Goal: Task Accomplishment & Management: Manage account settings

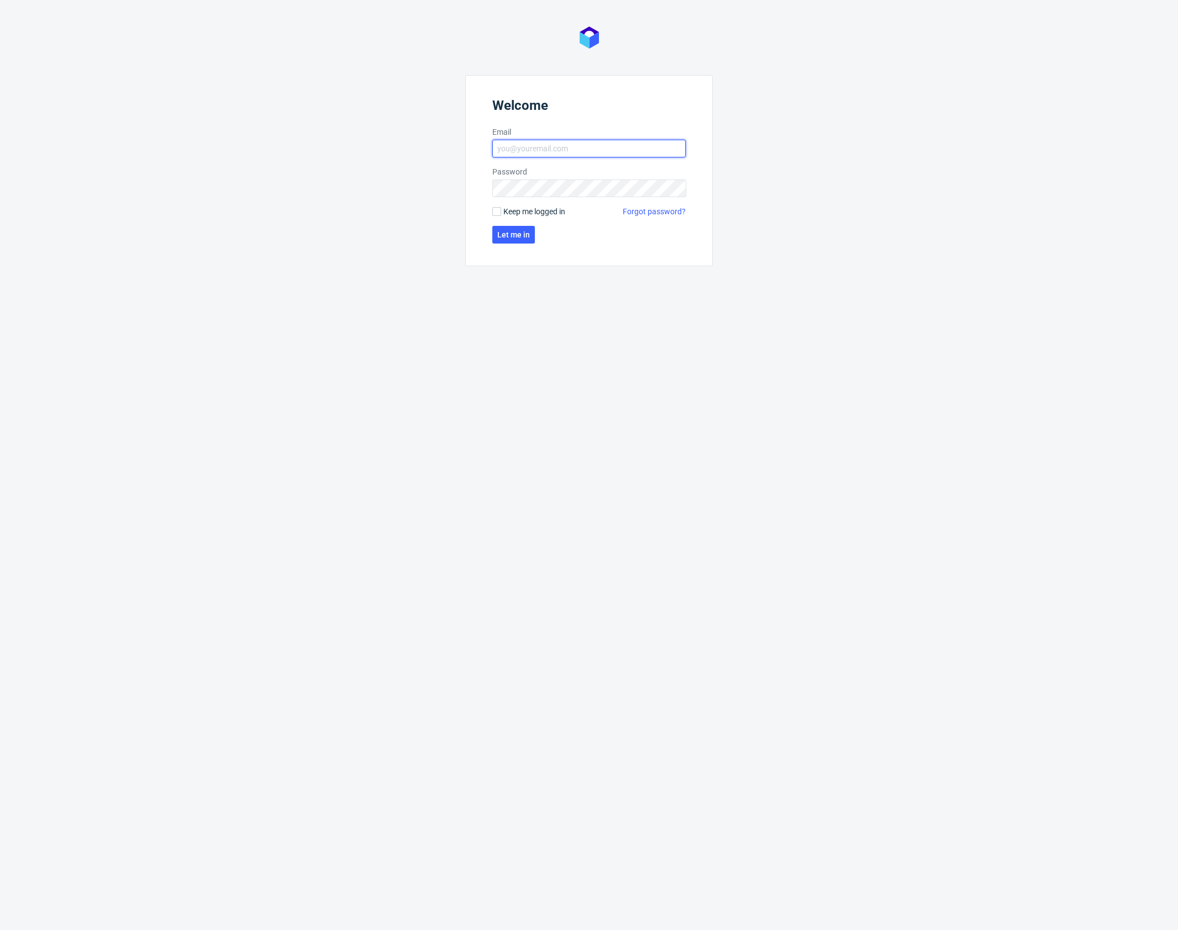
click at [521, 146] on input "Email" at bounding box center [588, 149] width 193 height 18
type input "karol.markowski@packhelp.com"
click at [561, 209] on span "Keep me logged in" at bounding box center [534, 211] width 62 height 11
click at [501, 209] on input "Keep me logged in" at bounding box center [496, 211] width 9 height 9
checkbox input "true"
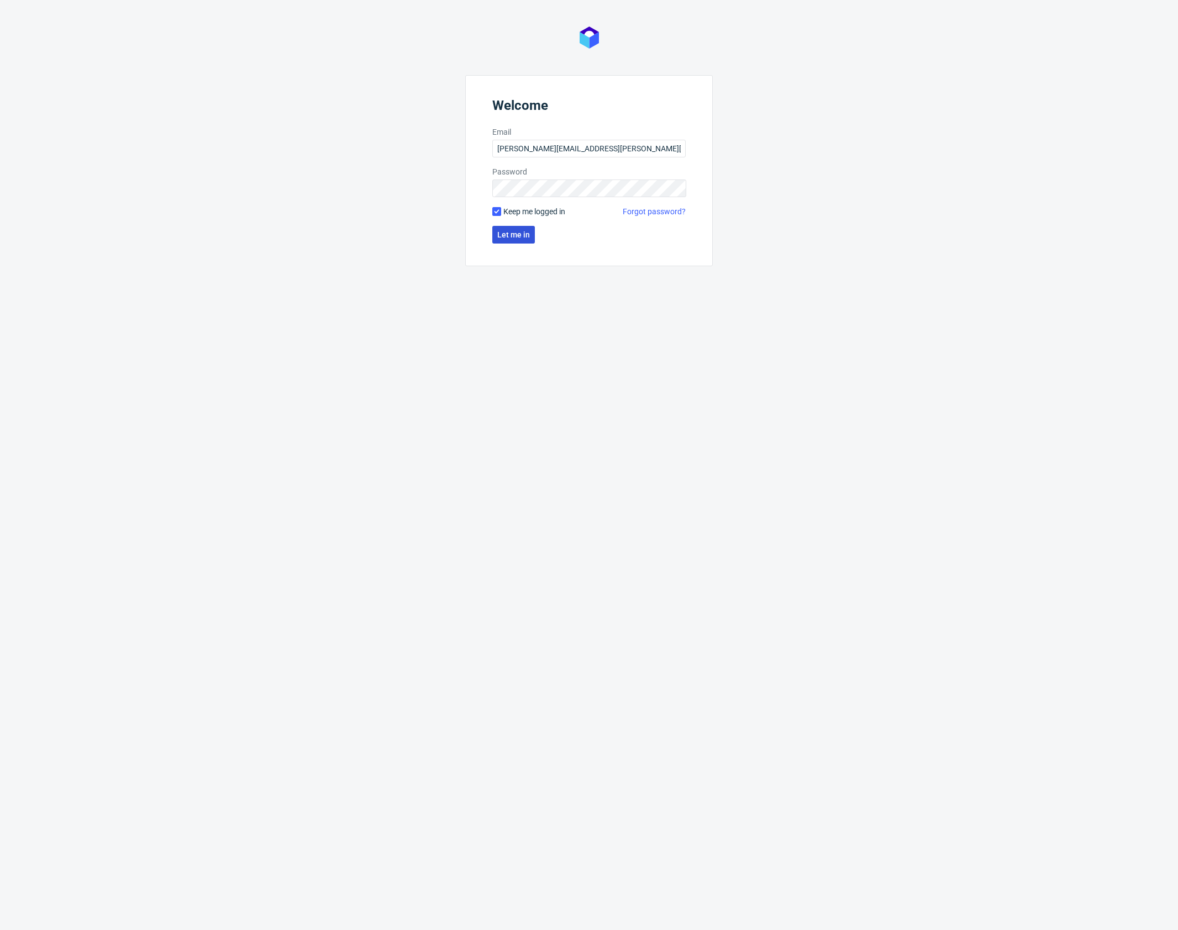
click at [513, 236] on span "Let me in" at bounding box center [513, 235] width 33 height 8
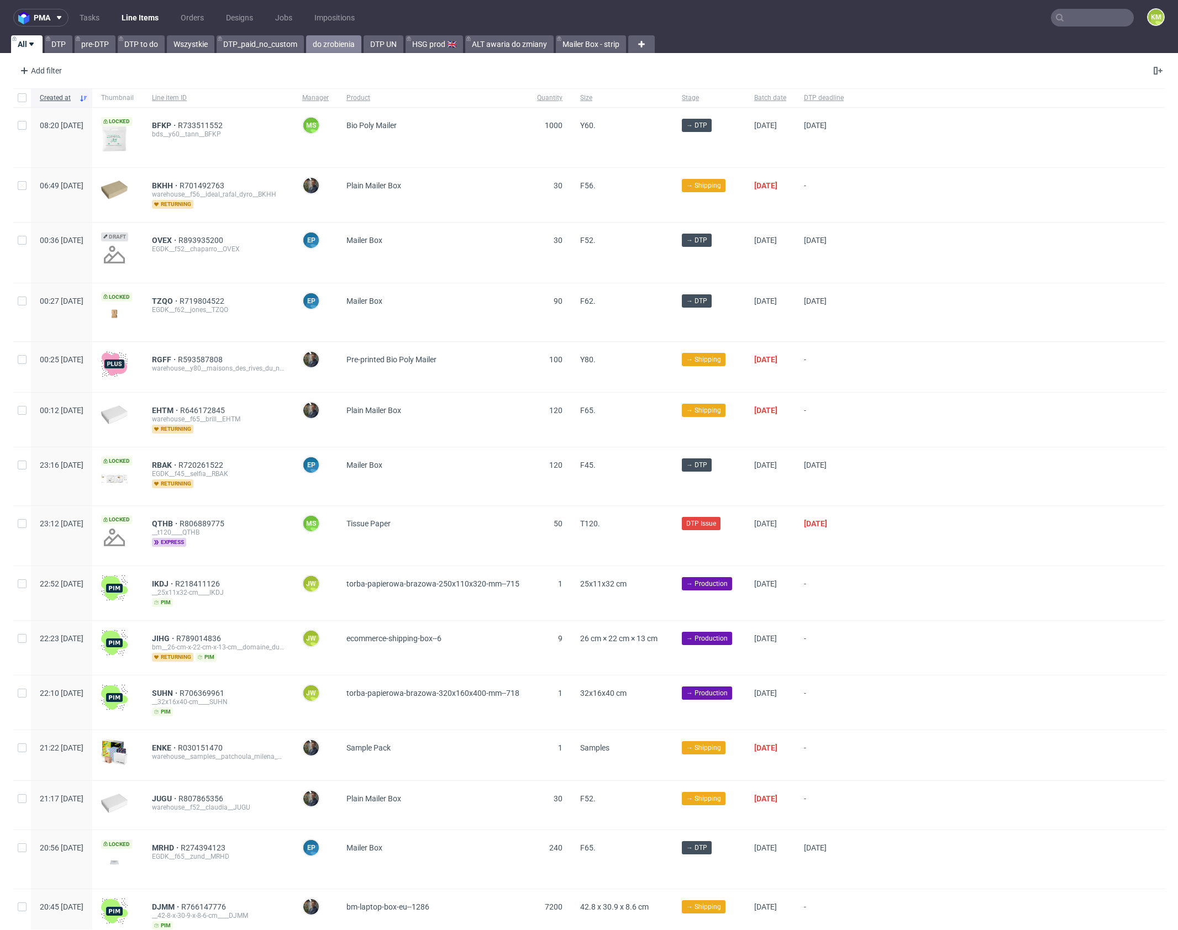
click at [325, 45] on link "do zrobienia" at bounding box center [333, 44] width 55 height 18
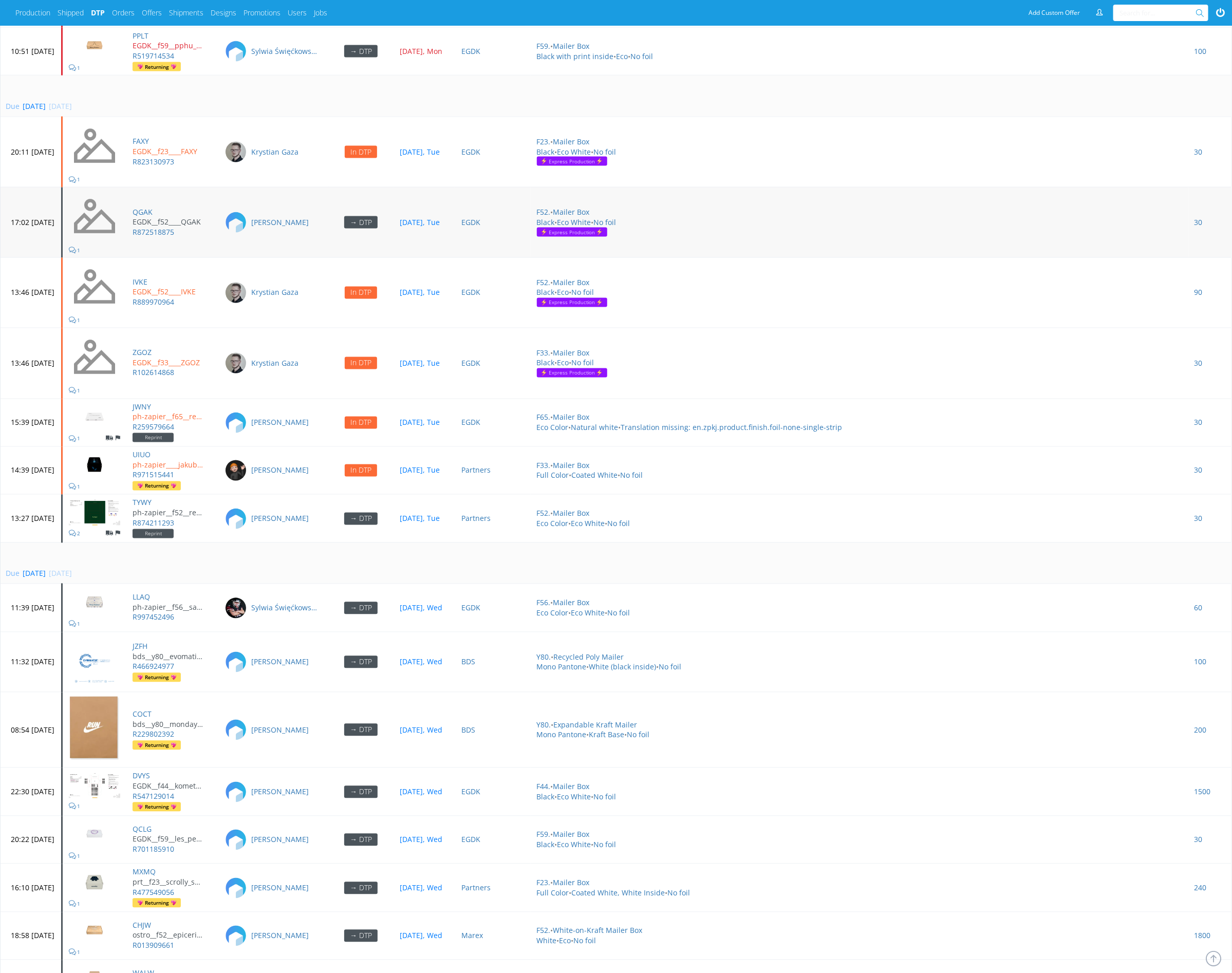
scroll to position [3417, 0]
click at [479, 542] on td "Due tomorrow 08 Oct 2025, Wed" at bounding box center [616, 563] width 1231 height 42
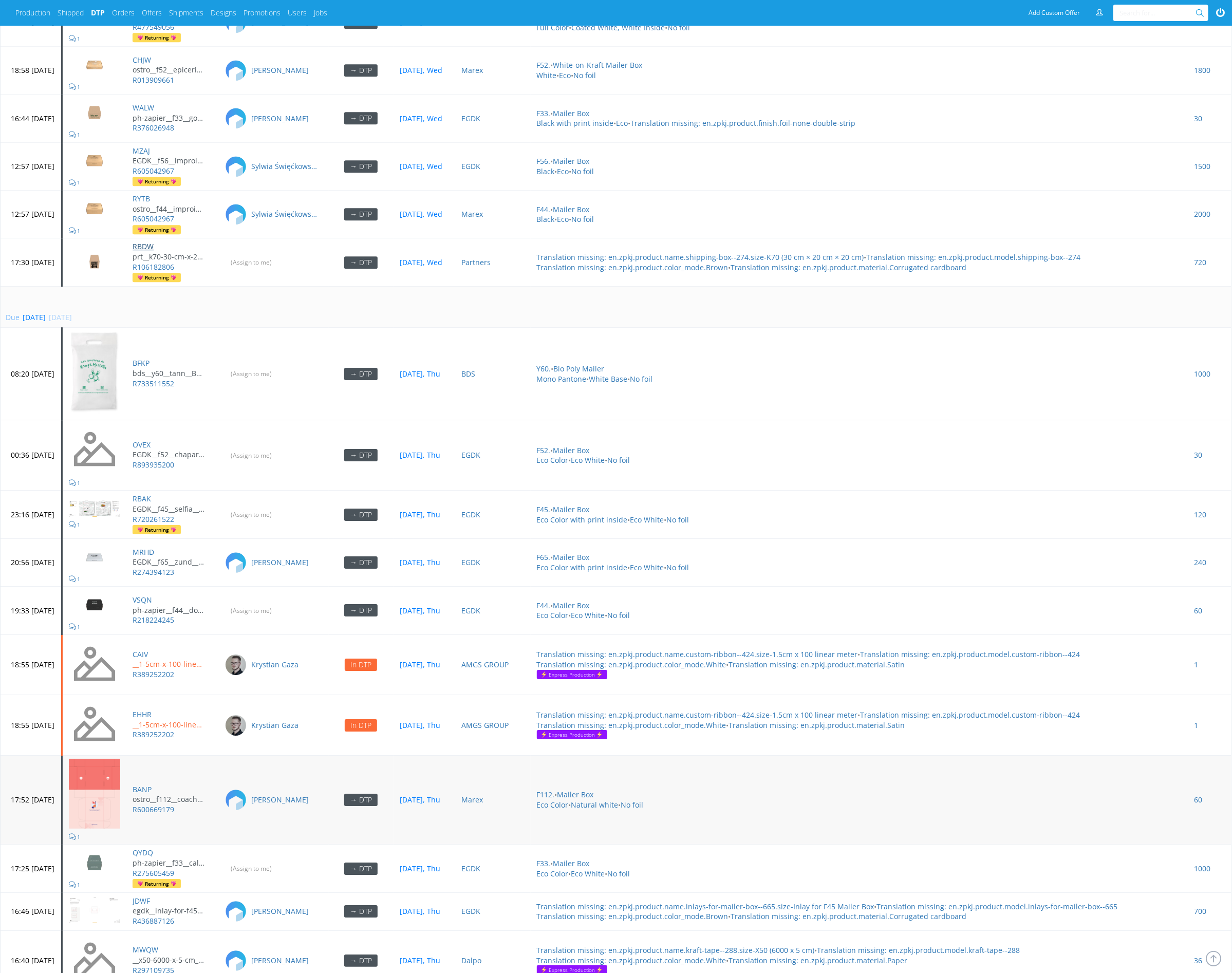
scroll to position [4348, 0]
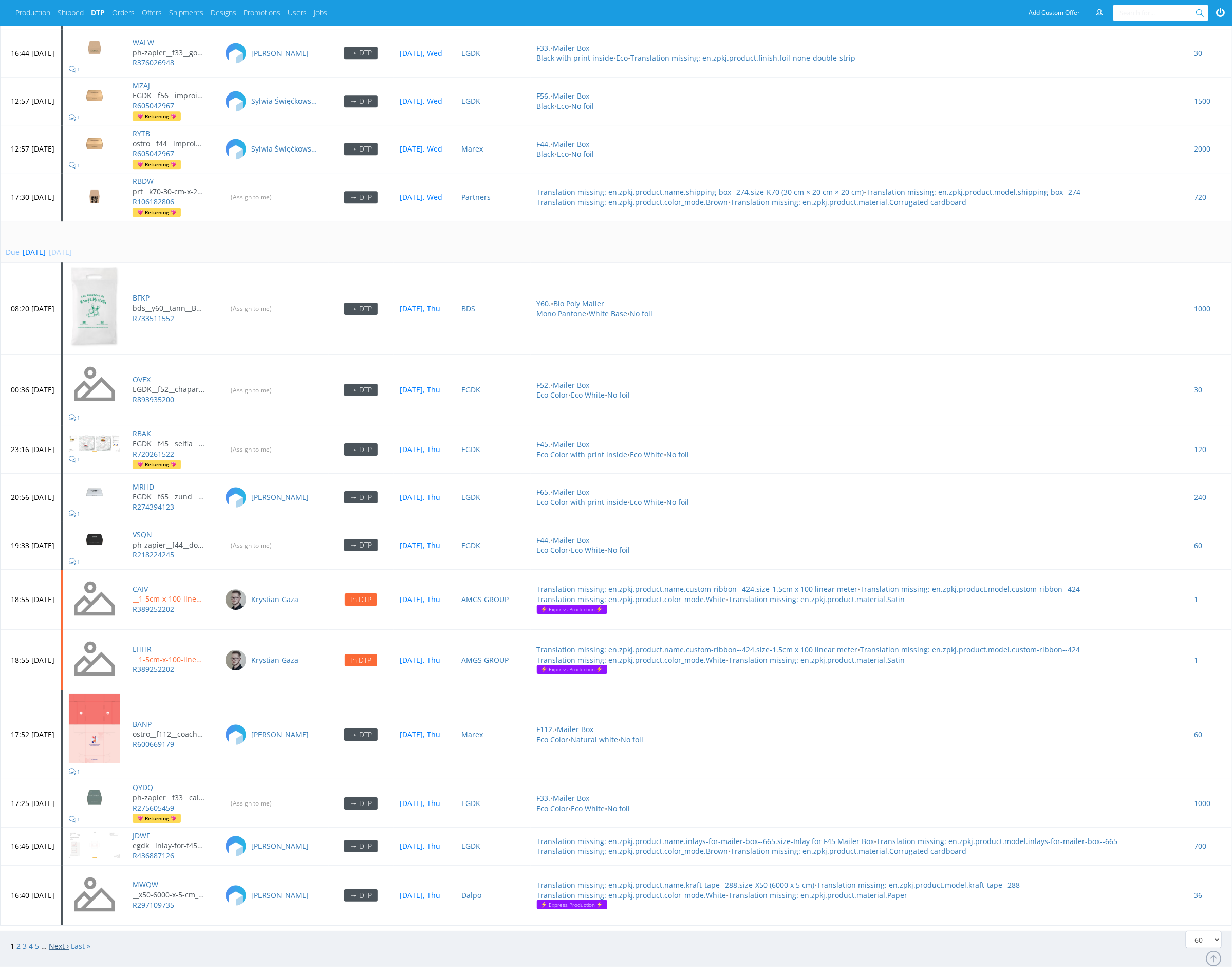
click at [58, 941] on link "Next ›" at bounding box center [59, 946] width 20 height 9
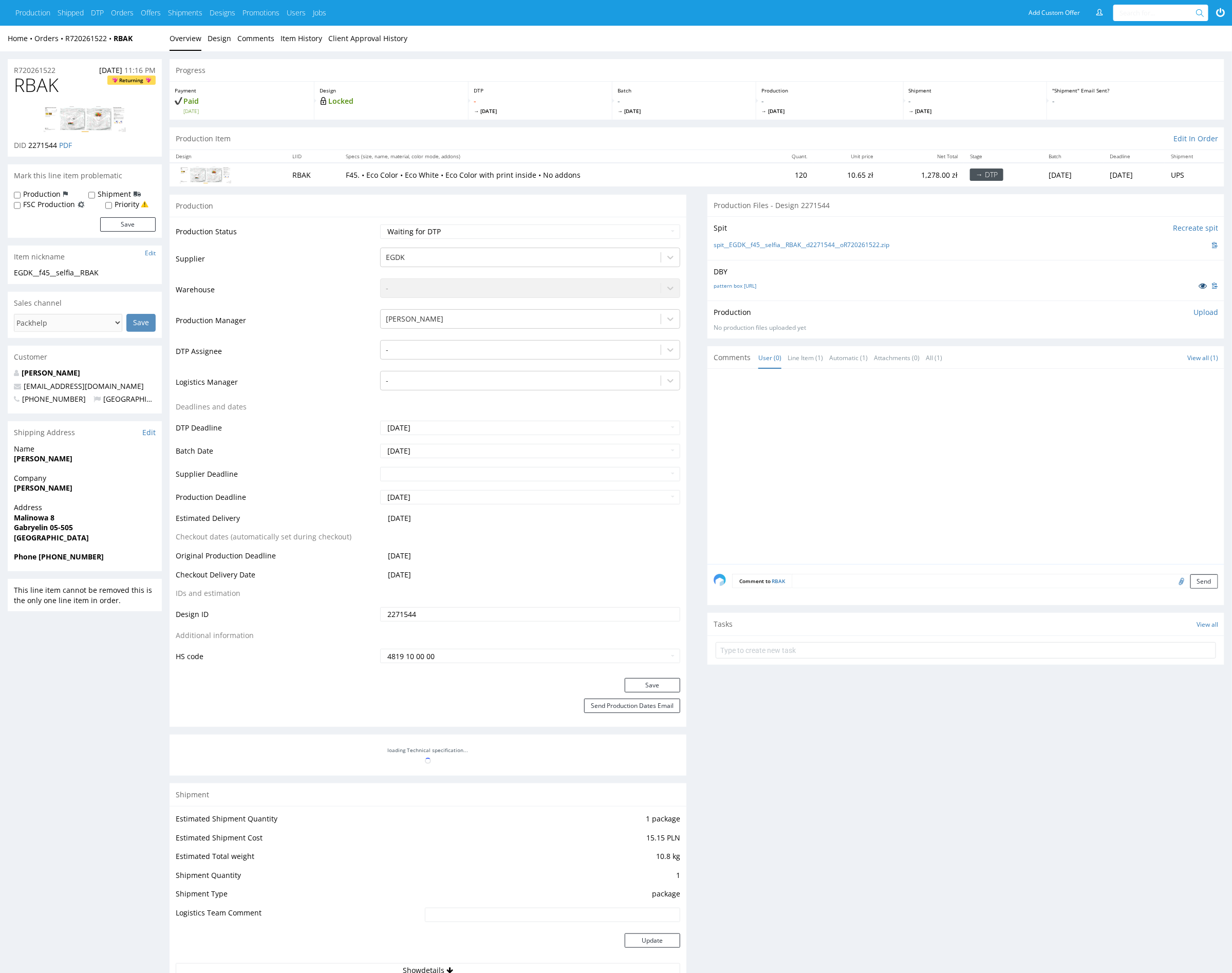
click at [1199, 283] on icon at bounding box center [1202, 286] width 8 height 7
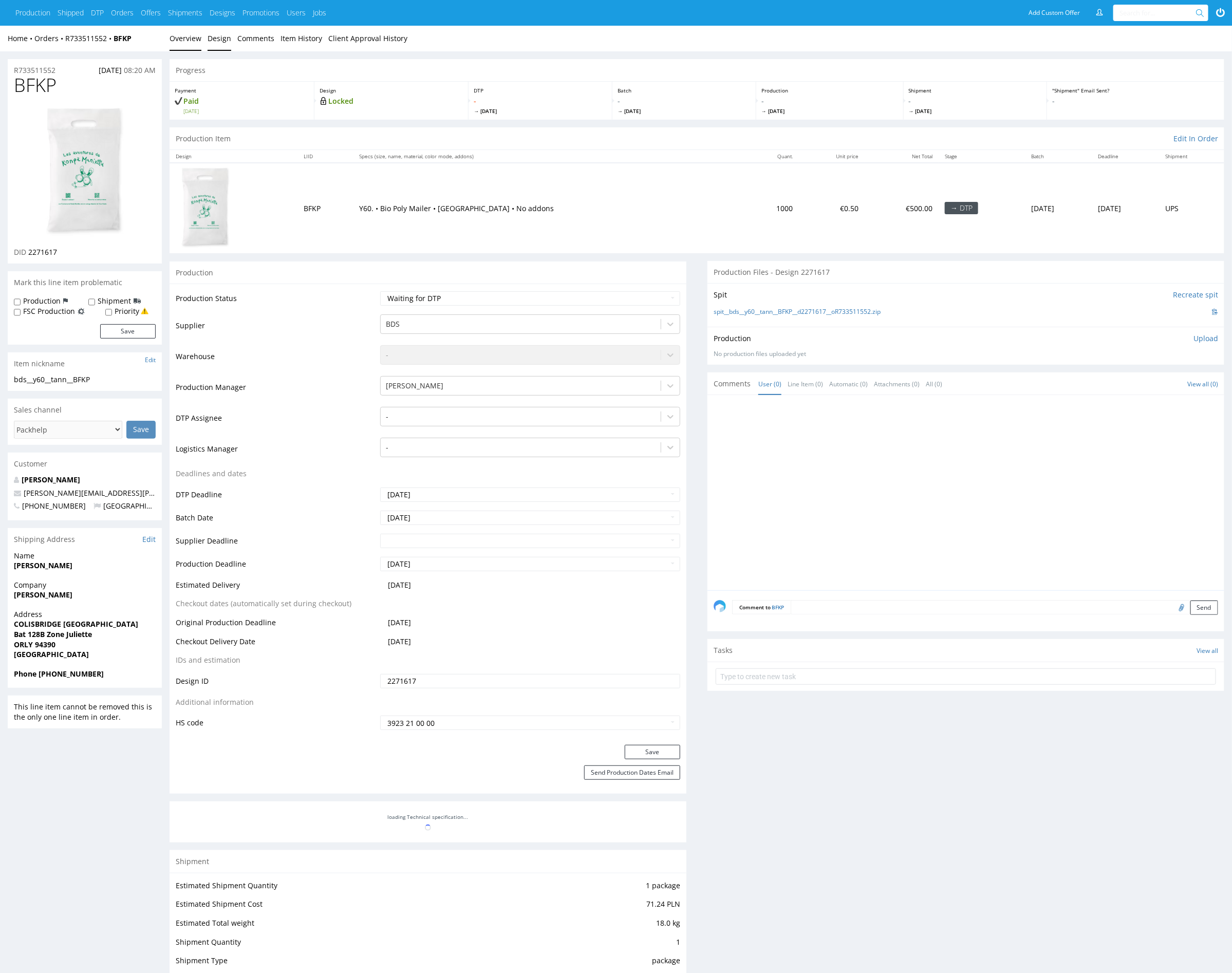
click at [212, 41] on link "Design" at bounding box center [219, 38] width 23 height 25
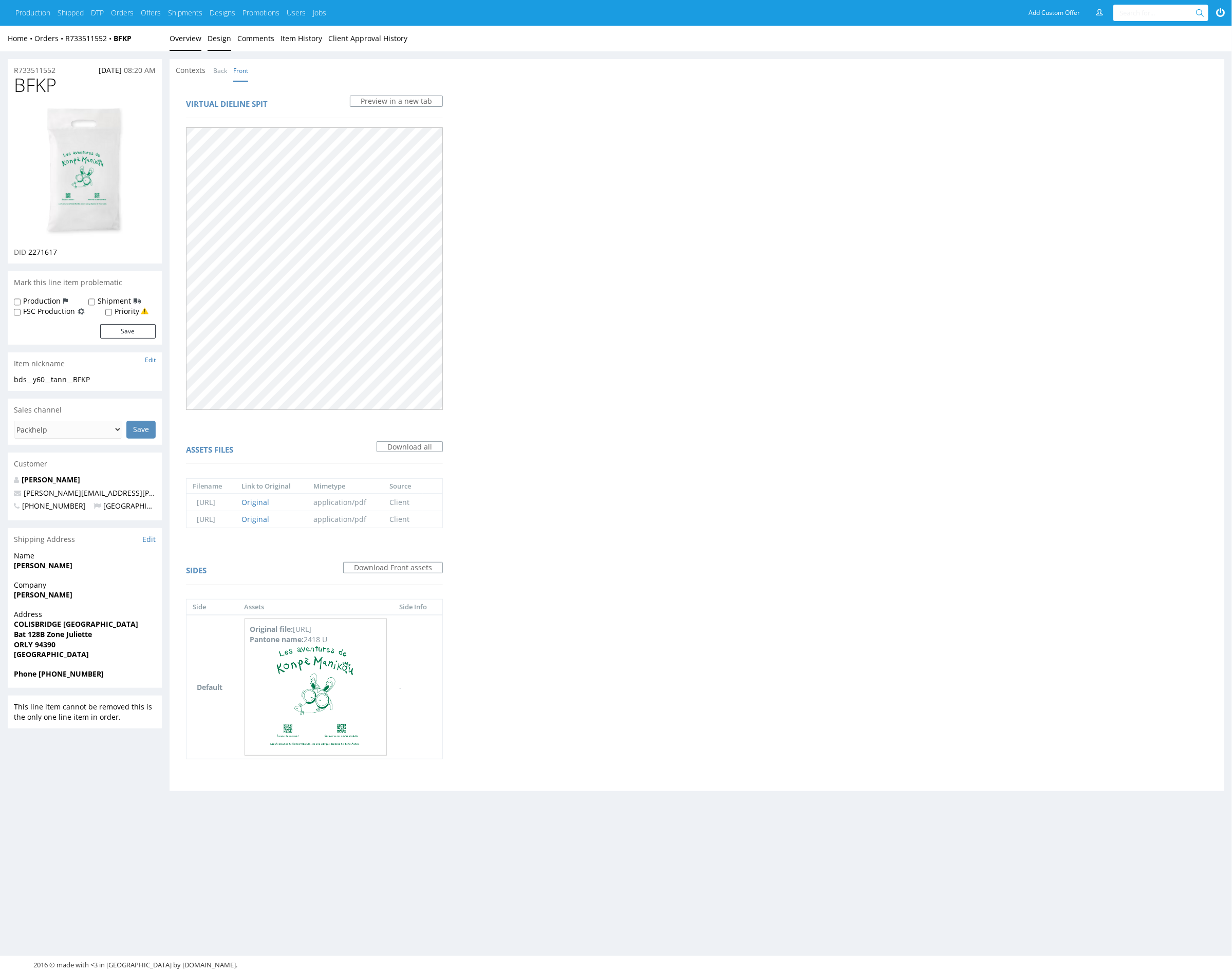
click at [188, 42] on link "Overview" at bounding box center [185, 38] width 32 height 25
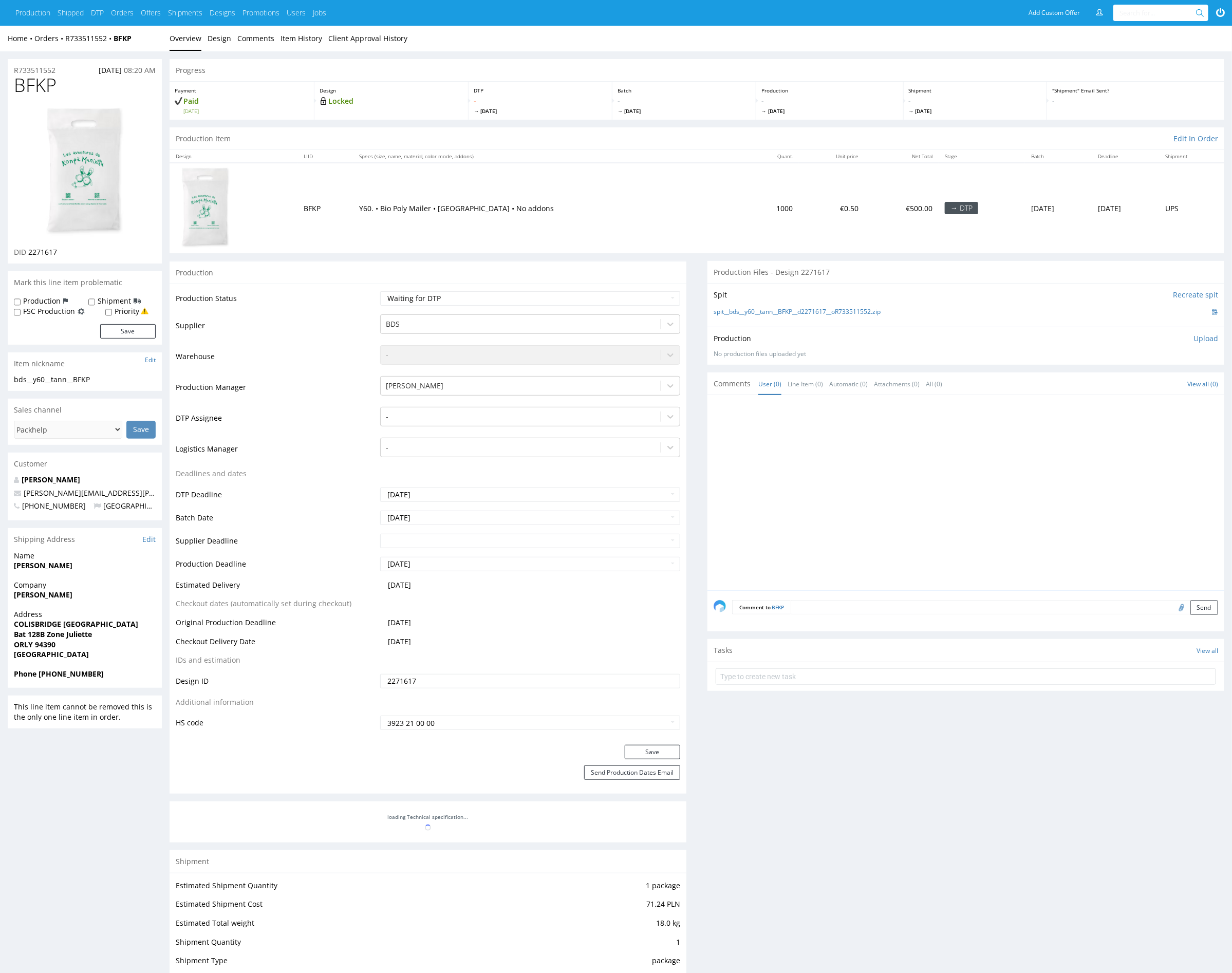
click at [878, 460] on div at bounding box center [968, 495] width 510 height 189
click at [537, 415] on div at bounding box center [521, 416] width 270 height 12
type input "mark"
click at [560, 437] on div "Karol Markowski" at bounding box center [530, 437] width 300 height 19
click at [669, 753] on button "Save" at bounding box center [653, 752] width 56 height 14
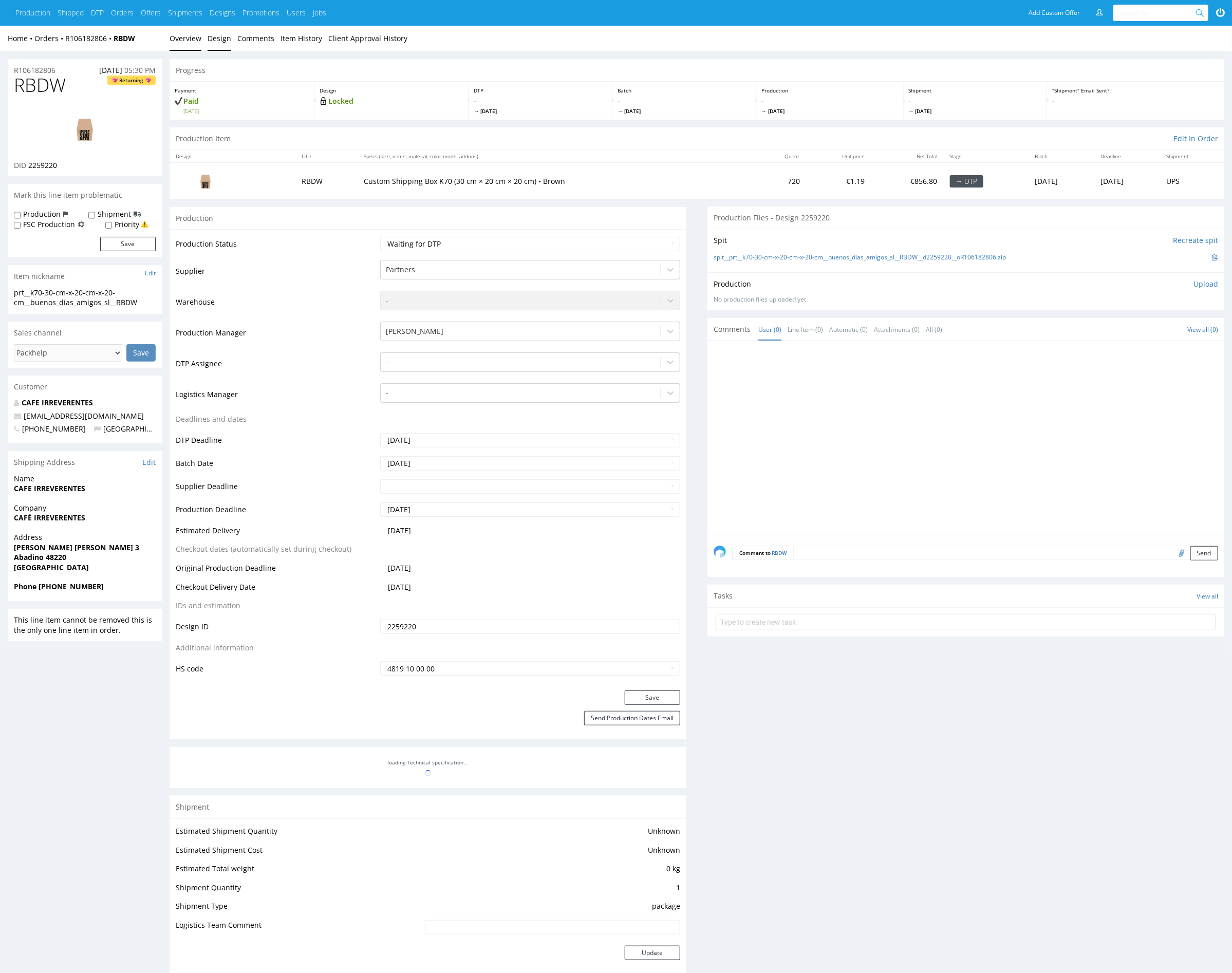
click at [218, 37] on link "Design" at bounding box center [219, 38] width 23 height 25
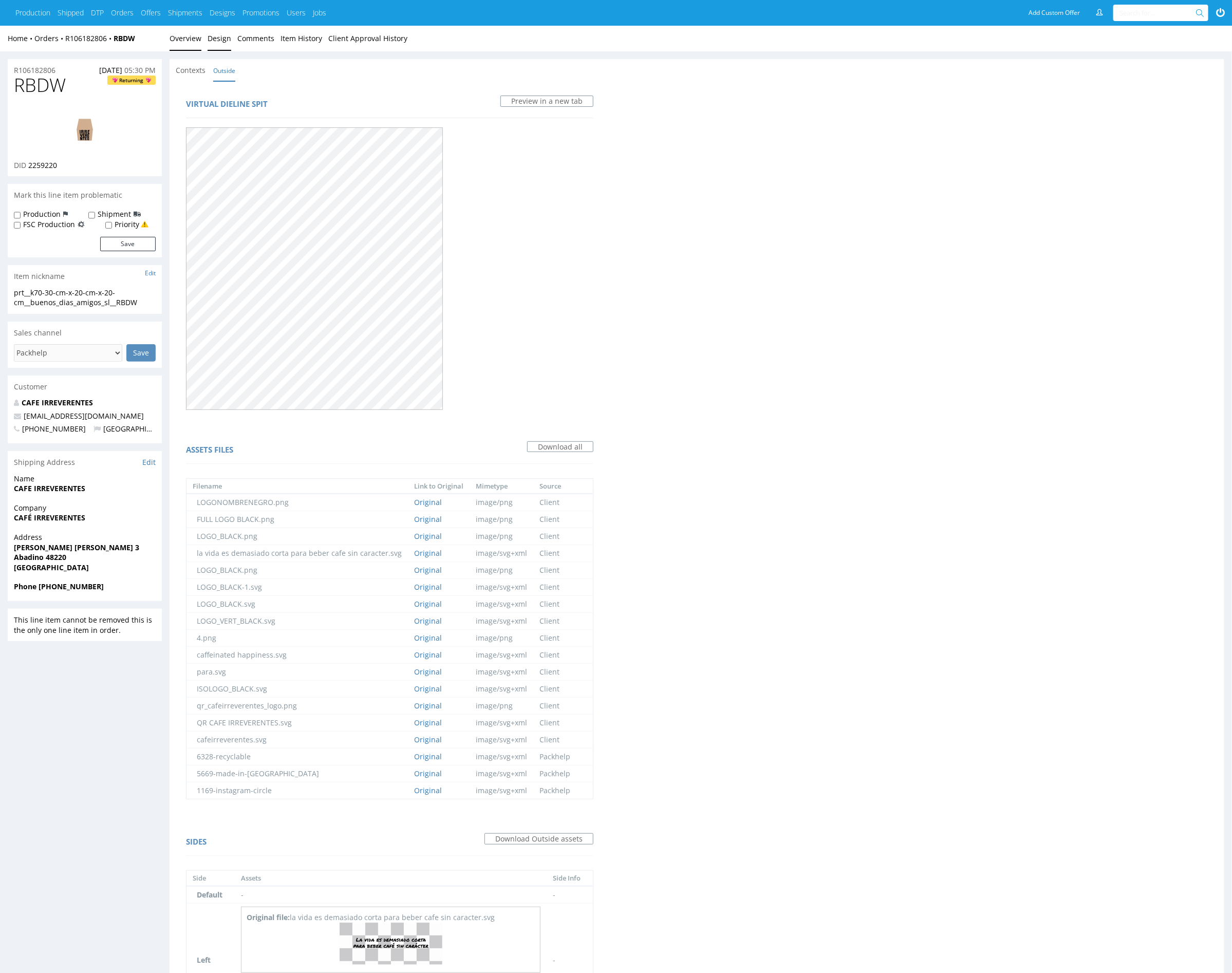
click at [189, 45] on link "Overview" at bounding box center [185, 38] width 32 height 25
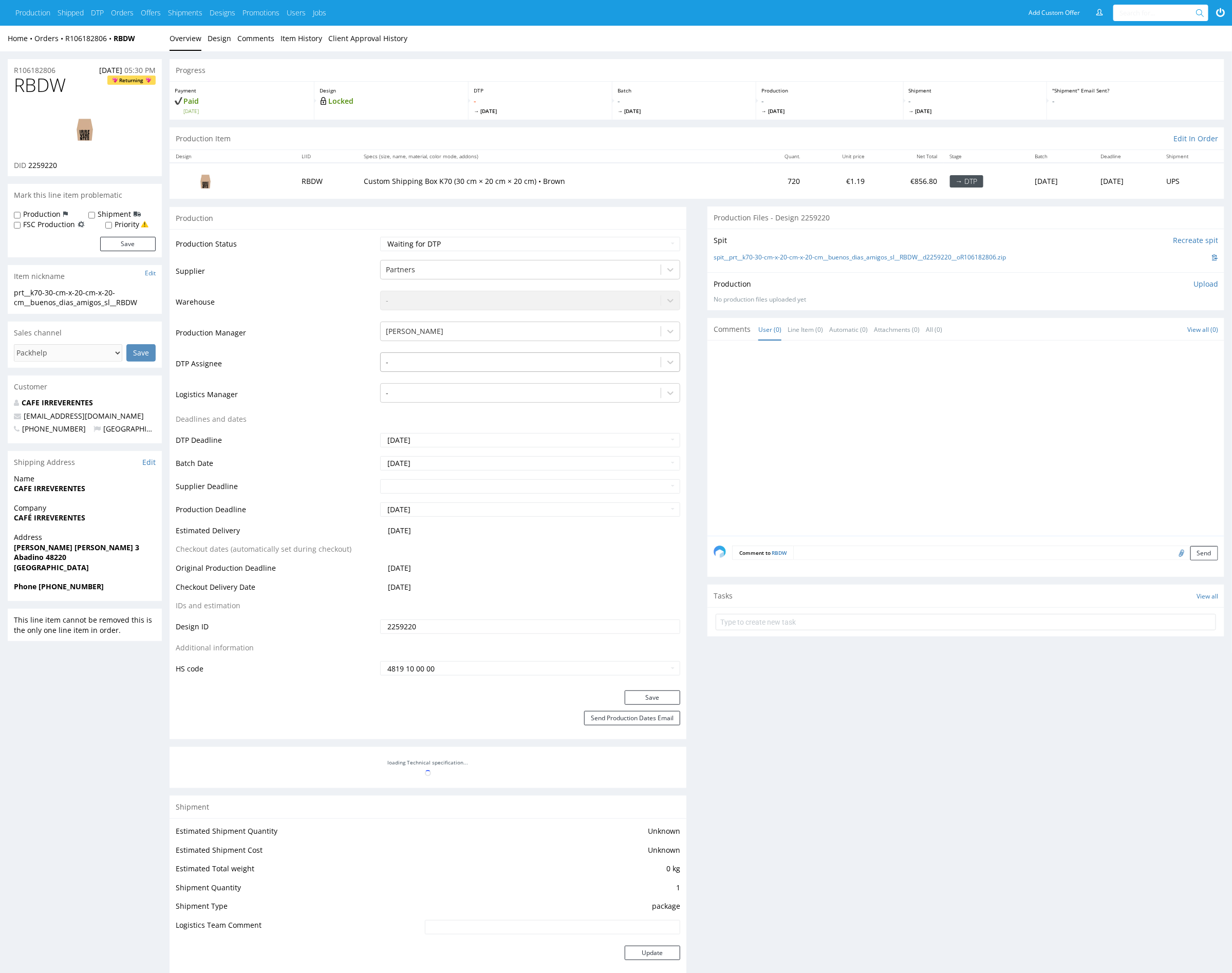
click at [497, 366] on div at bounding box center [521, 362] width 270 height 12
type input "mark"
drag, startPoint x: 542, startPoint y: 384, endPoint x: 561, endPoint y: 403, distance: 26.9
click at [543, 384] on div "[PERSON_NAME]" at bounding box center [530, 382] width 300 height 19
click at [668, 696] on button "Save" at bounding box center [653, 697] width 56 height 14
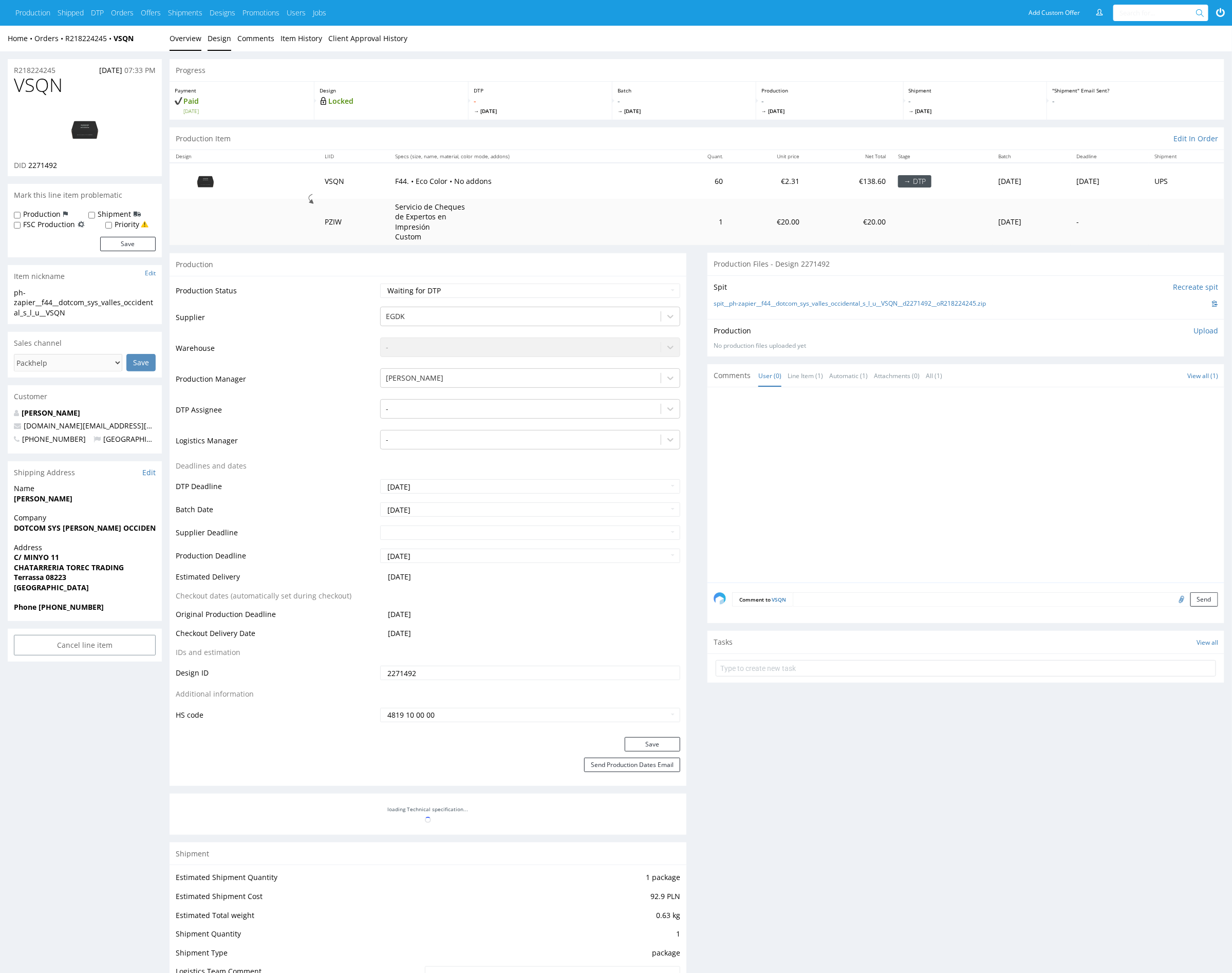
click at [219, 36] on link "Design" at bounding box center [219, 38] width 23 height 25
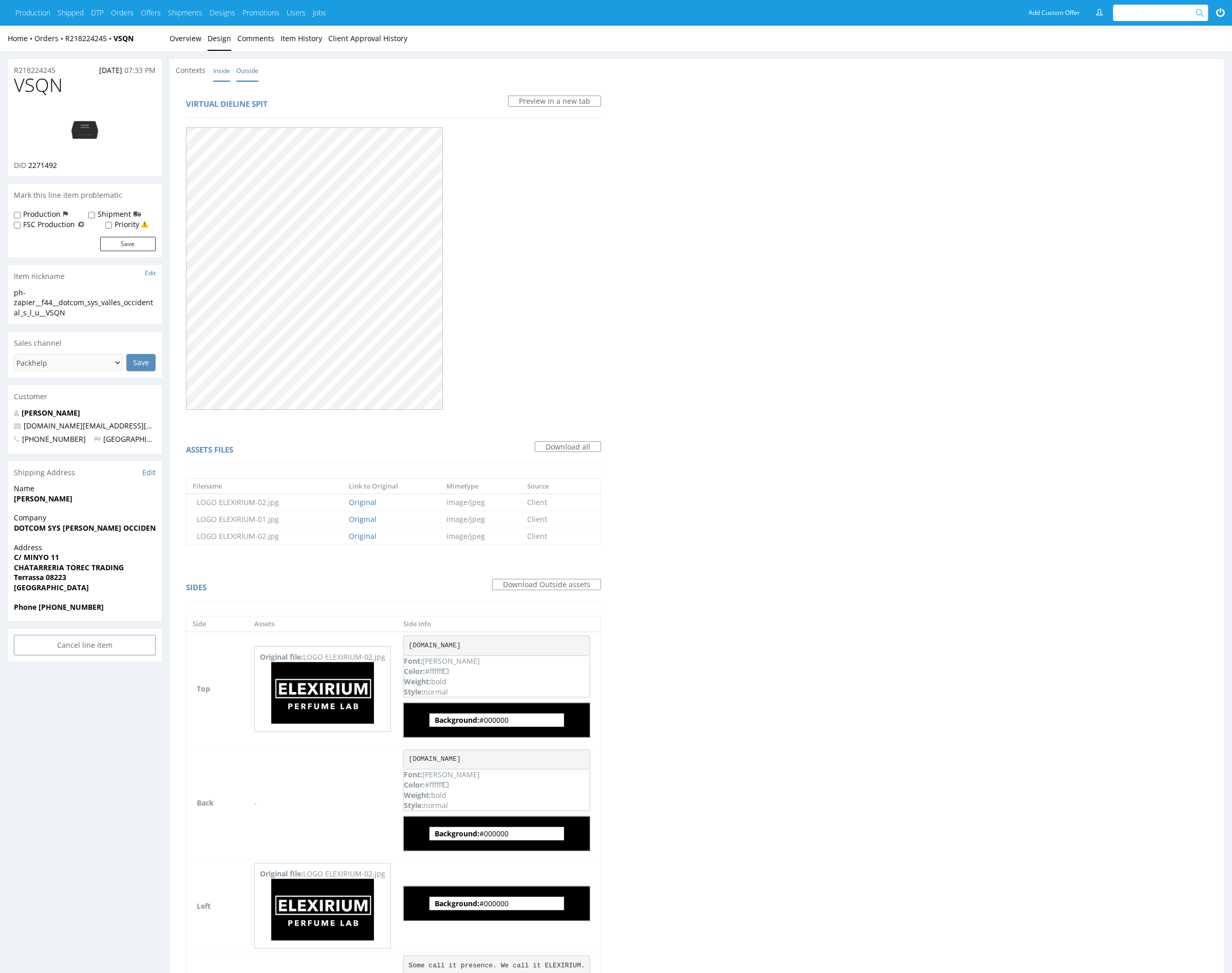
click at [219, 73] on link "Inside" at bounding box center [221, 71] width 17 height 22
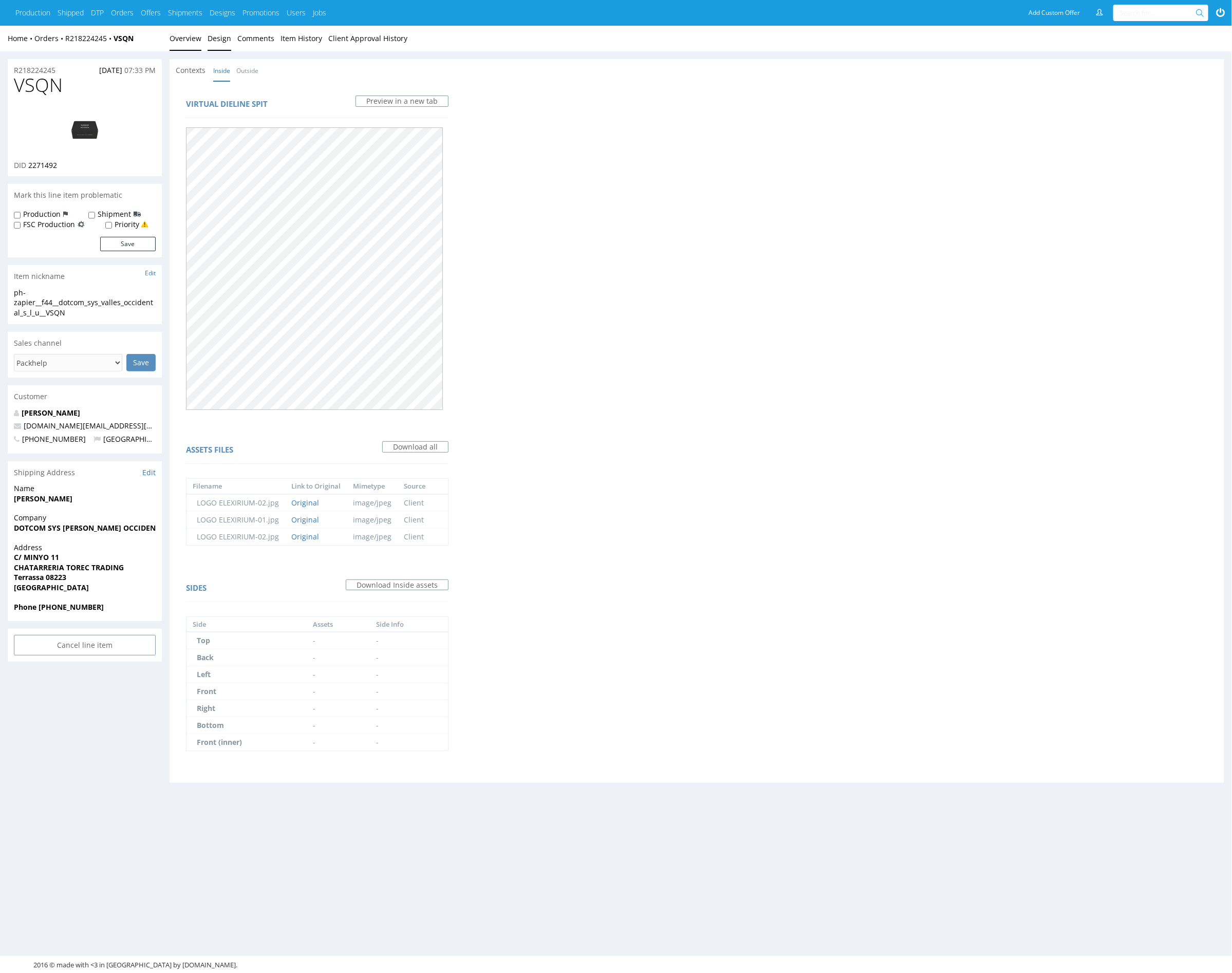
click at [186, 42] on link "Overview" at bounding box center [185, 38] width 32 height 25
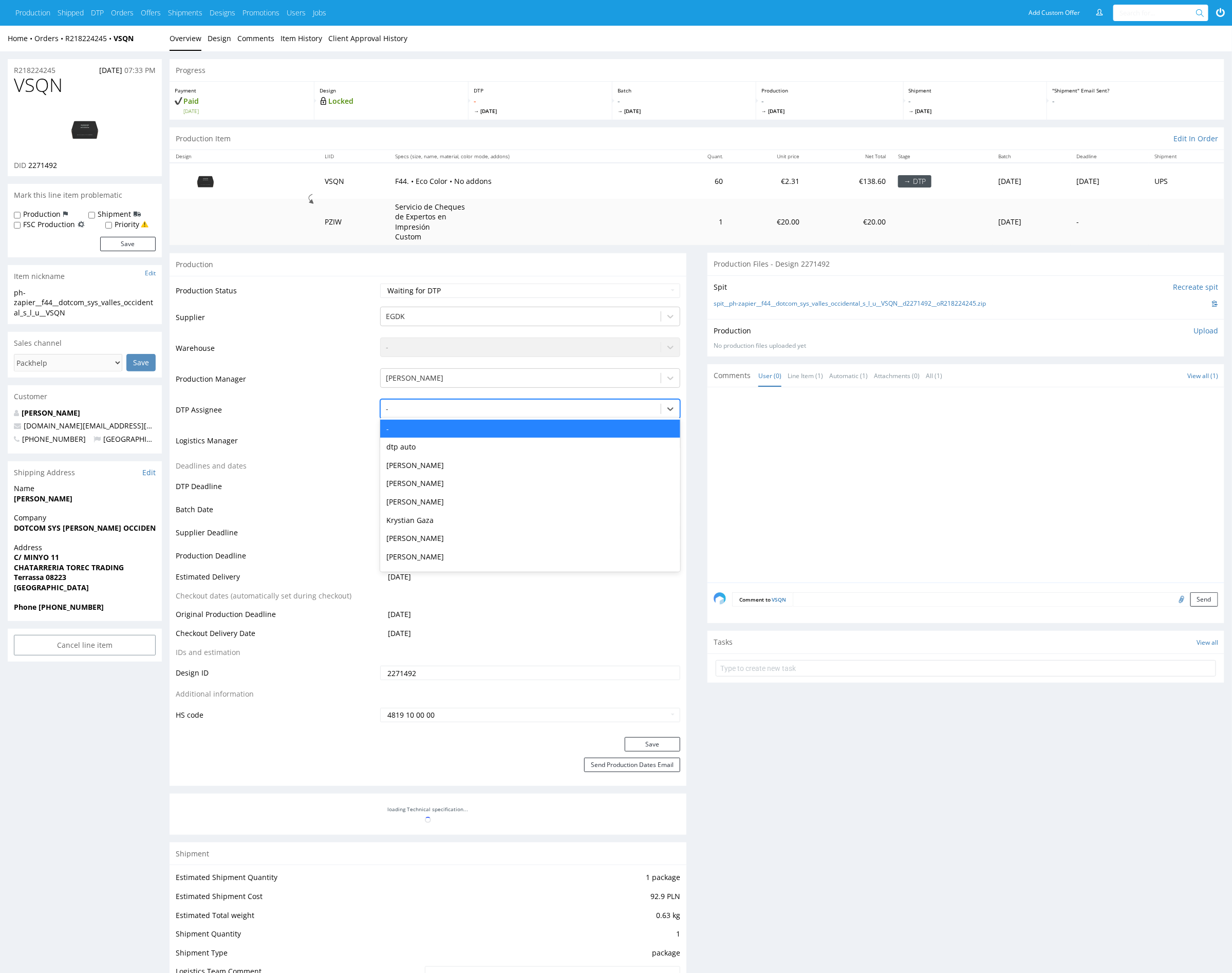
click at [497, 409] on div at bounding box center [521, 408] width 270 height 12
type input "mark"
click at [499, 423] on div "[PERSON_NAME]" at bounding box center [530, 429] width 300 height 19
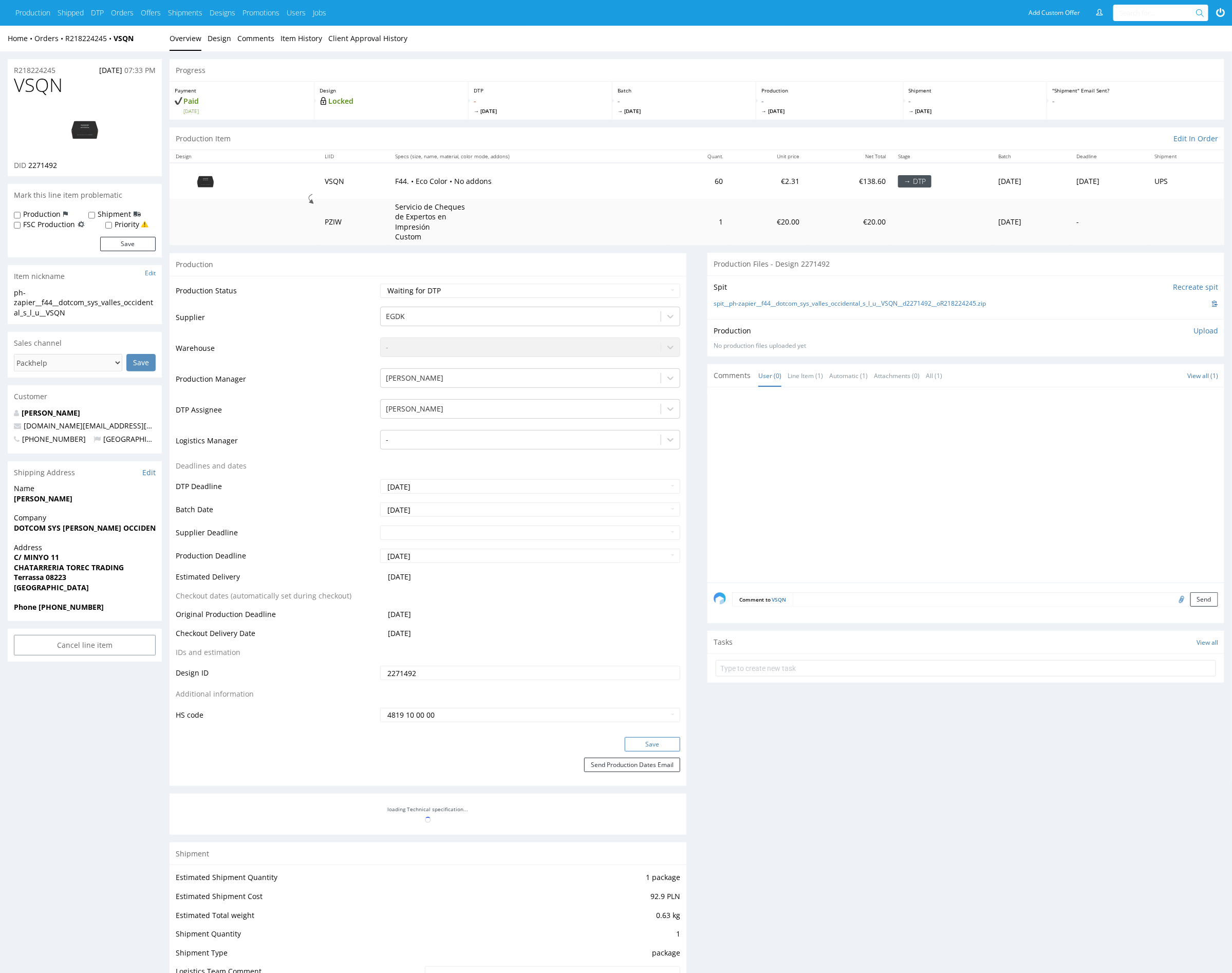
click at [667, 744] on button "Save" at bounding box center [653, 744] width 56 height 14
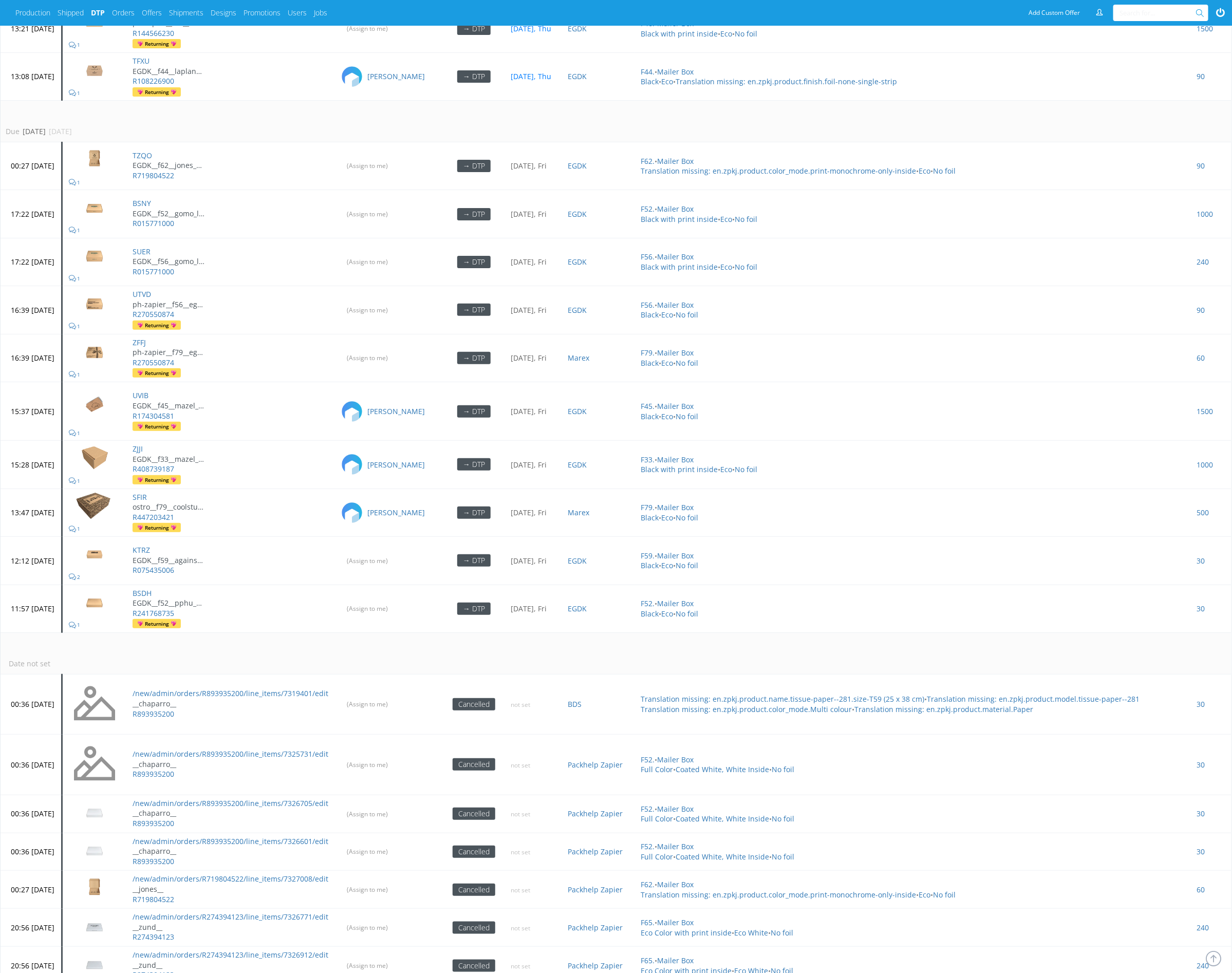
scroll to position [2386, 0]
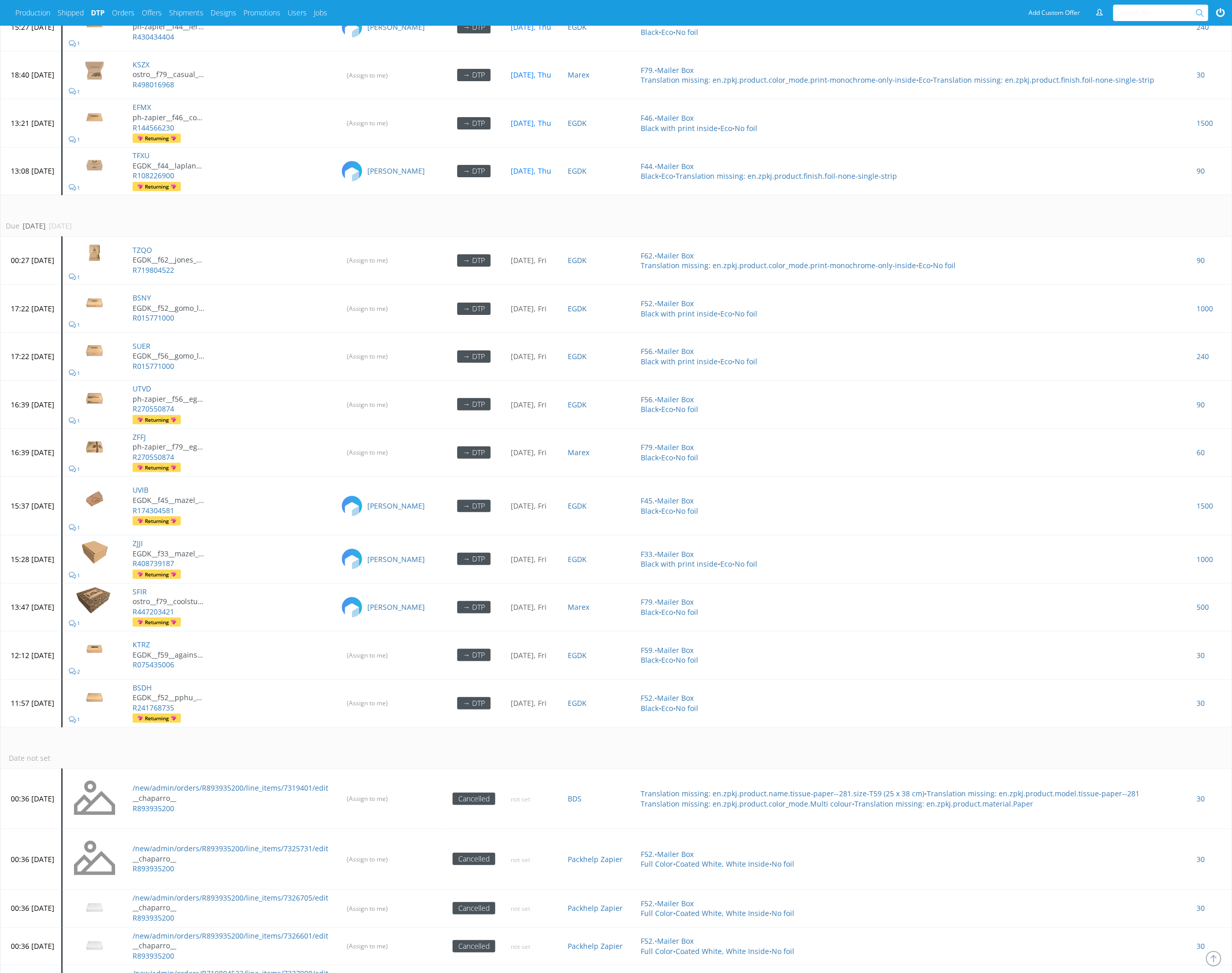
click at [389, 195] on td "Due in 3 days 10 Oct 2025, Fri" at bounding box center [616, 216] width 1231 height 42
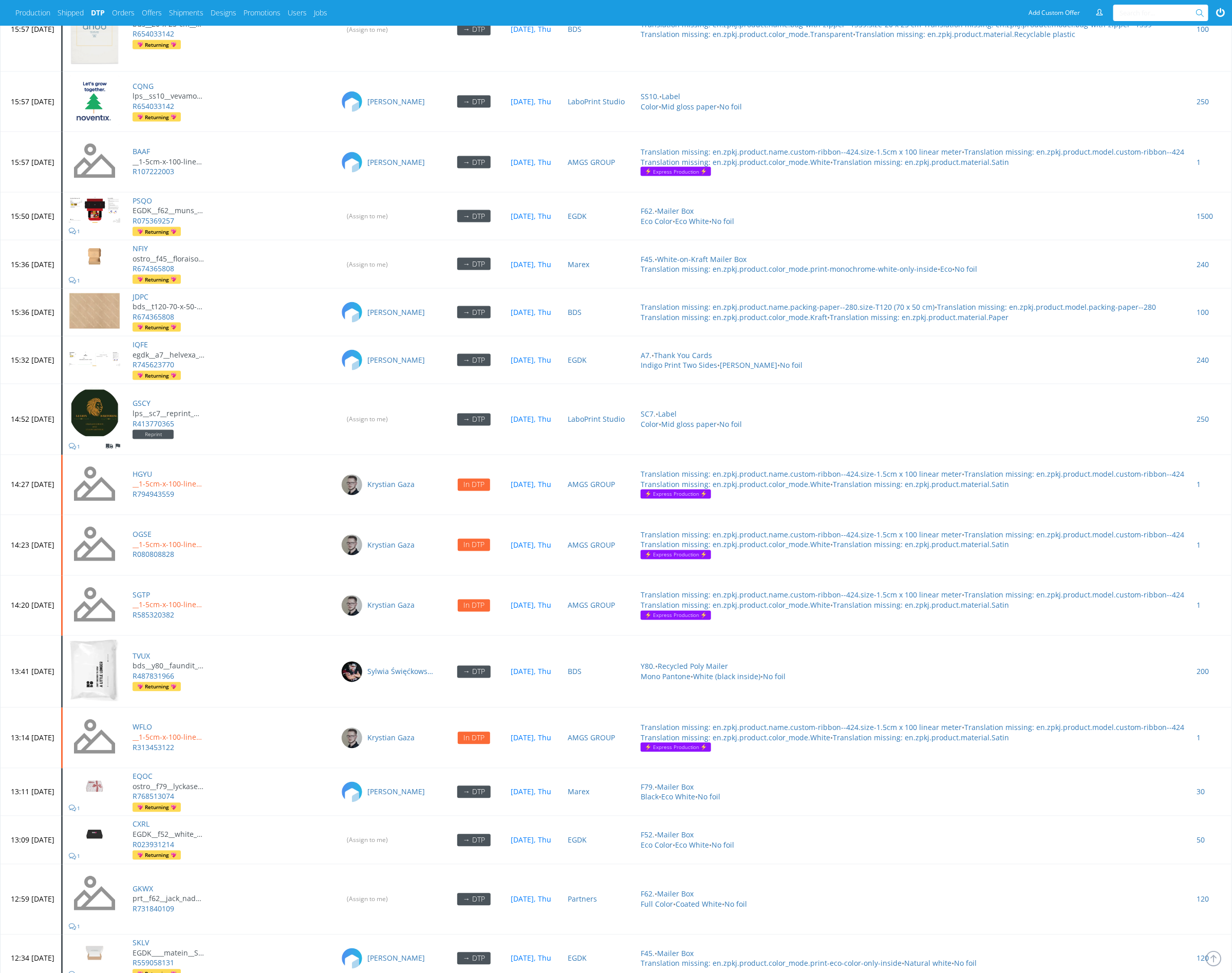
scroll to position [121, 0]
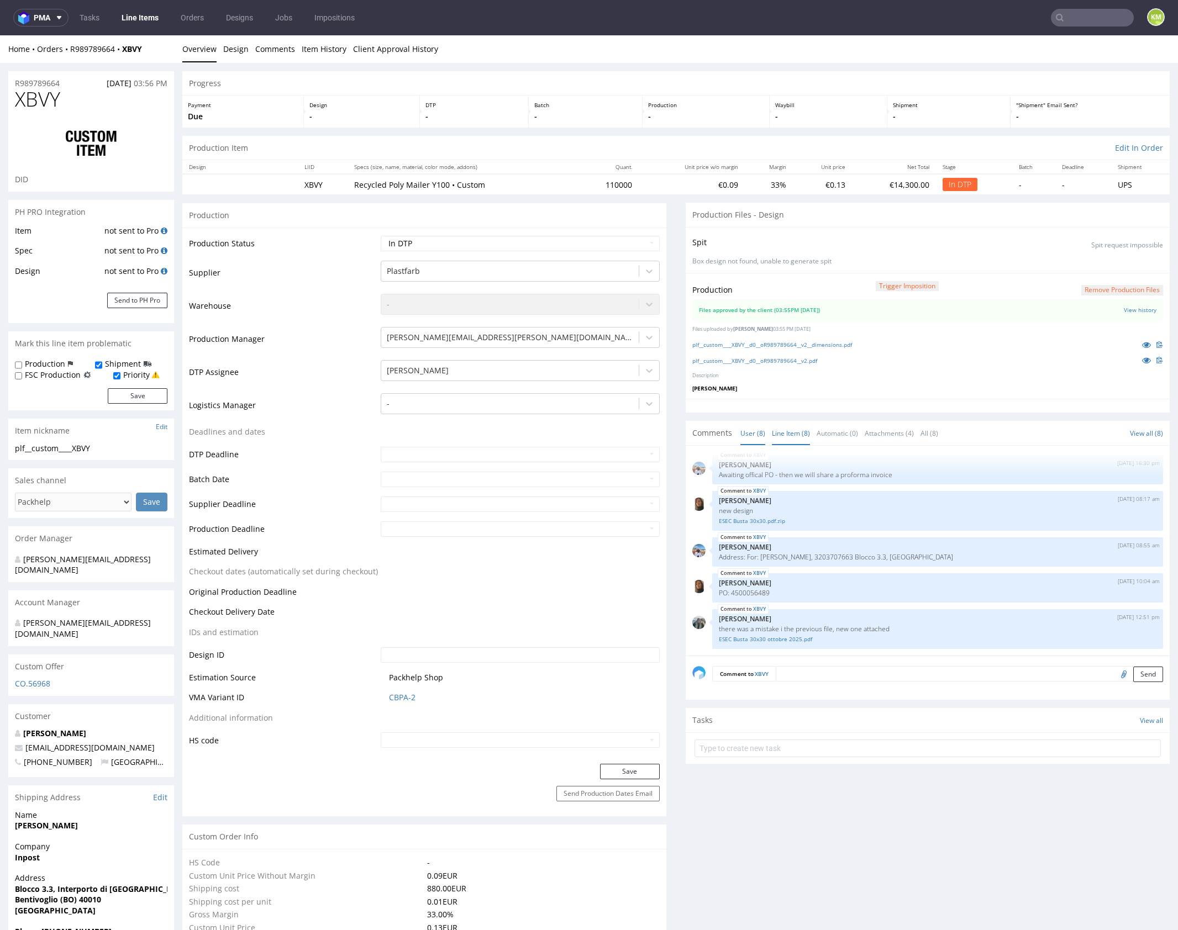
click at [788, 435] on link "Line Item (8)" at bounding box center [791, 433] width 38 height 24
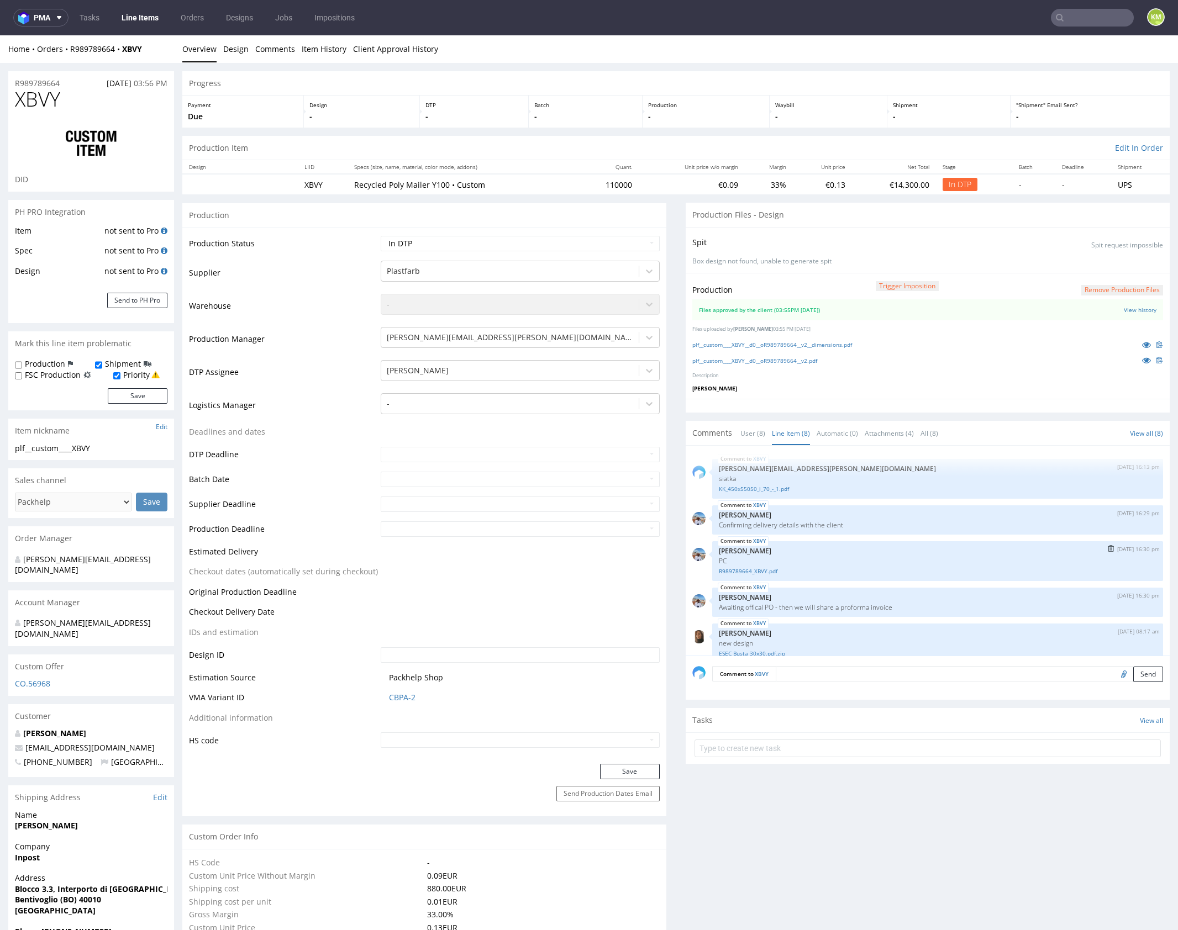
scroll to position [133, 0]
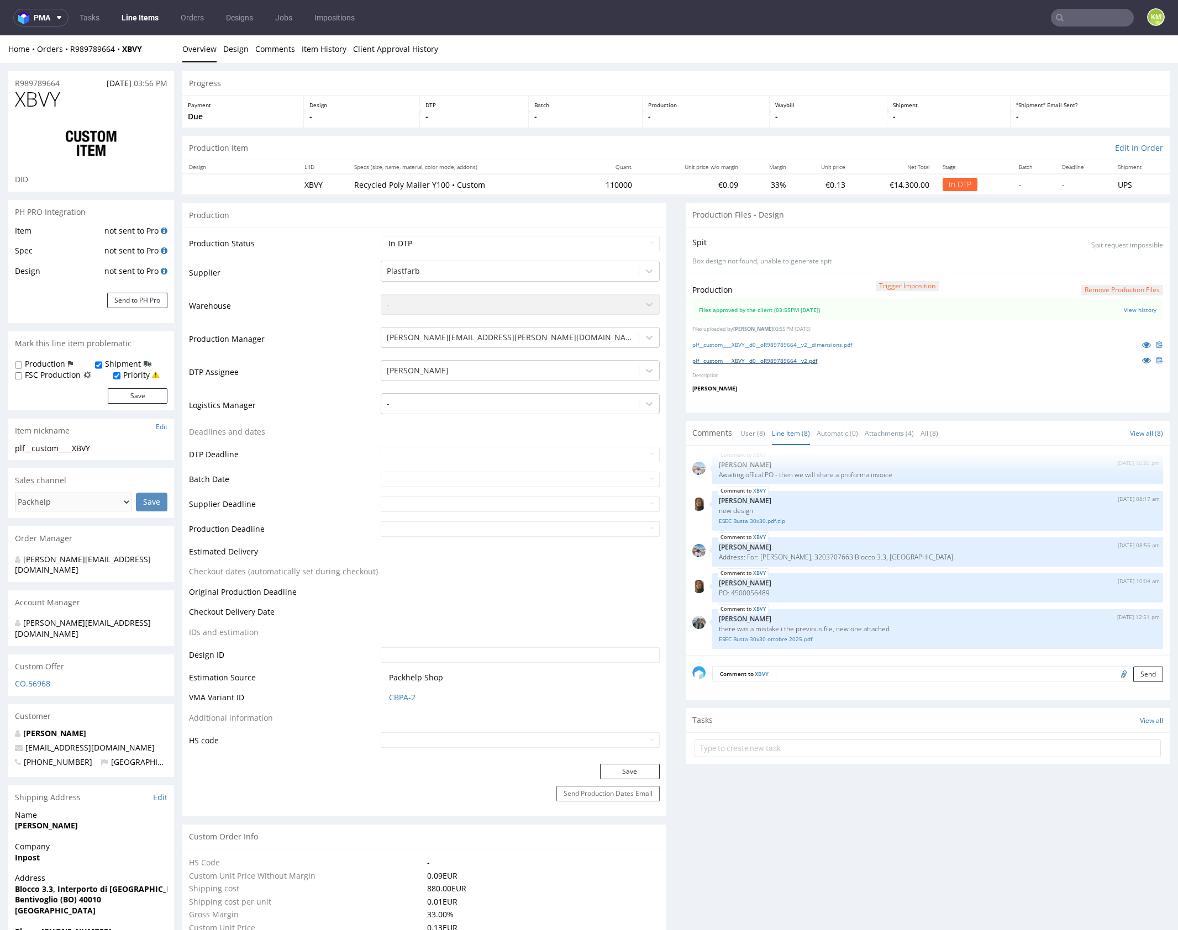
click at [816, 361] on link "plf__custom____XBVY__d0__oR989789664__v2.pdf" at bounding box center [754, 361] width 125 height 8
click at [852, 345] on link "plf__custom____XBVY__d0__oR989789664__v2__dimensions.pdf" at bounding box center [772, 345] width 160 height 8
click at [1111, 290] on button "Remove production files" at bounding box center [1122, 290] width 82 height 10
click at [1090, 265] on link "Yes" at bounding box center [1092, 264] width 31 height 17
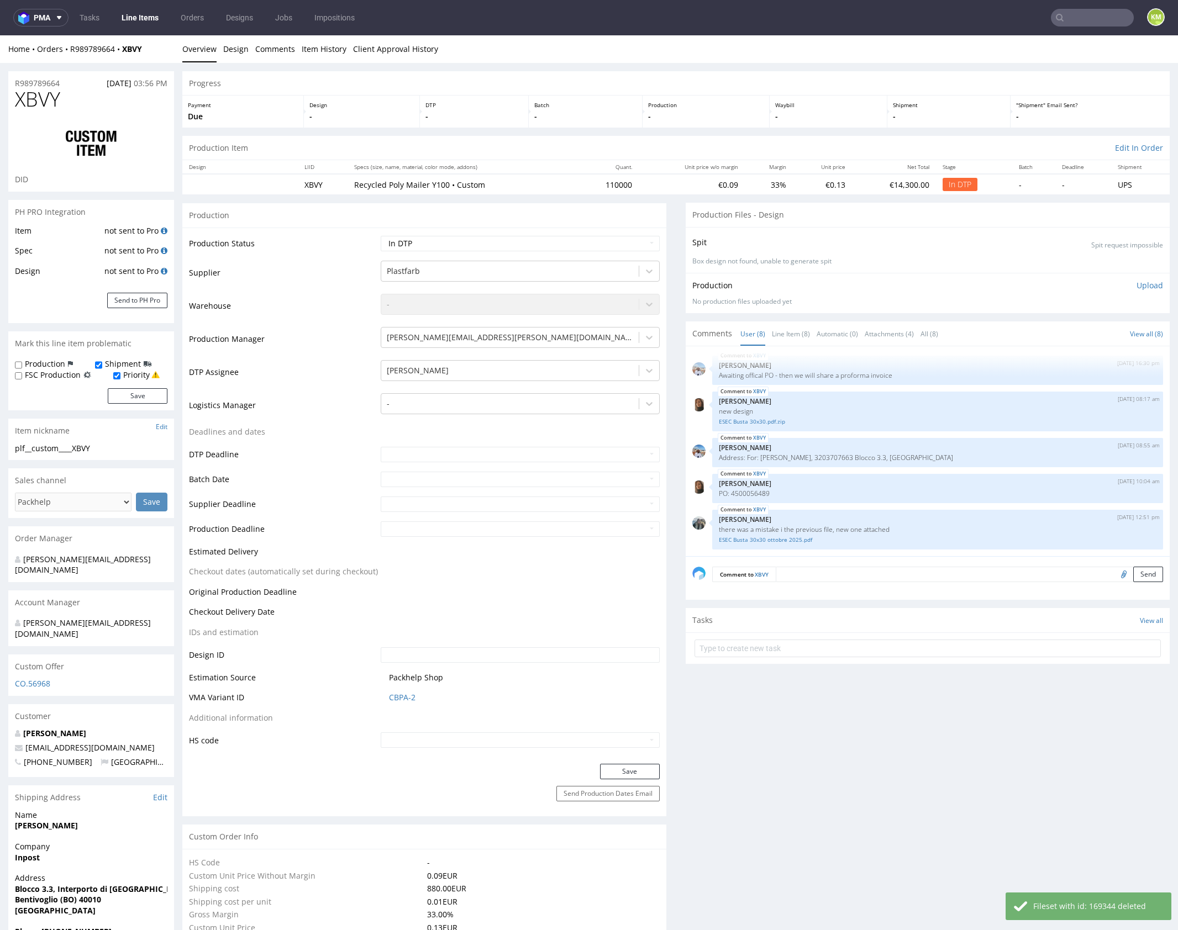
drag, startPoint x: 1138, startPoint y: 284, endPoint x: 1112, endPoint y: 293, distance: 28.1
click at [1138, 284] on p "Upload" at bounding box center [1149, 285] width 27 height 11
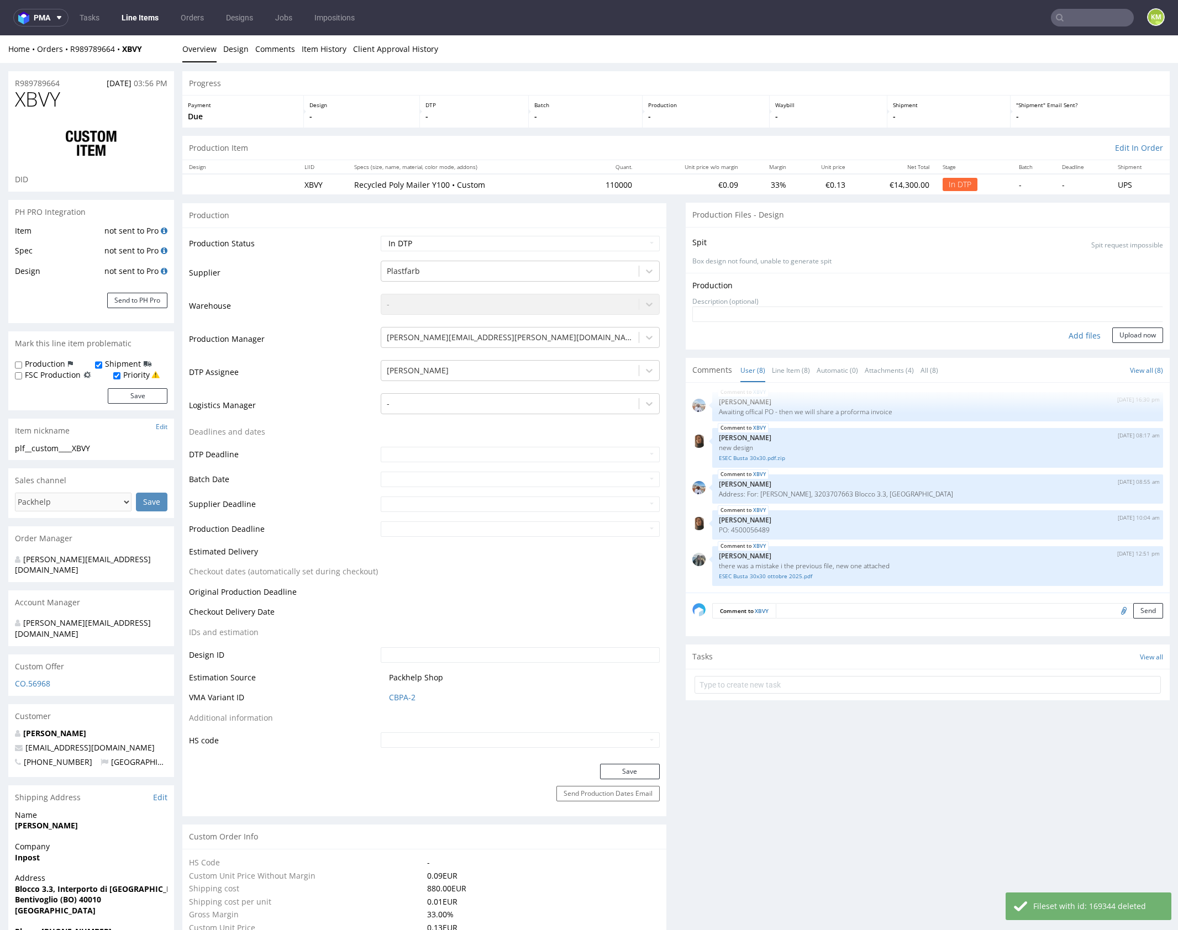
click at [1075, 330] on div "Add files" at bounding box center [1084, 336] width 55 height 17
type input "C:\fakepath\plf__custom____XBVY__d0__oR989789664__v2.pdf"
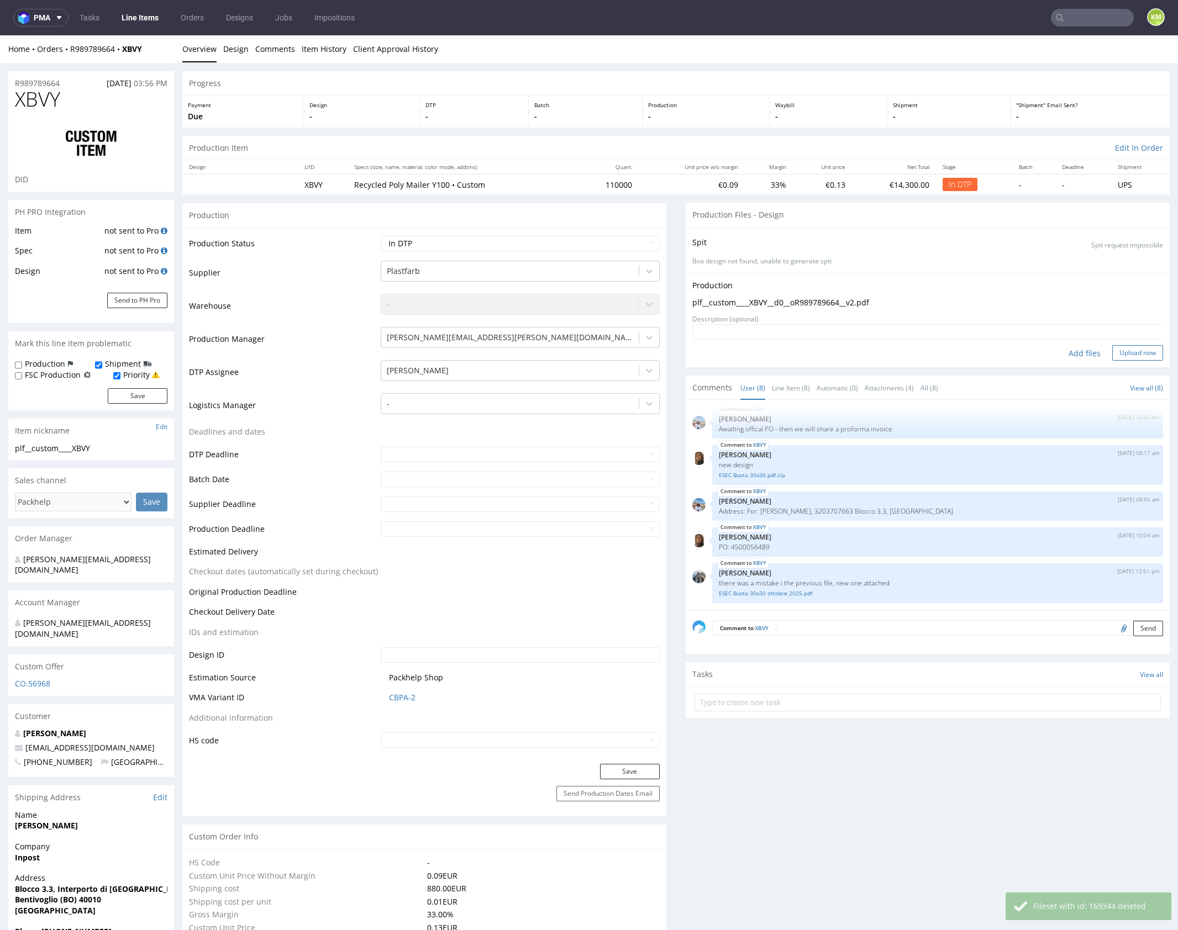
click at [1116, 355] on button "Upload now" at bounding box center [1137, 352] width 51 height 15
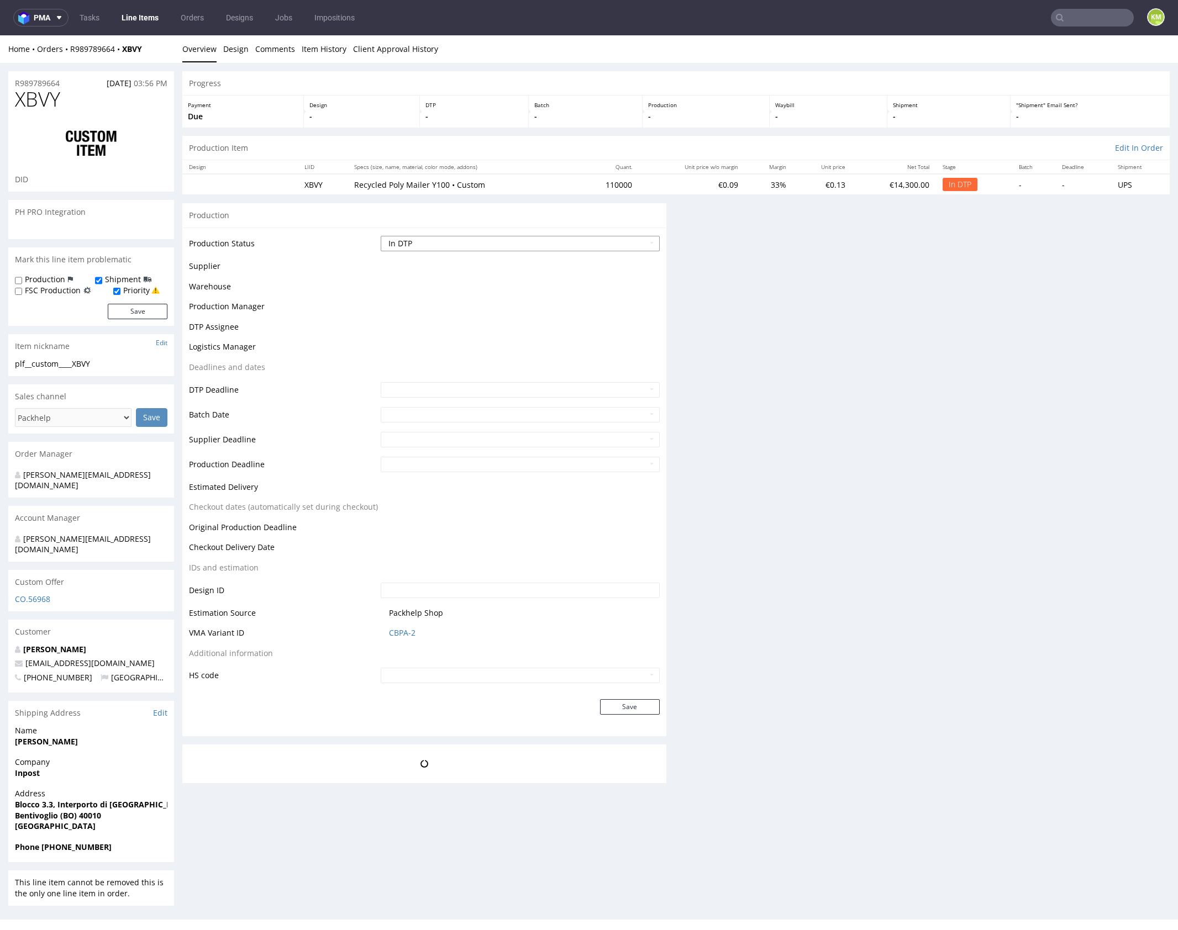
scroll to position [0, 0]
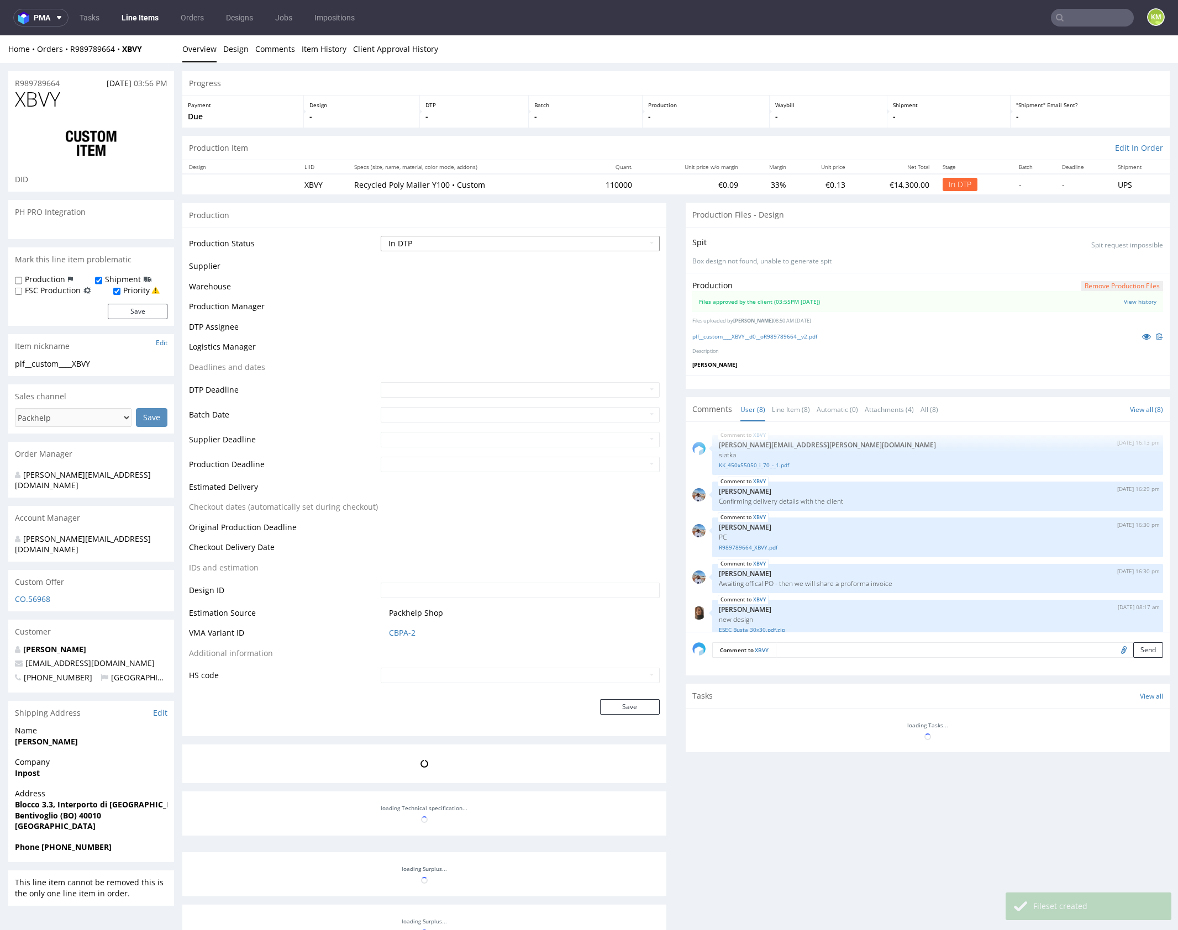
click at [608, 240] on select "Waiting for Artwork Waiting for Diecut Waiting for Mockup Waiting for DTP Waiti…" at bounding box center [520, 243] width 279 height 15
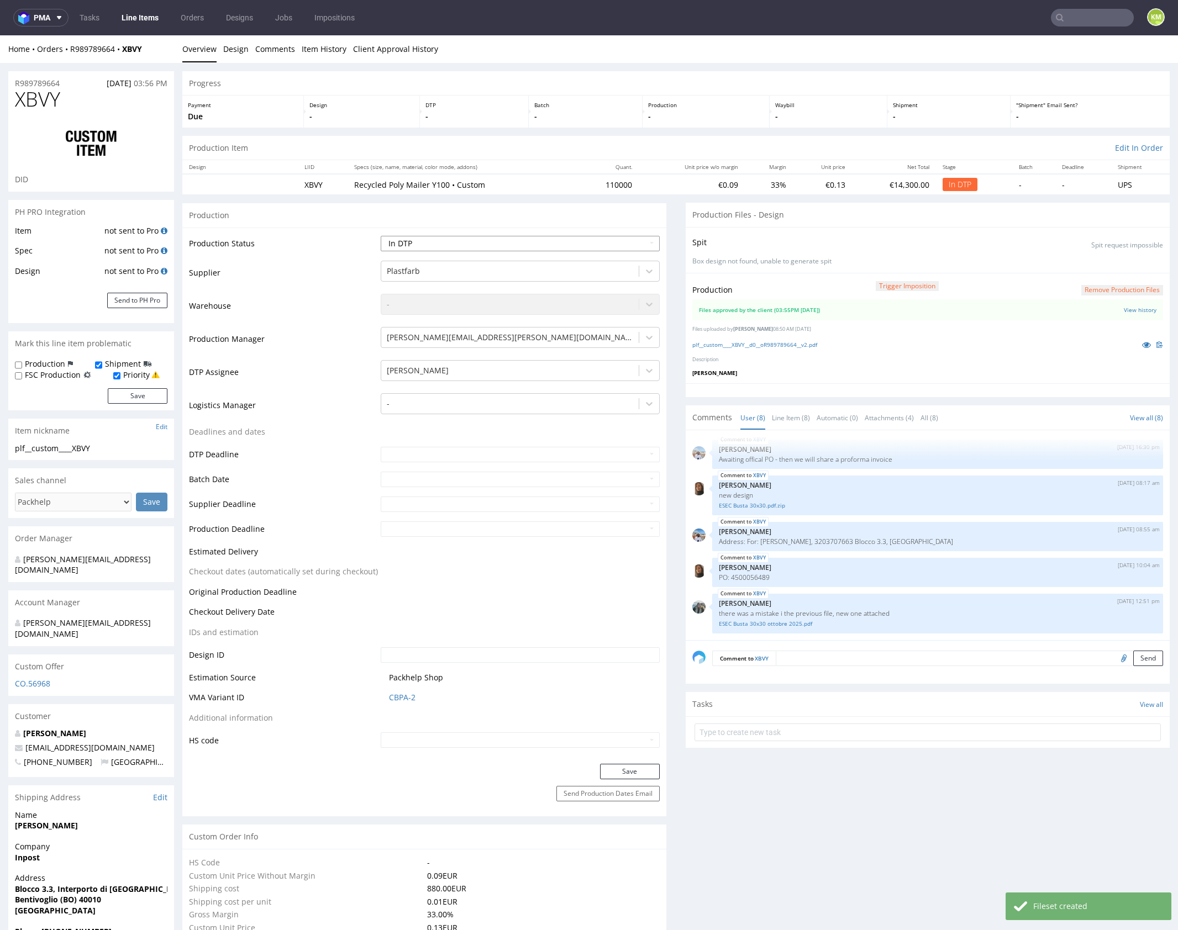
select select "dtp_waiting_for_double_check"
click at [381, 236] on select "Waiting for Artwork Waiting for Diecut Waiting for Mockup Waiting for DTP Waiti…" at bounding box center [520, 243] width 279 height 15
click at [638, 765] on button "Save" at bounding box center [630, 771] width 60 height 15
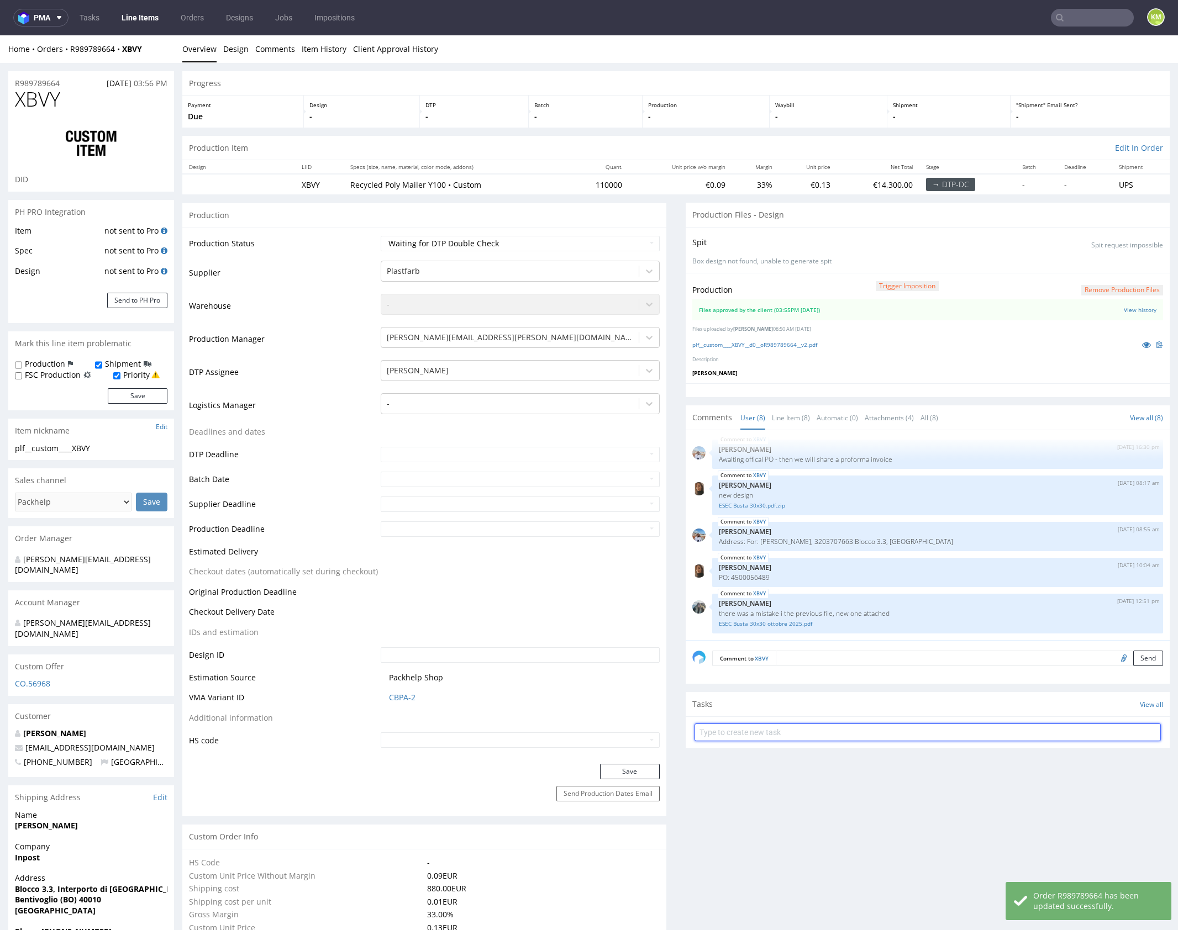
click at [810, 726] on input "text" at bounding box center [927, 733] width 466 height 18
type input "dch"
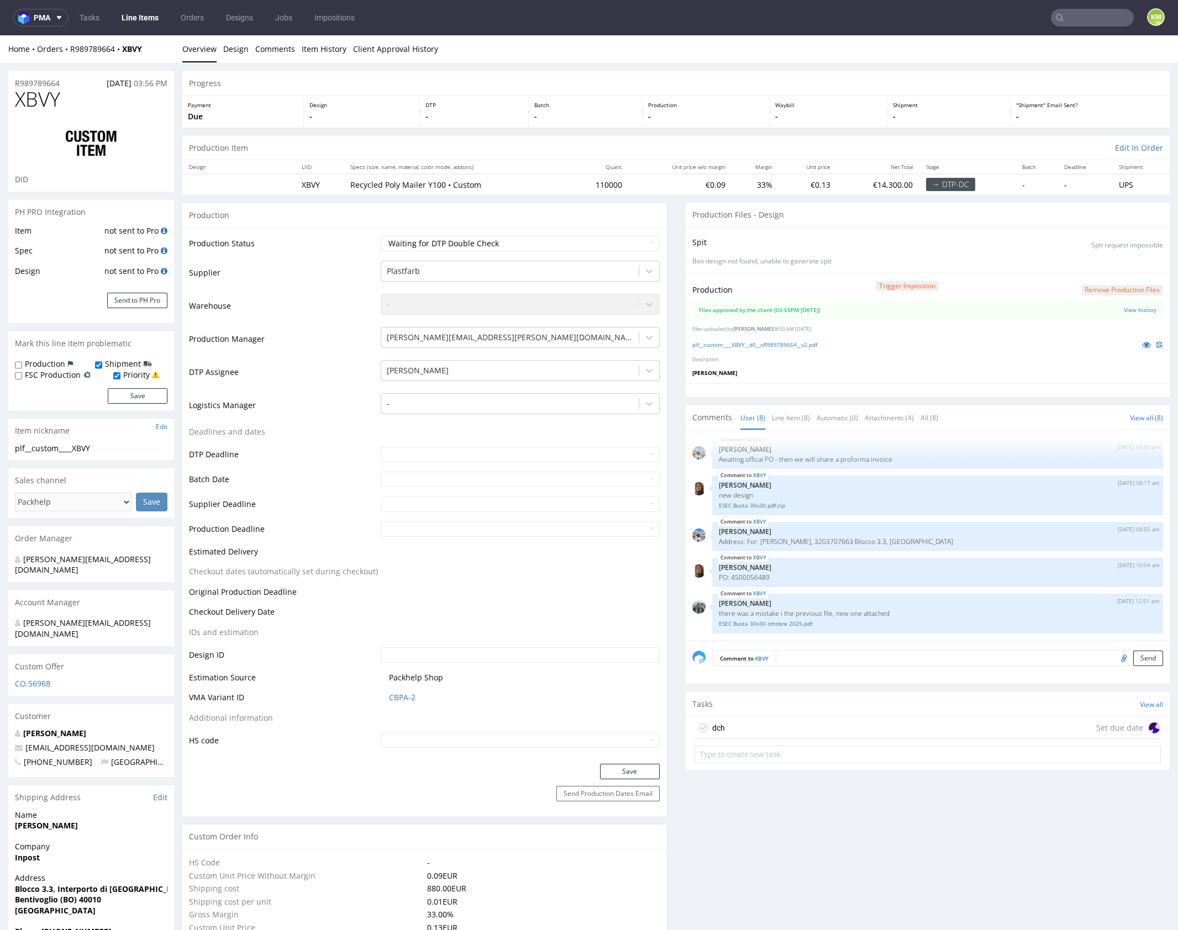
click at [36, 363] on label "Production" at bounding box center [45, 364] width 40 height 11
click at [22, 363] on input "Production" at bounding box center [18, 365] width 7 height 9
checkbox input "true"
click at [127, 397] on button "Save" at bounding box center [138, 395] width 60 height 15
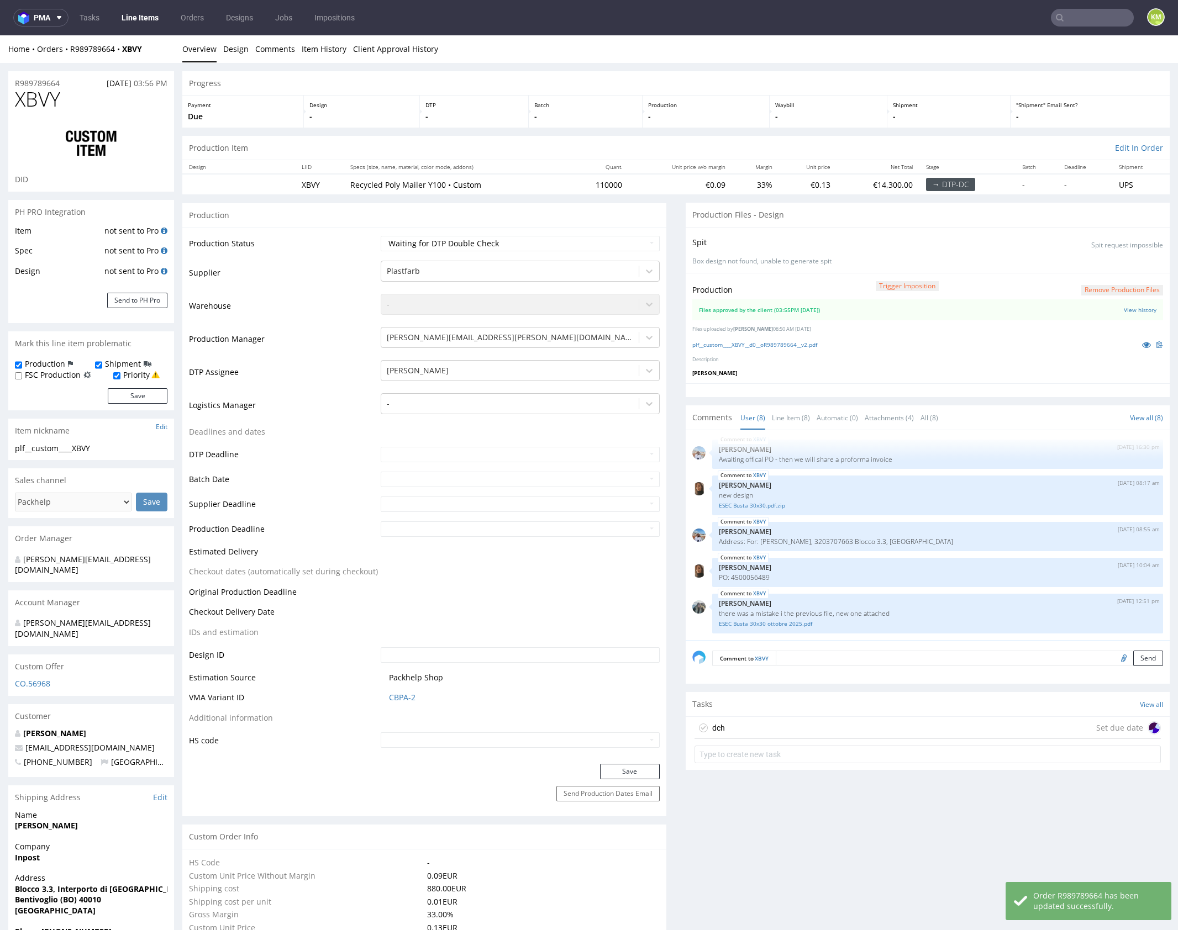
click at [814, 661] on textarea at bounding box center [969, 658] width 387 height 15
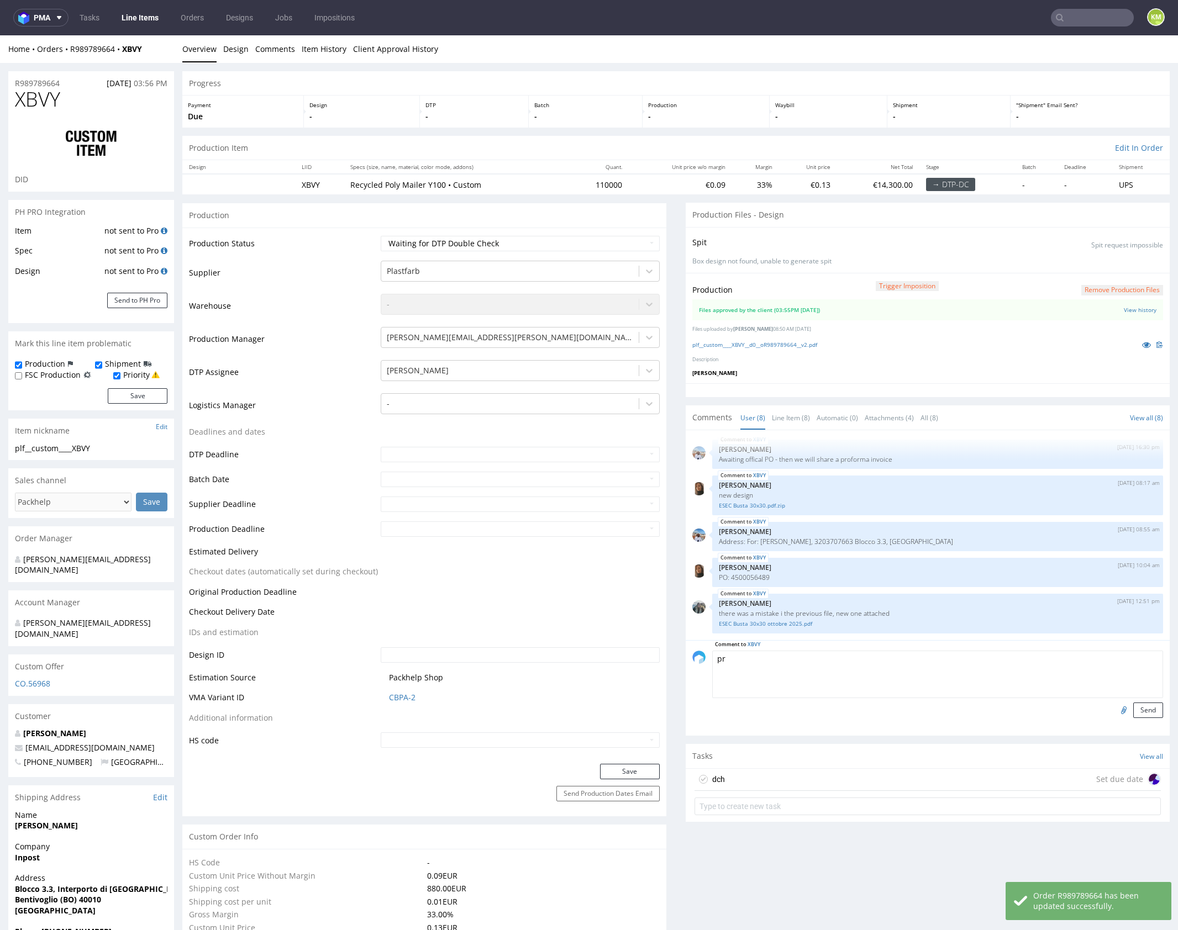
type textarea "p"
click at [775, 665] on textarea at bounding box center [937, 675] width 451 height 48
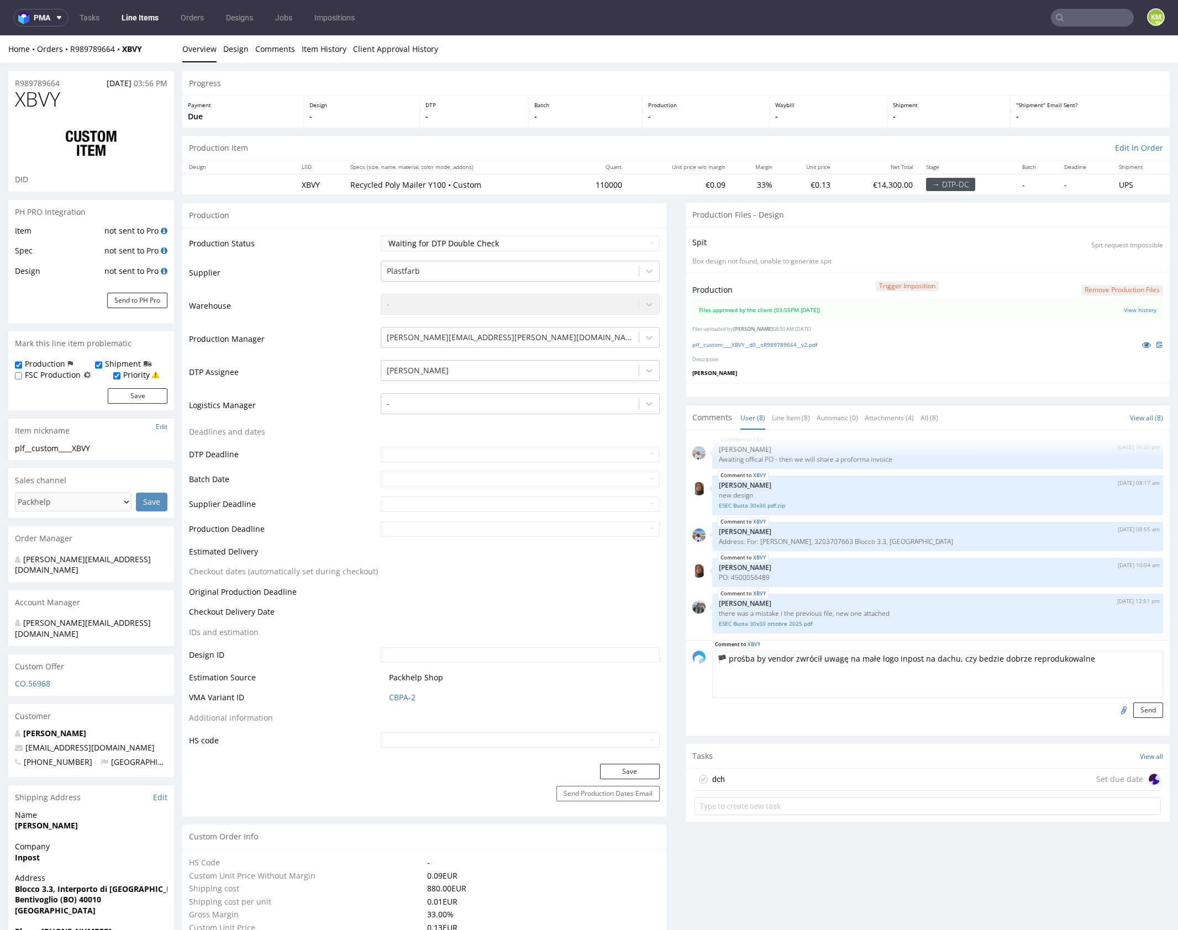
type textarea "🏴 prośba by vendor zwrócił uwagę na małe logo inpost na dachu, czy bedzie dobrz…"
click at [1143, 706] on button "Send" at bounding box center [1148, 710] width 30 height 15
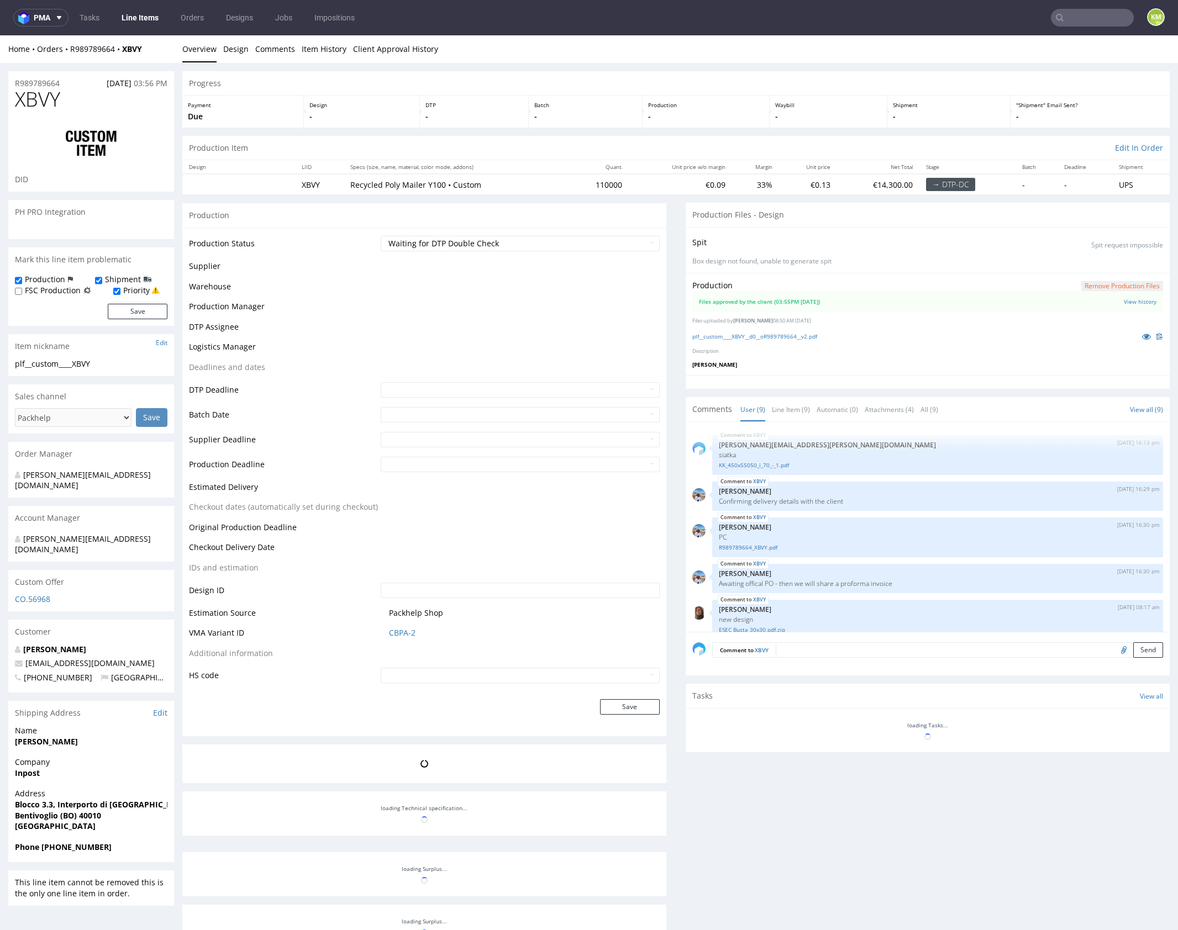
scroll to position [168, 0]
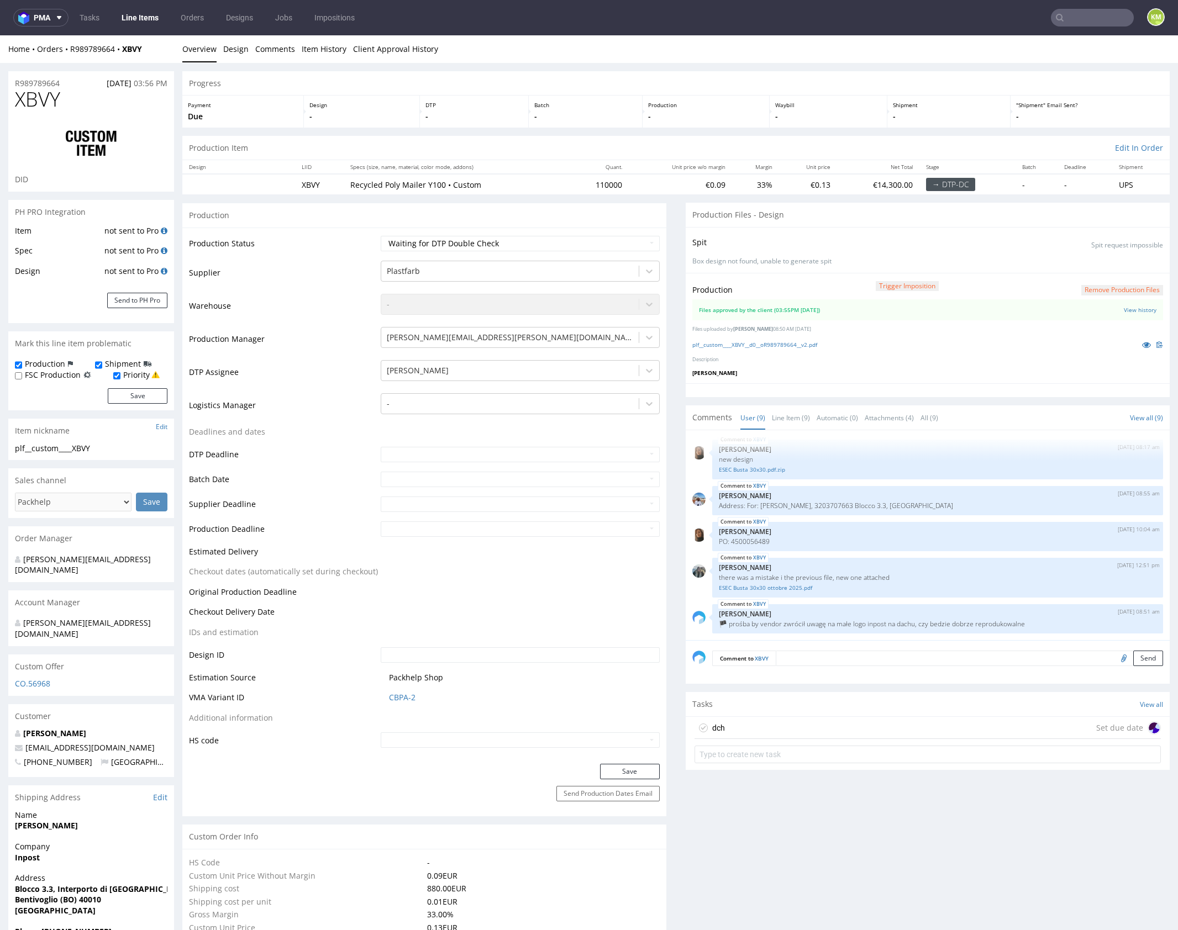
click at [829, 726] on div "dch Set due date" at bounding box center [927, 728] width 466 height 22
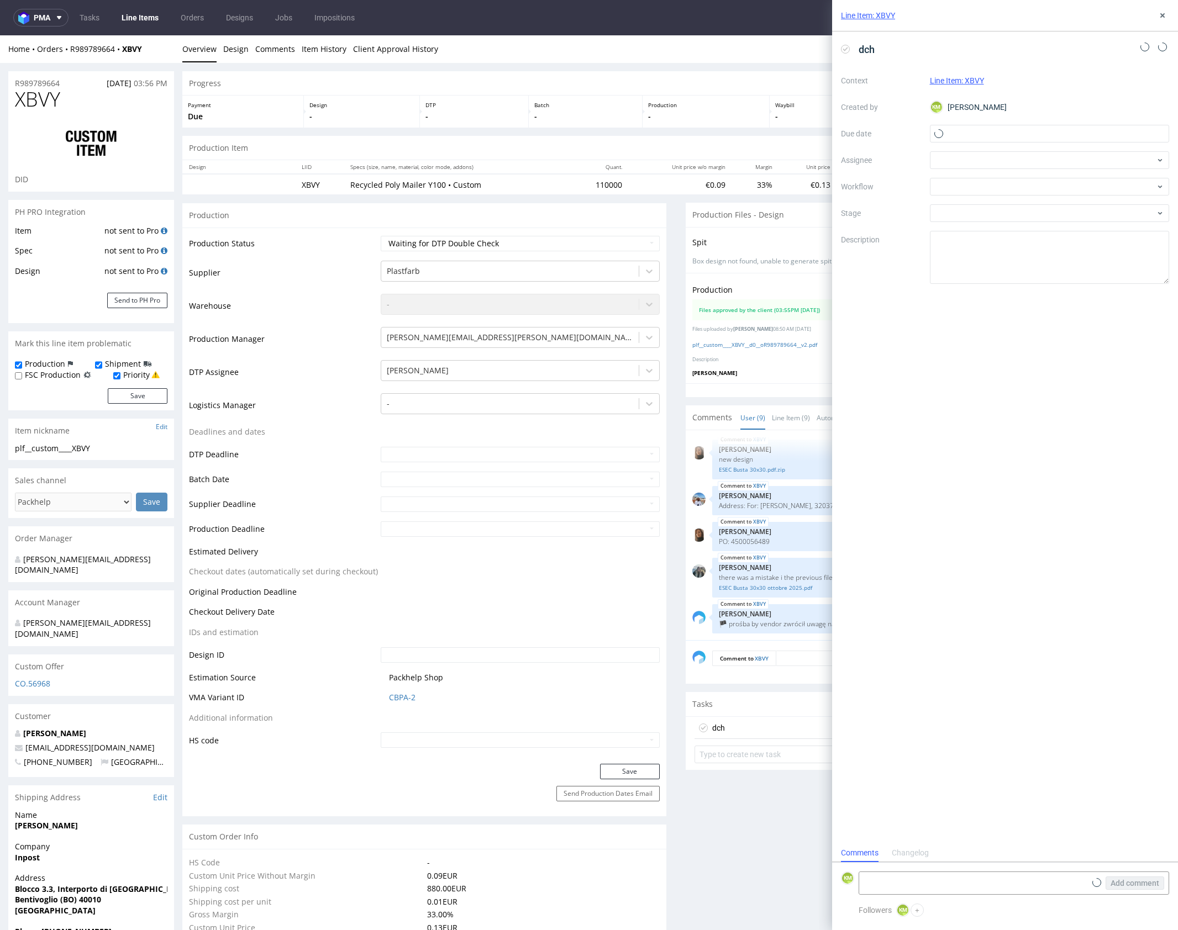
scroll to position [9, 0]
click at [992, 138] on input "text" at bounding box center [1050, 134] width 240 height 18
click at [1031, 227] on span "7" at bounding box center [1031, 225] width 4 height 11
type input "07/10/2025"
click at [963, 160] on div at bounding box center [1050, 160] width 240 height 18
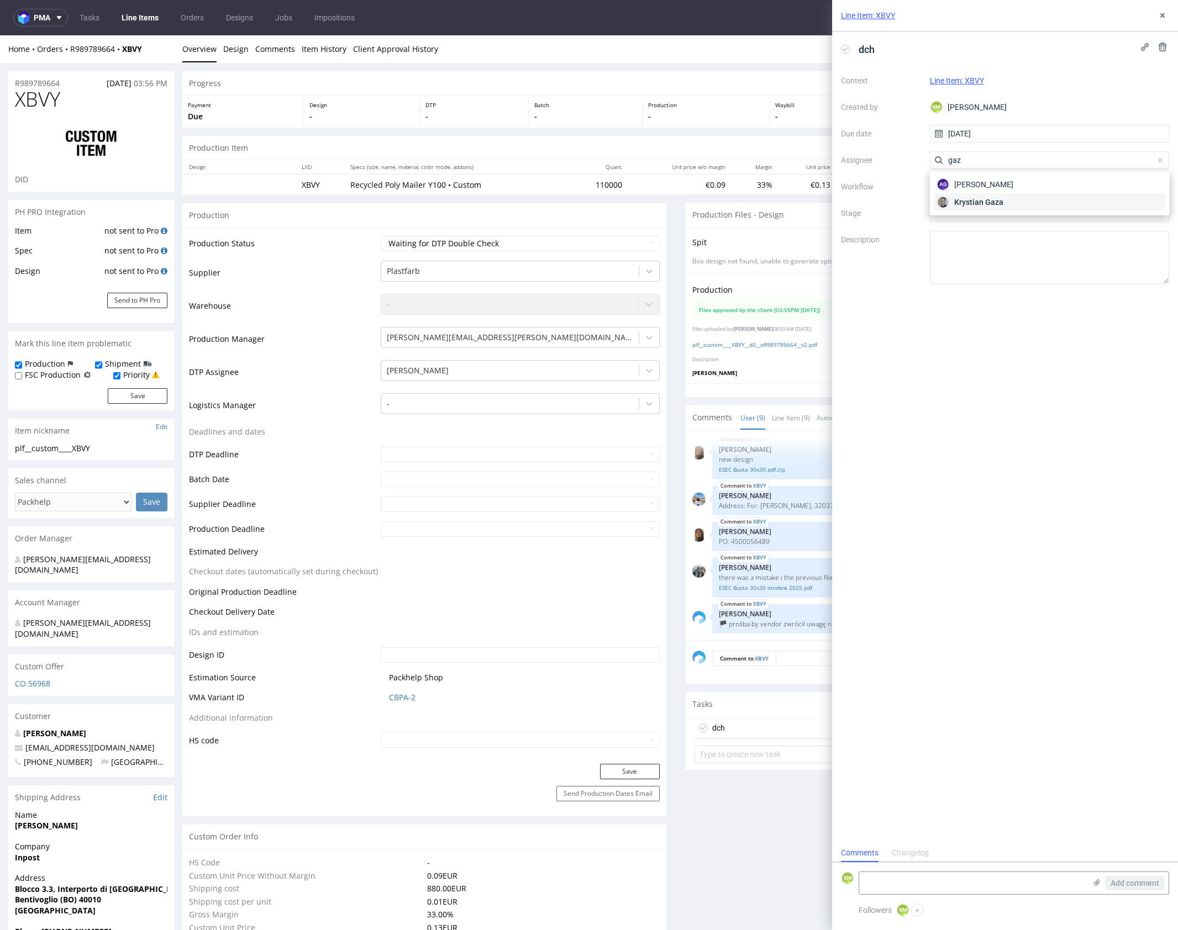
type input "gaz"
click at [973, 200] on span "Krystian Gaza" at bounding box center [978, 202] width 49 height 11
click at [958, 189] on div at bounding box center [1050, 187] width 240 height 18
click at [984, 226] on div "DTP - Double Check" at bounding box center [1049, 227] width 230 height 20
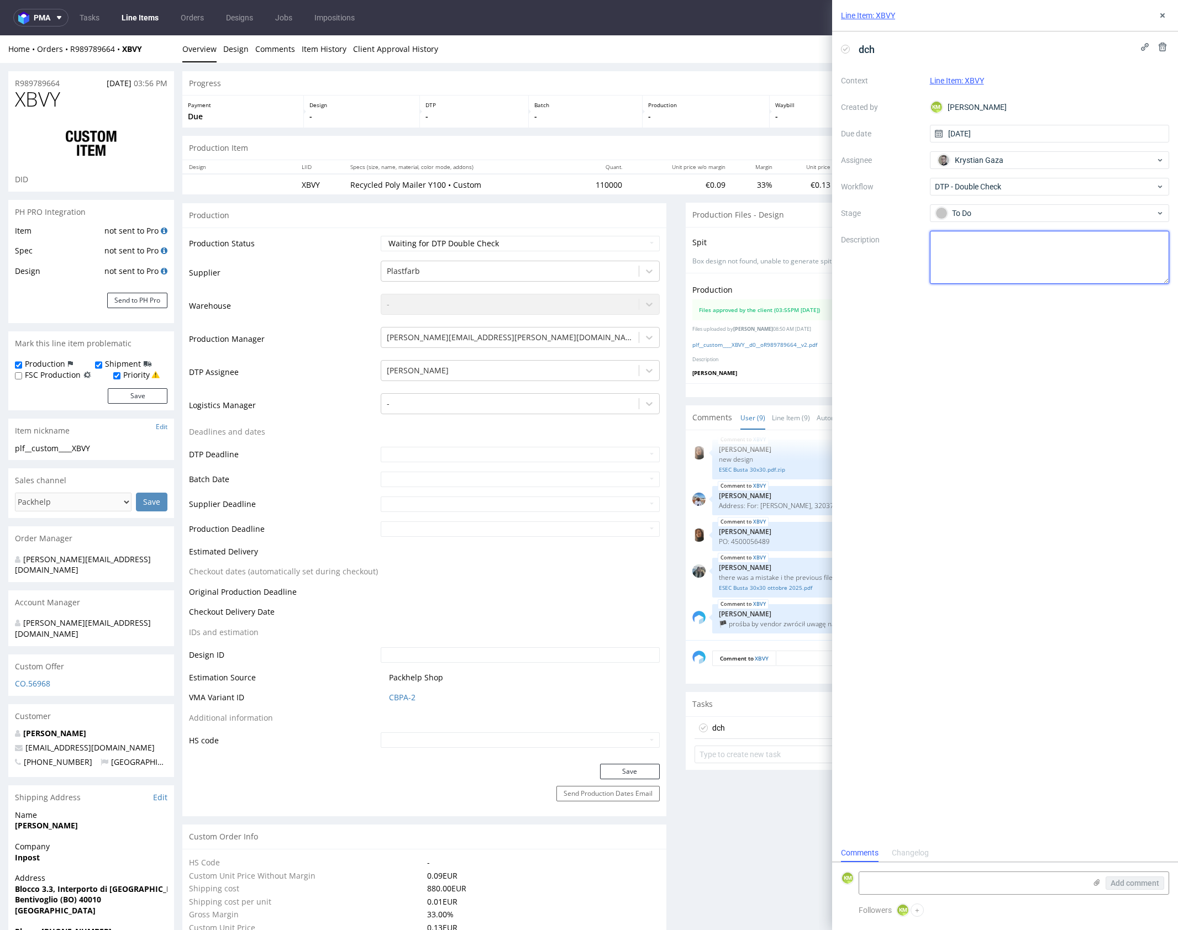
click at [987, 246] on textarea at bounding box center [1050, 257] width 240 height 53
type textarea "p"
drag, startPoint x: 998, startPoint y: 240, endPoint x: 1120, endPoint y: 267, distance: 125.6
click at [1120, 267] on textarea "przesłali to 13x13 wiec cały obszar" at bounding box center [1050, 257] width 240 height 53
type textarea "przesłali to 13x13 podpisane jako 30x30 wiec cały obszar roboczy powiekszyłem, …"
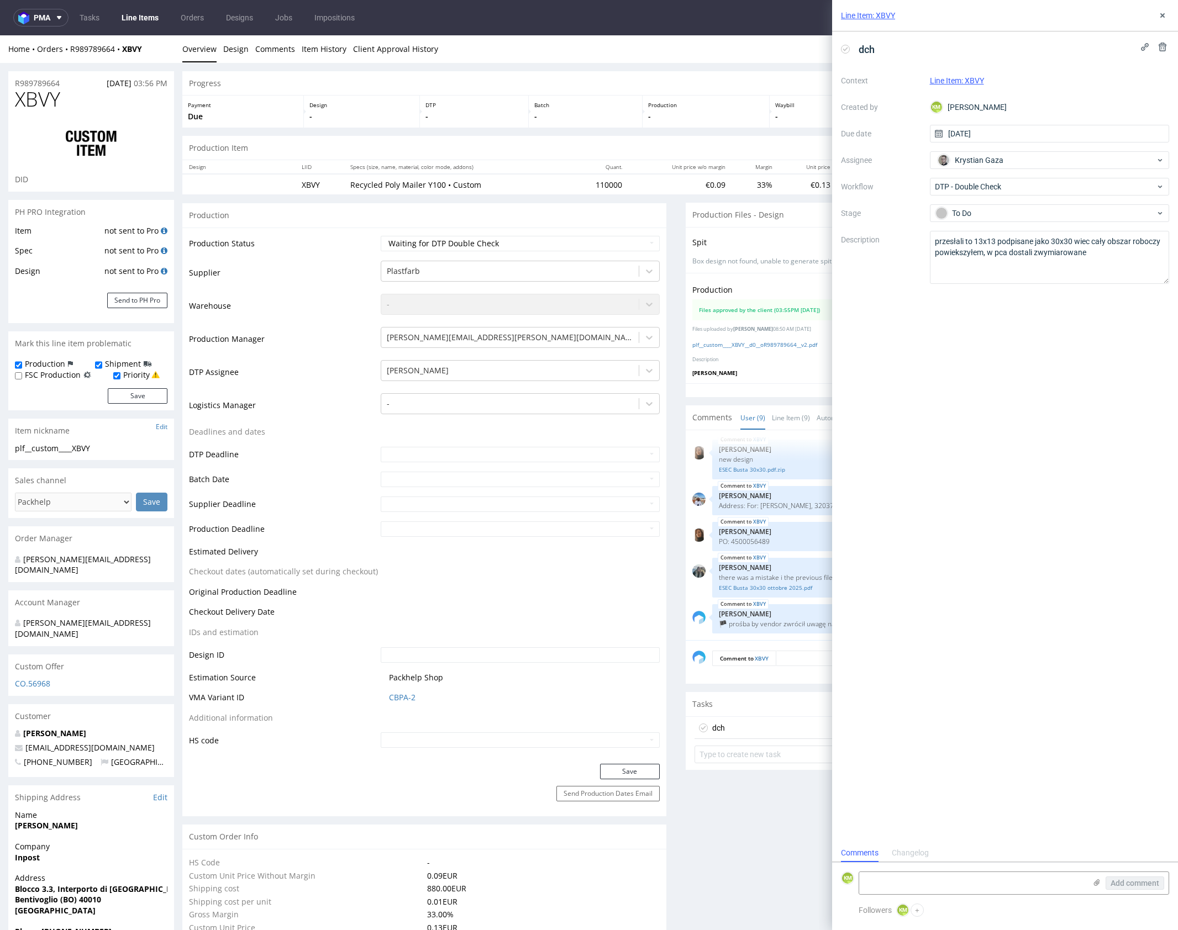
click at [1066, 355] on div "dch Context Line Item: XBVY Created by KM Karol Markowski Due date 07/10/2025 A…" at bounding box center [1005, 437] width 346 height 813
click at [1163, 15] on icon at bounding box center [1162, 15] width 9 height 9
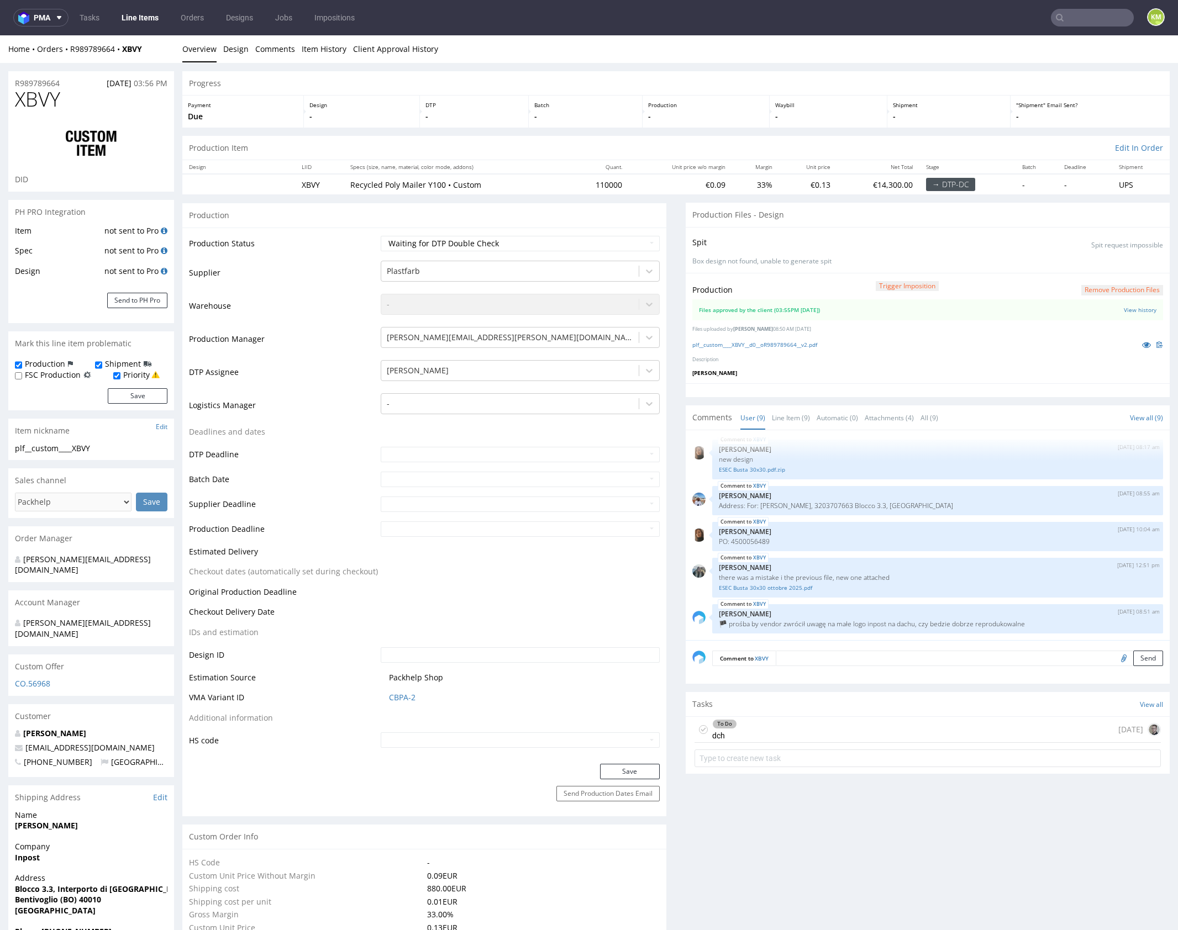
drag, startPoint x: 687, startPoint y: 148, endPoint x: 687, endPoint y: 156, distance: 7.7
click at [687, 148] on div "Production Item Edit In Order" at bounding box center [675, 148] width 987 height 24
click at [668, 144] on div "Production Item Edit In Order" at bounding box center [675, 148] width 987 height 24
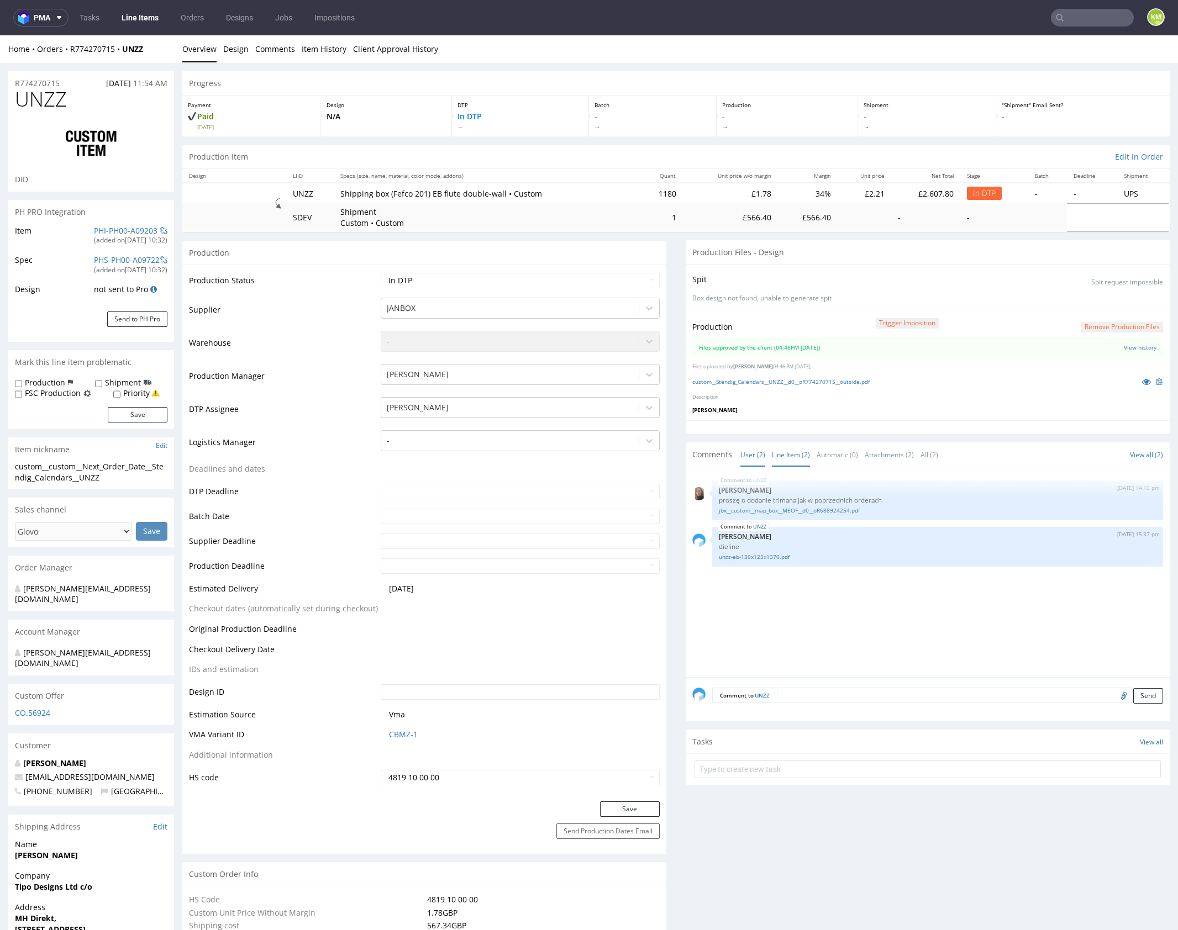
click at [789, 457] on link "Line Item (2)" at bounding box center [791, 455] width 38 height 24
click at [811, 650] on div "UNZZ 30th Sep 25 | 14:10 pm Angelina Marć proszę o dodanie trimana jak w poprze…" at bounding box center [930, 575] width 477 height 203
click at [806, 769] on input "text" at bounding box center [927, 770] width 466 height 18
type input "dch"
click at [482, 280] on select "Waiting for Artwork Waiting for Diecut Waiting for Mockup Waiting for DTP Waiti…" at bounding box center [520, 280] width 279 height 15
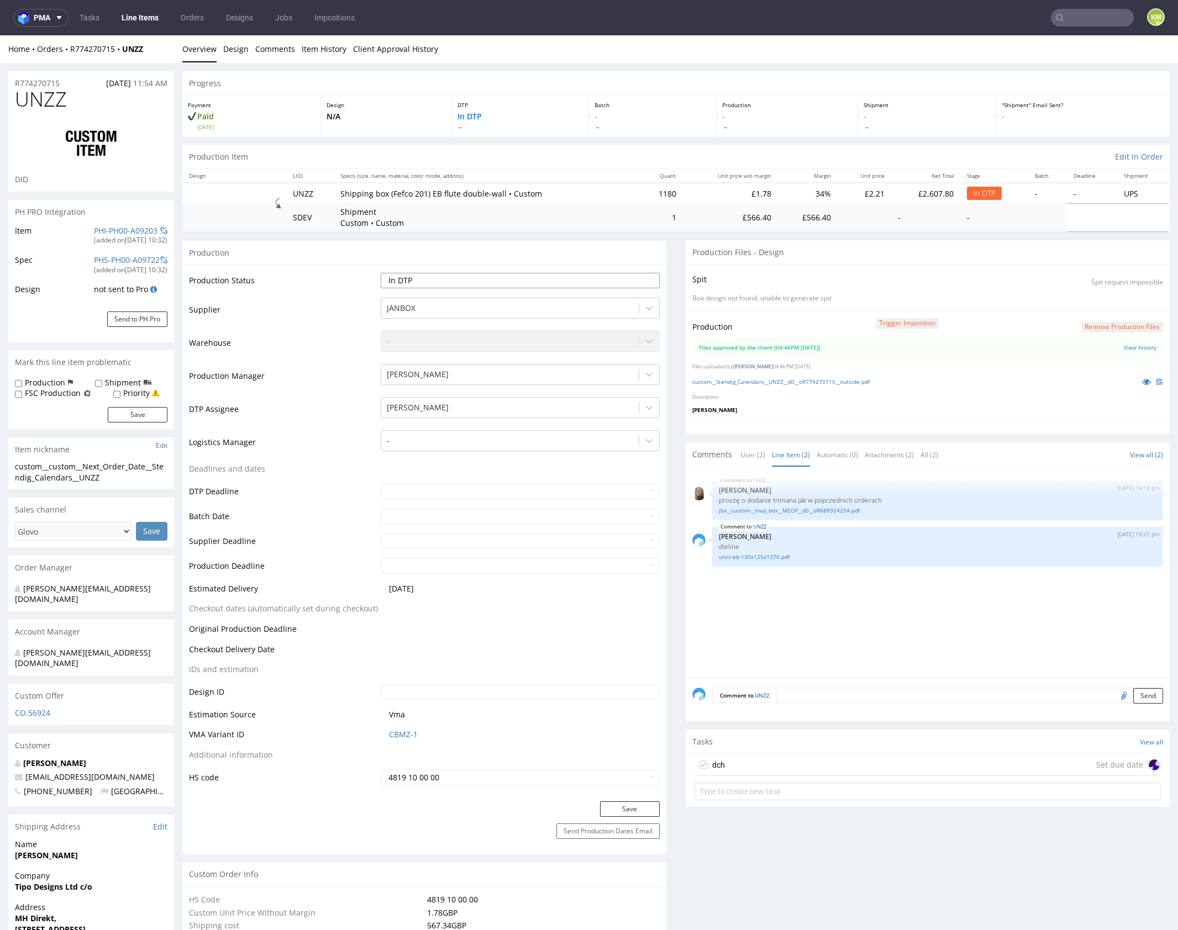
select select "dtp_waiting_for_double_check"
click at [381, 273] on select "Waiting for Artwork Waiting for Diecut Waiting for Mockup Waiting for DTP Waiti…" at bounding box center [520, 280] width 279 height 15
click at [633, 803] on button "Save" at bounding box center [630, 809] width 60 height 15
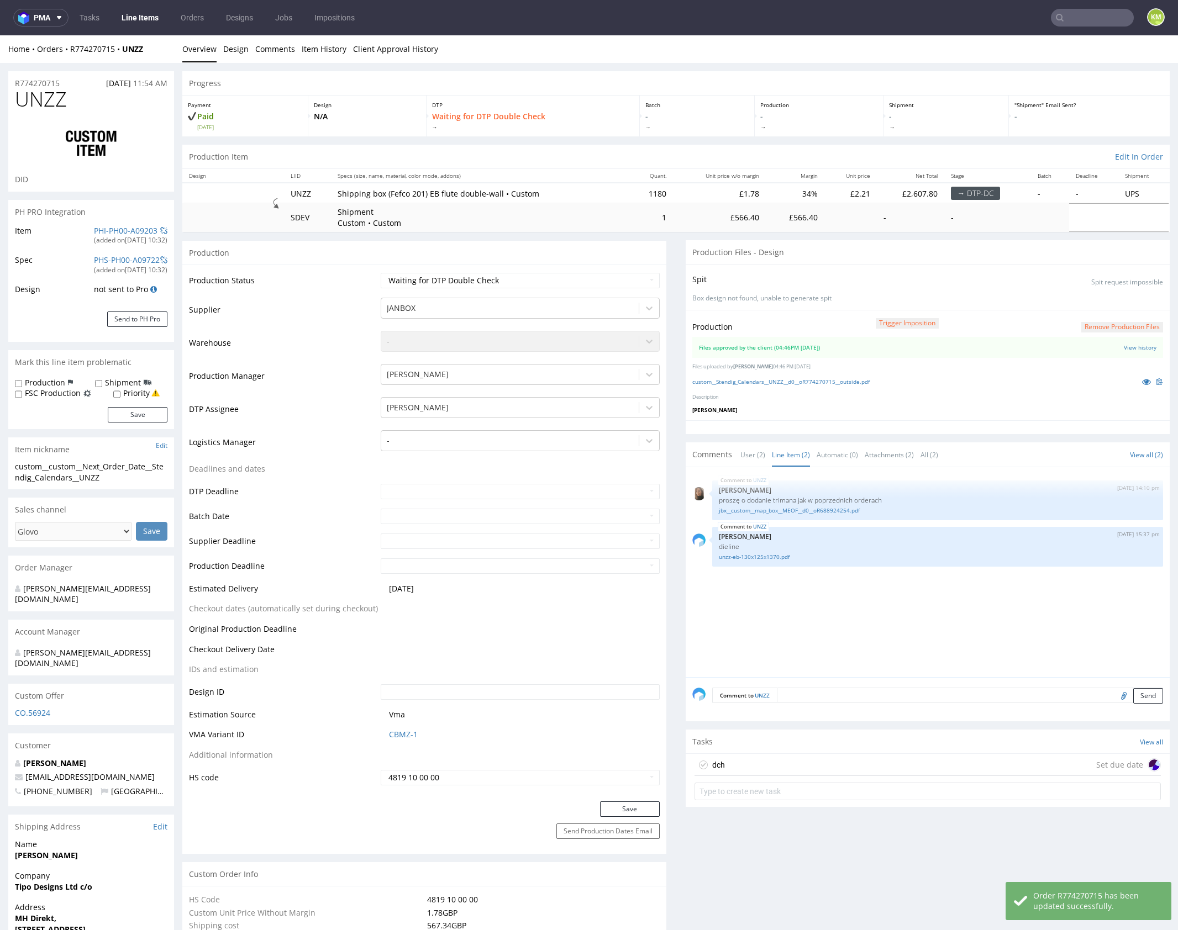
click at [793, 766] on div "dch Set due date" at bounding box center [927, 765] width 466 height 22
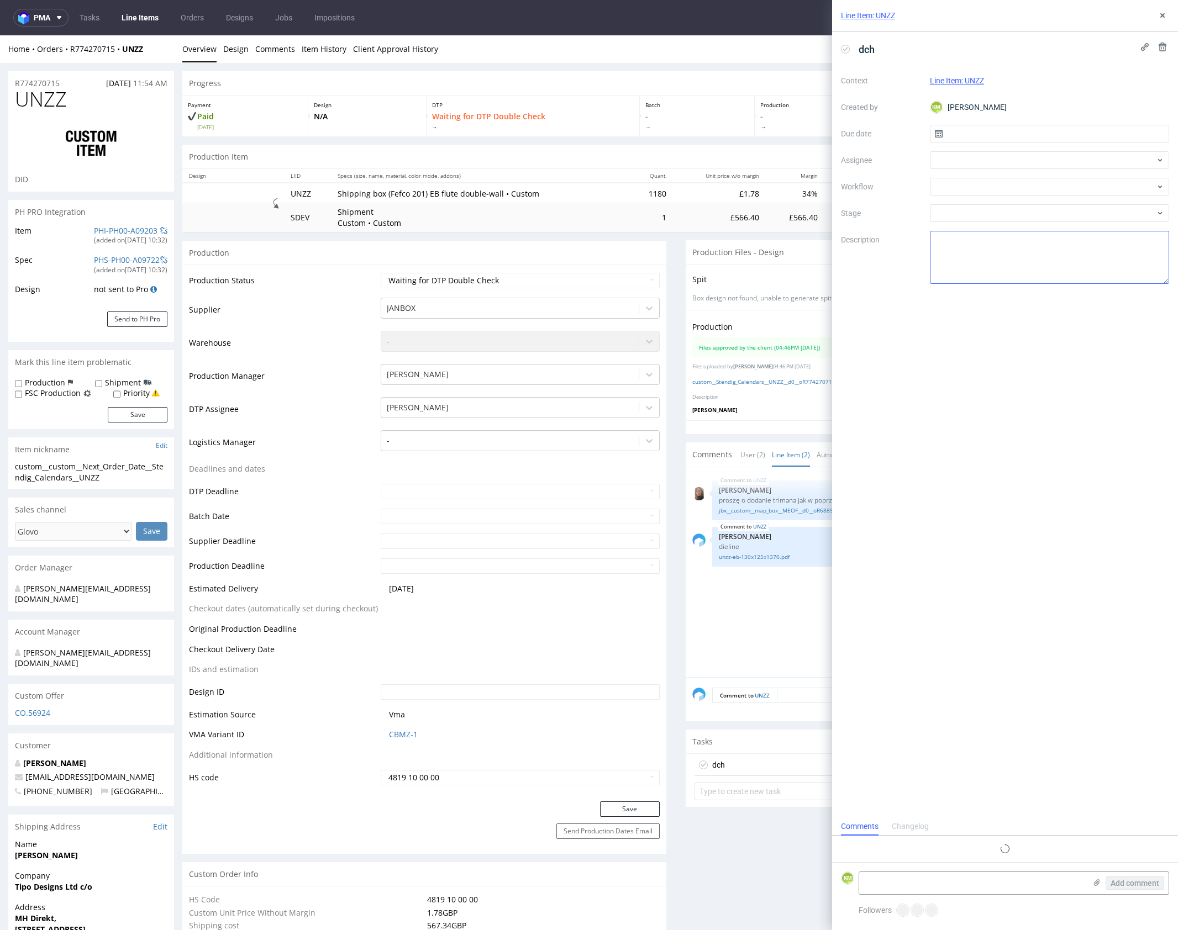
scroll to position [9, 0]
click at [971, 130] on input "text" at bounding box center [1050, 134] width 240 height 18
click at [1037, 229] on button "7" at bounding box center [1031, 226] width 17 height 18
type input "07/10/2025"
click at [960, 162] on div at bounding box center [1050, 160] width 240 height 18
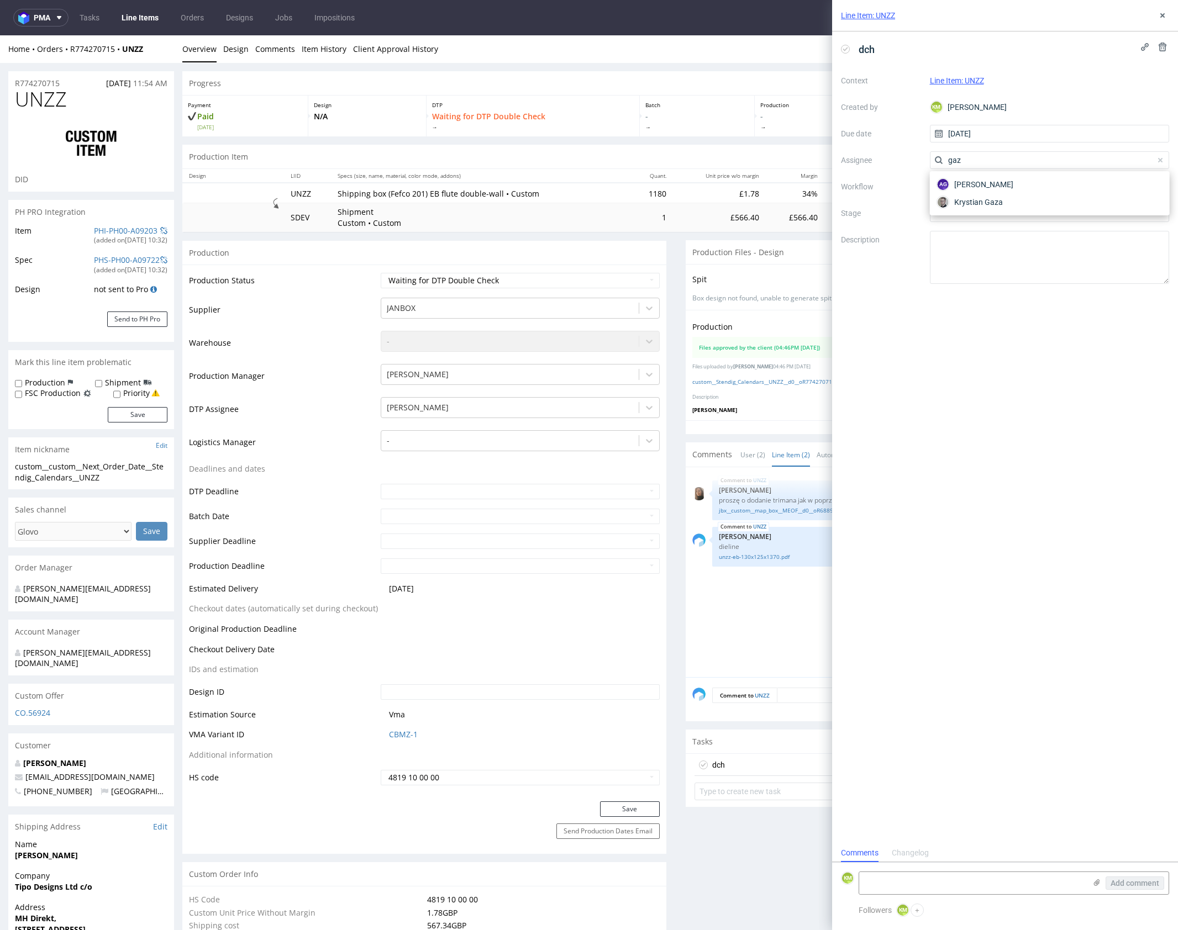
type input "gaz"
click at [974, 201] on span "Krystian Gaza" at bounding box center [978, 202] width 49 height 11
click at [967, 190] on div at bounding box center [1050, 187] width 240 height 18
click at [979, 226] on div "DTP - Double Check" at bounding box center [1049, 227] width 230 height 20
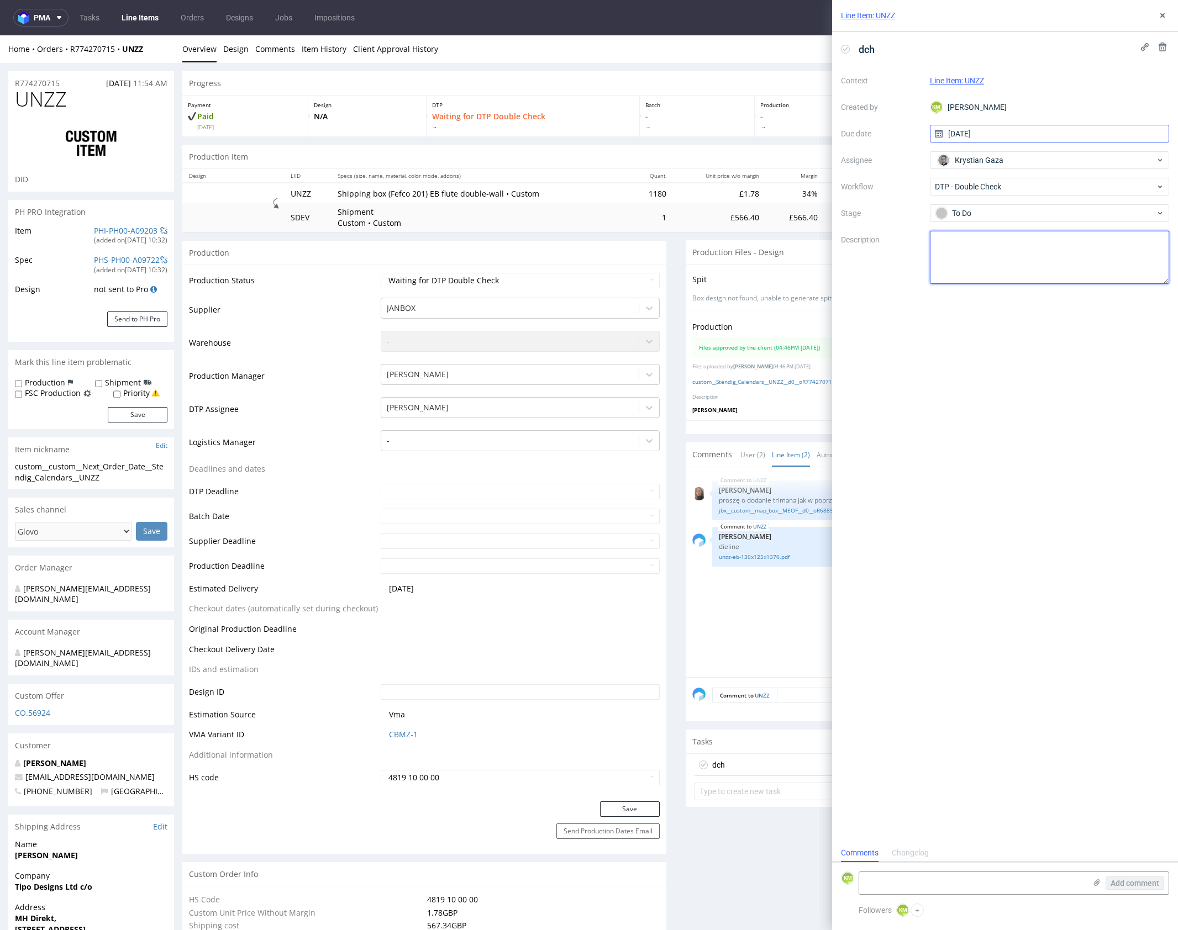
drag, startPoint x: 988, startPoint y: 259, endPoint x: 1073, endPoint y: 134, distance: 151.5
click at [990, 250] on textarea at bounding box center [1050, 257] width 240 height 53
click at [1164, 13] on icon at bounding box center [1162, 15] width 9 height 9
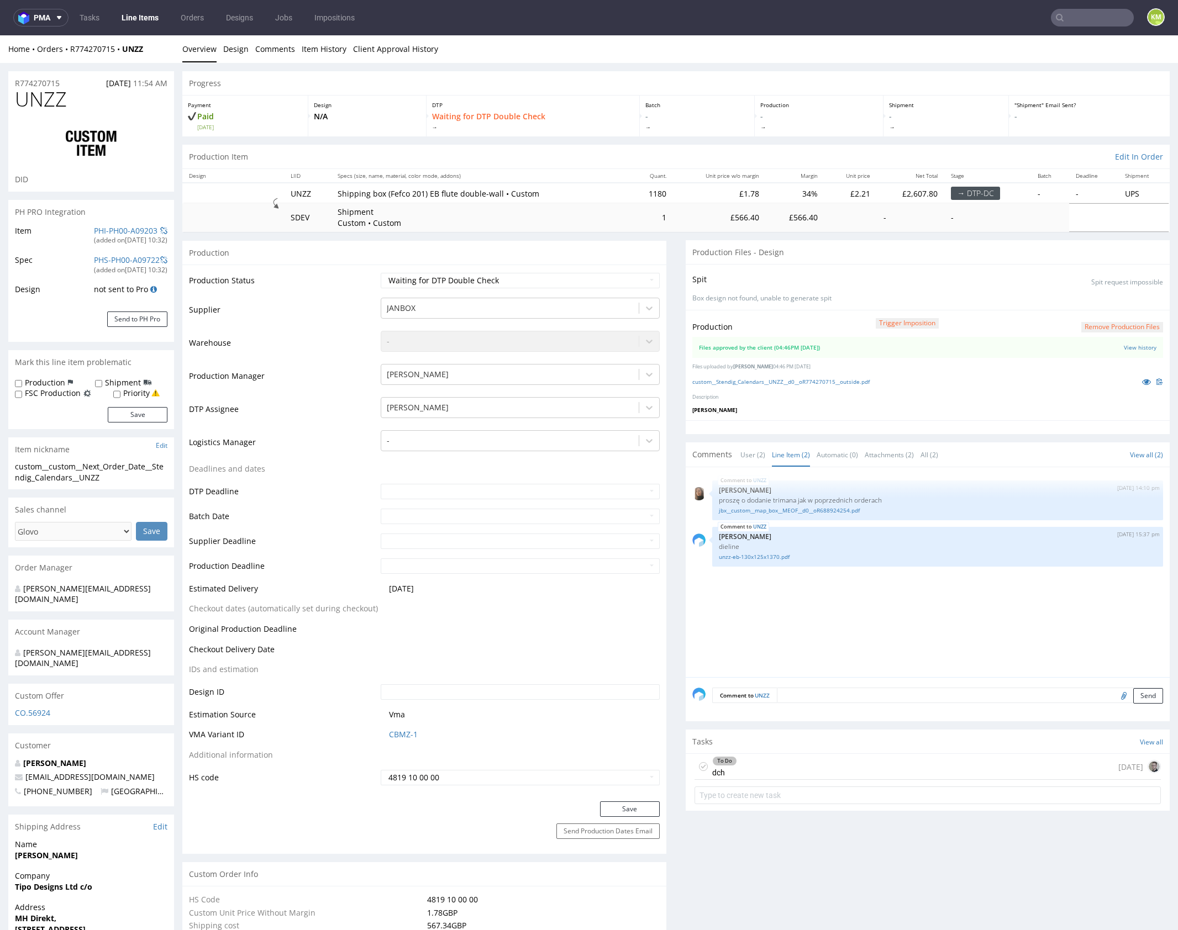
click at [839, 599] on div "UNZZ 30th Sep 25 | 14:10 pm Angelina Marć proszę o dodanie trimana jak w poprze…" at bounding box center [930, 575] width 477 height 203
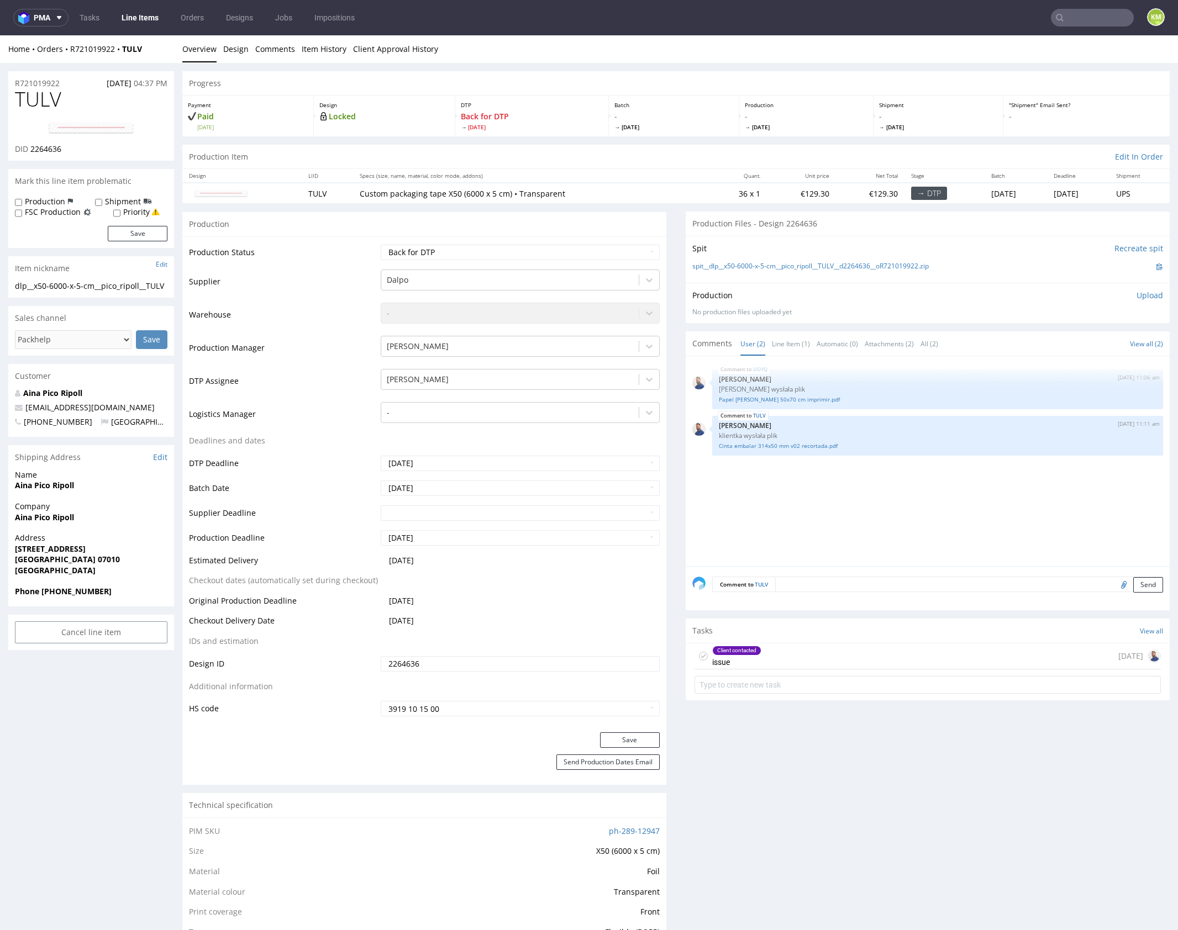
click at [772, 553] on div "UOYQ [DATE] 11:06 am [PERSON_NAME] Klientka wysłała plik Papel [PERSON_NAME] 50…" at bounding box center [930, 464] width 477 height 203
click at [797, 655] on div "Client contacted issue [DATE]" at bounding box center [927, 657] width 466 height 26
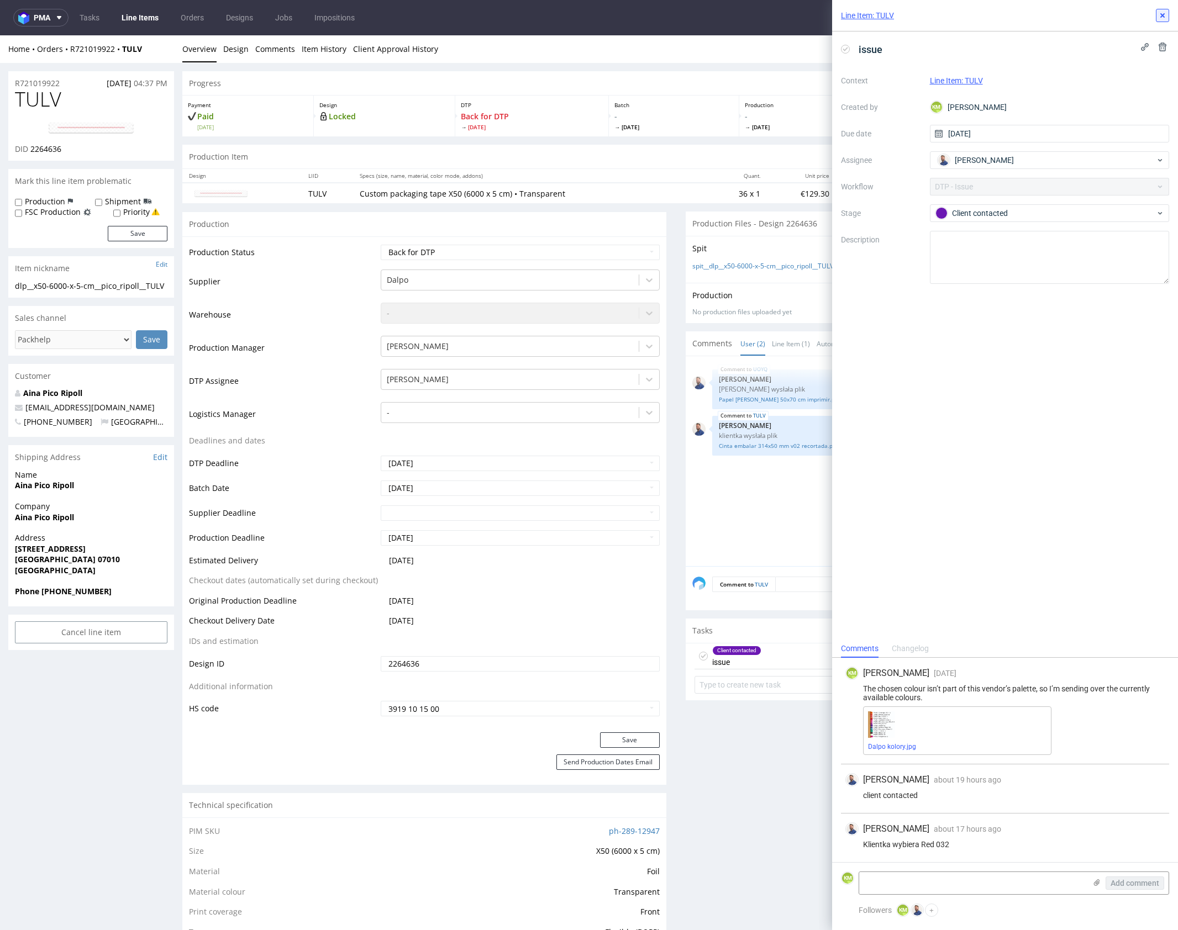
click at [1160, 11] on icon at bounding box center [1162, 15] width 9 height 9
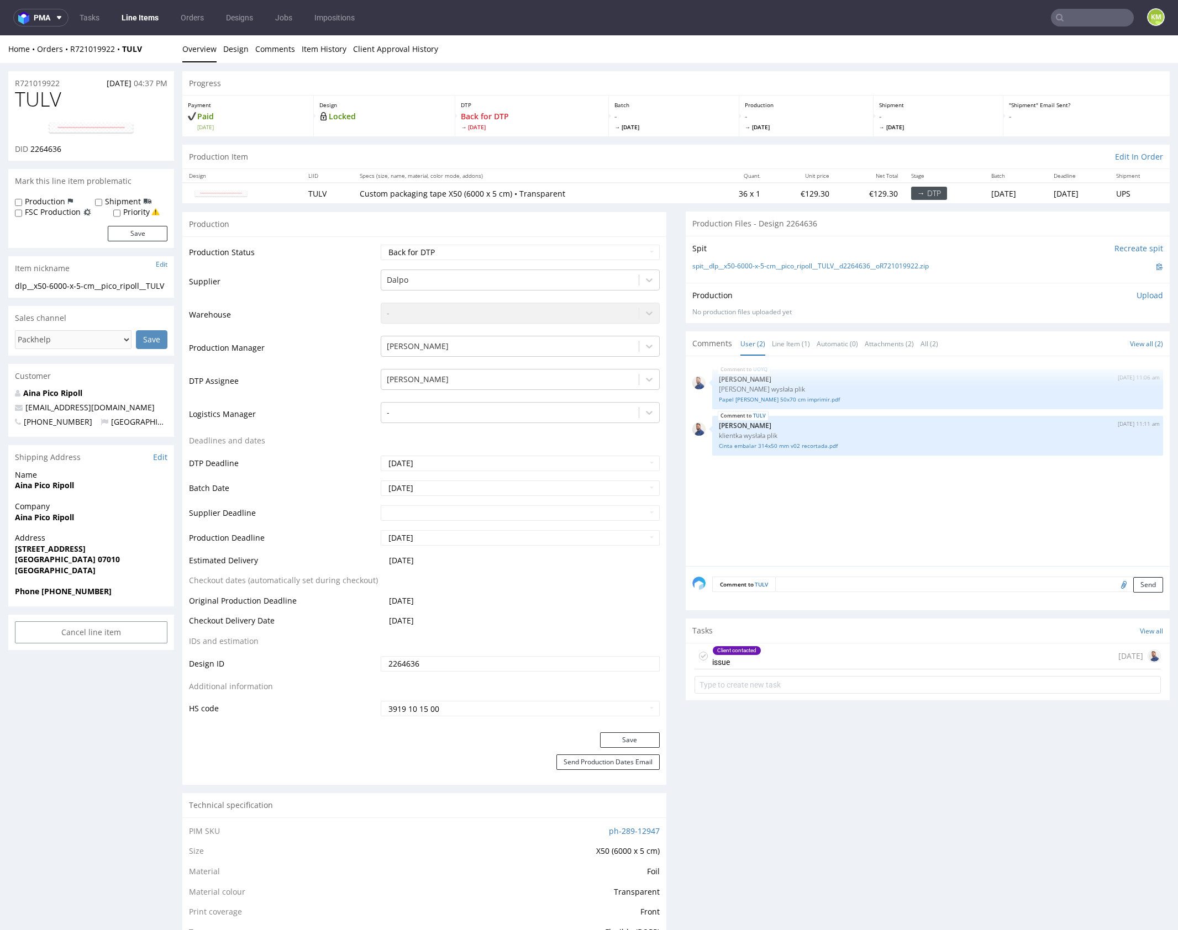
click at [802, 513] on div "UOYQ [DATE] 11:06 am [PERSON_NAME] Klientka wysłała plik Papel [PERSON_NAME] 50…" at bounding box center [930, 464] width 477 height 203
click at [788, 345] on link "Line Item (1)" at bounding box center [791, 344] width 38 height 24
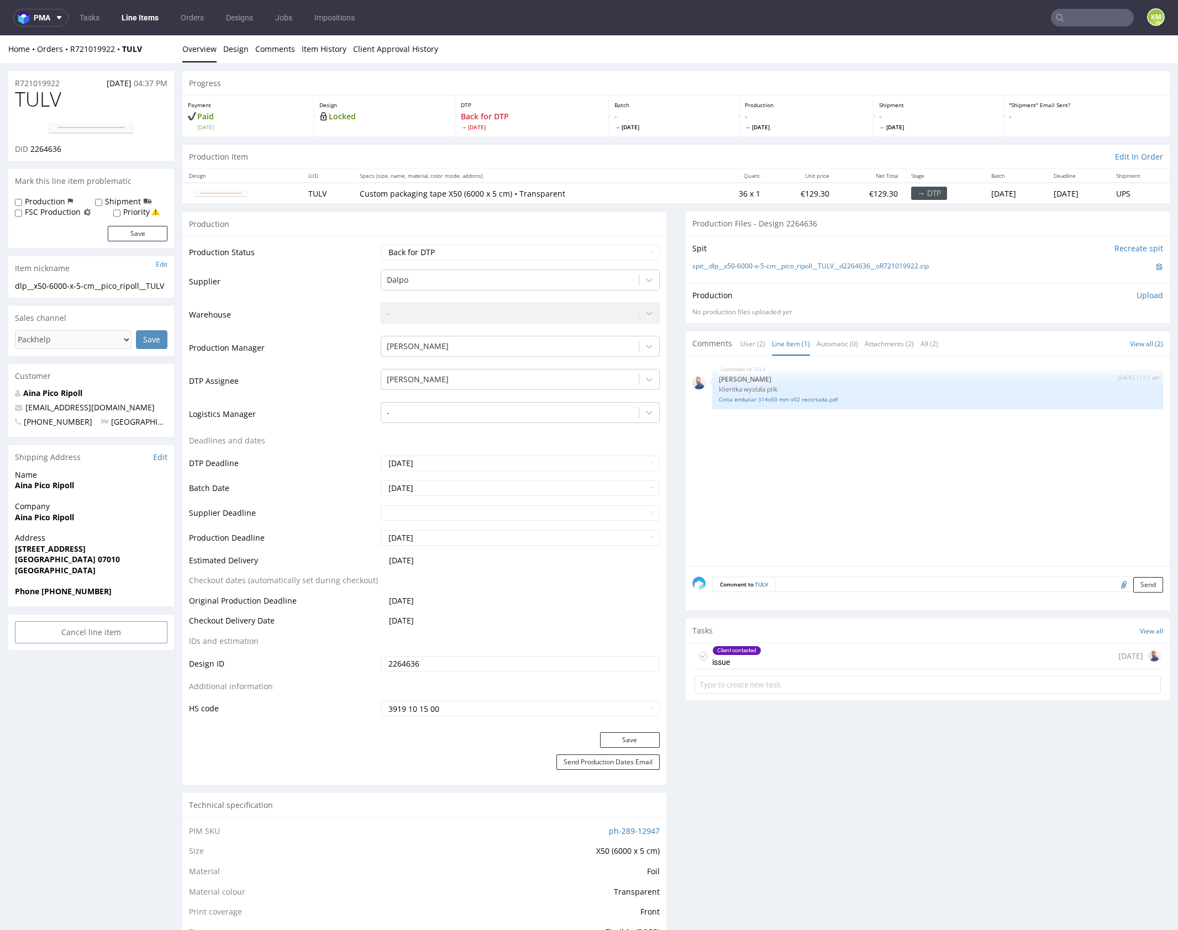
click at [840, 488] on div "TULV [DATE] 11:11 am [PERSON_NAME] klientka wysłała plik Cinta embalar 314x50 m…" at bounding box center [930, 464] width 477 height 203
click at [328, 52] on link "Item History" at bounding box center [324, 48] width 45 height 27
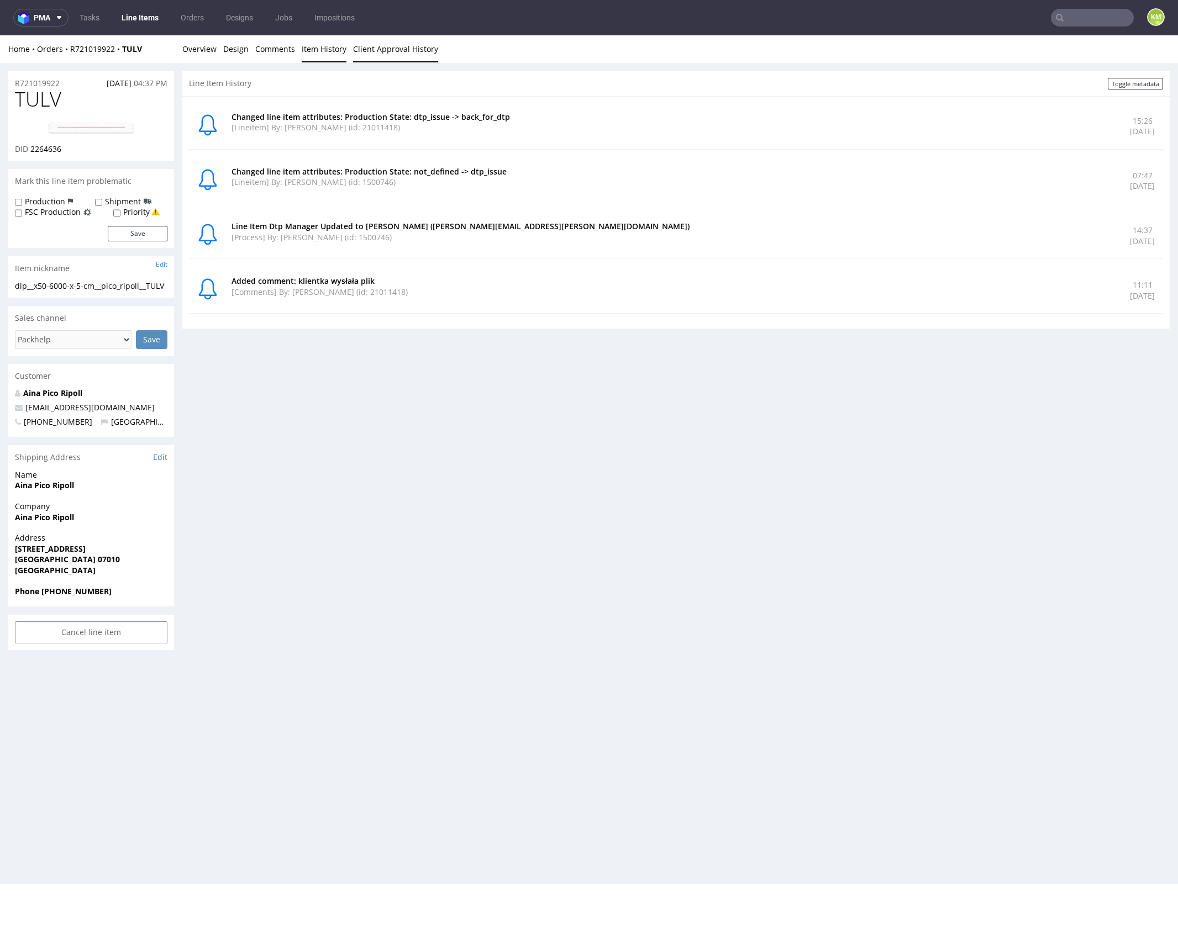
click at [365, 45] on link "Client Approval History" at bounding box center [395, 48] width 85 height 27
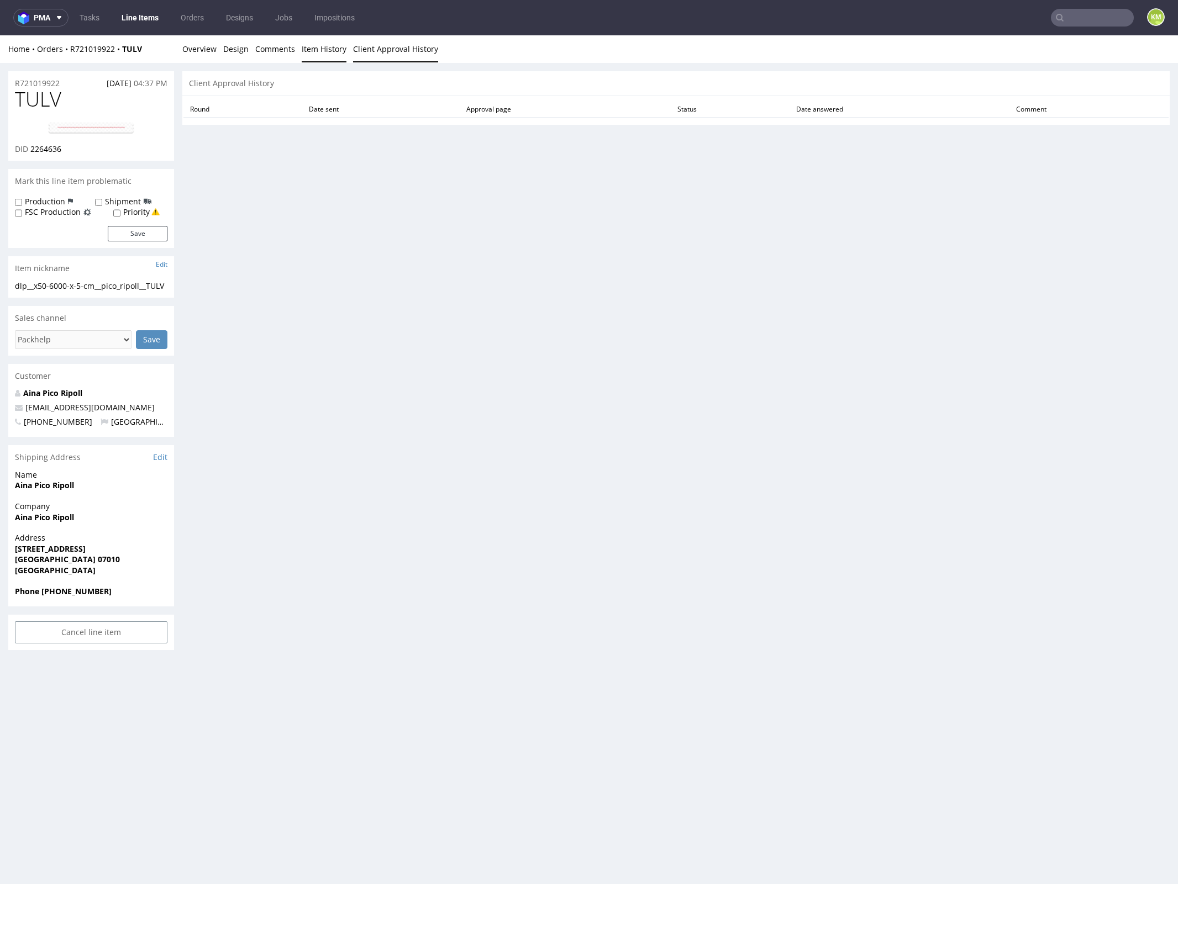
click at [304, 52] on link "Item History" at bounding box center [324, 48] width 45 height 27
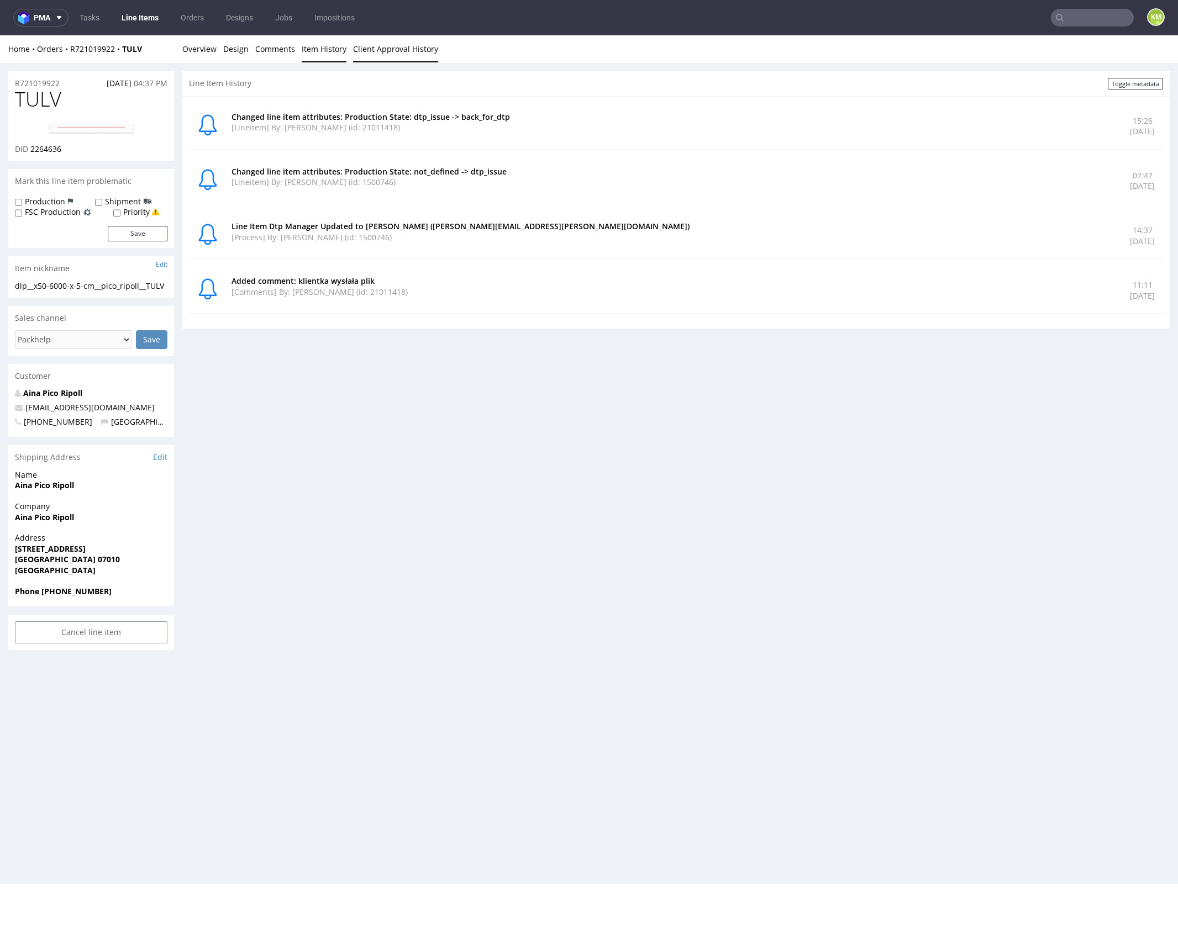
click at [373, 44] on link "Client Approval History" at bounding box center [395, 48] width 85 height 27
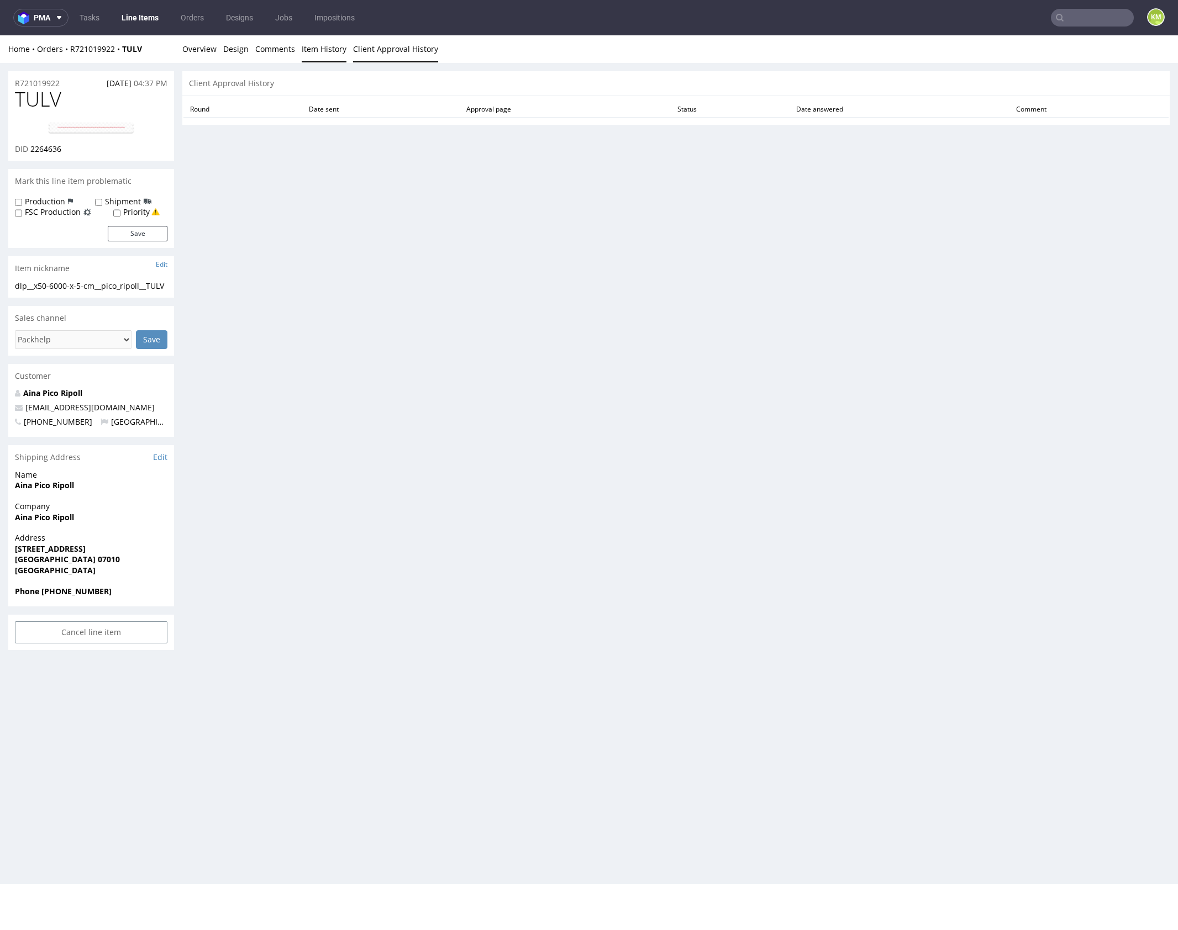
click at [326, 50] on link "Item History" at bounding box center [324, 48] width 45 height 27
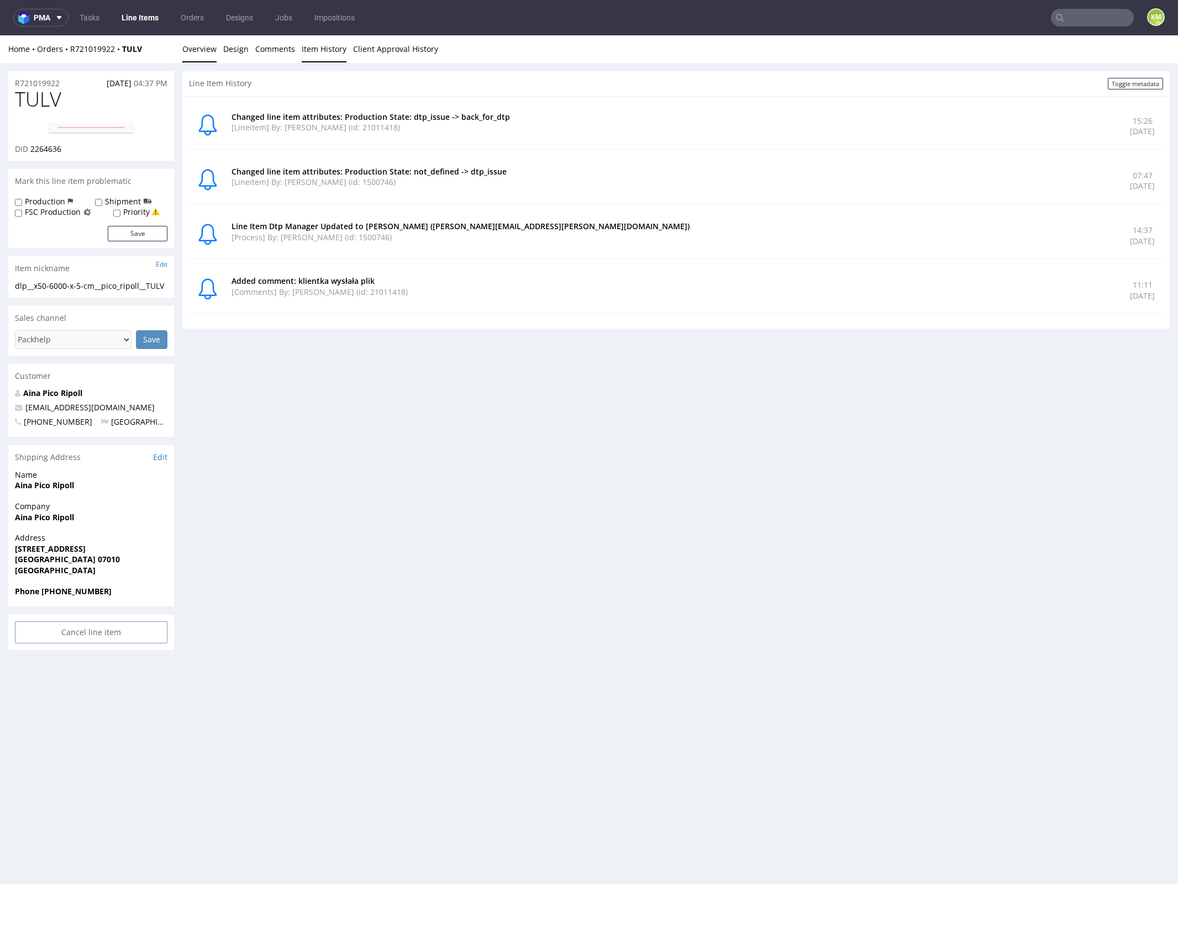
click at [209, 51] on link "Overview" at bounding box center [199, 48] width 34 height 27
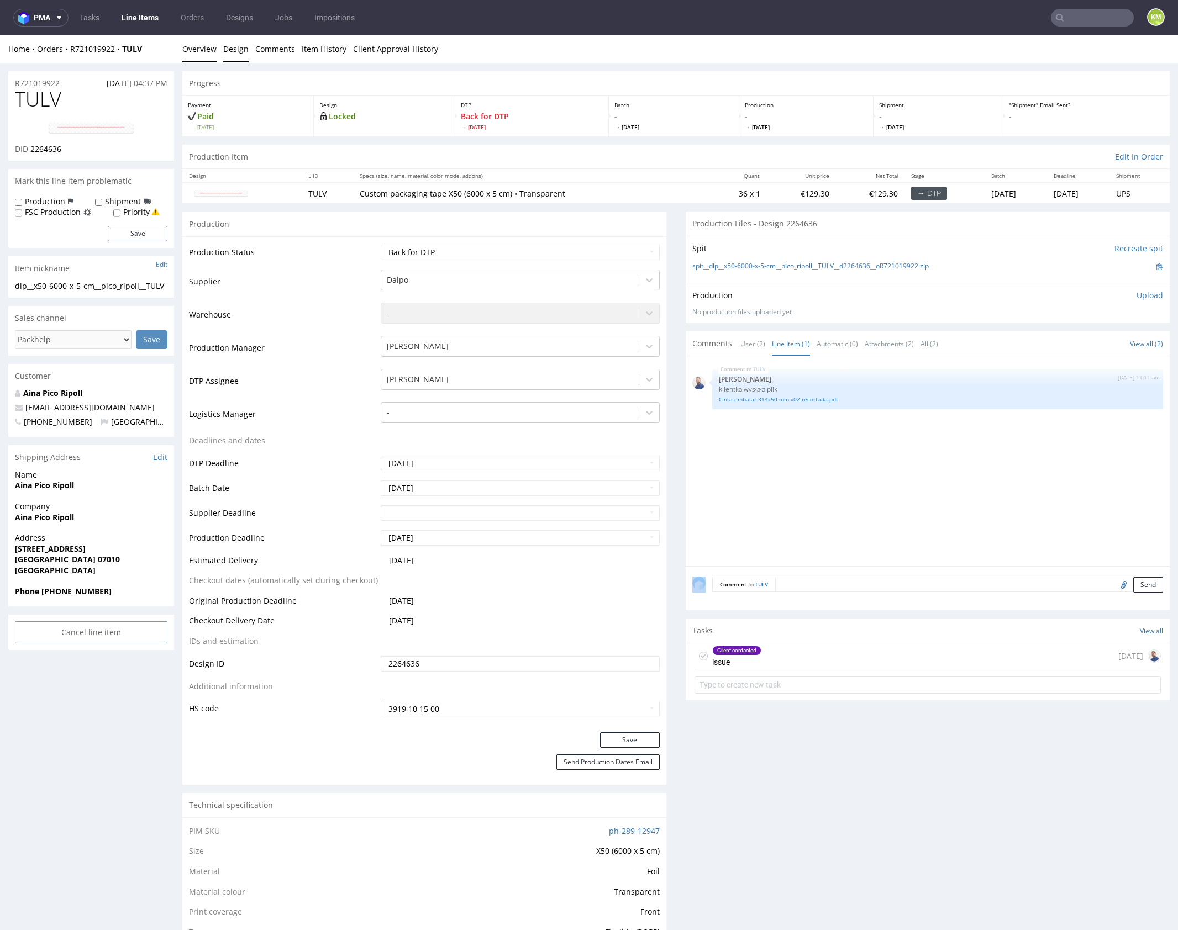
click at [233, 54] on link "Design" at bounding box center [235, 48] width 25 height 27
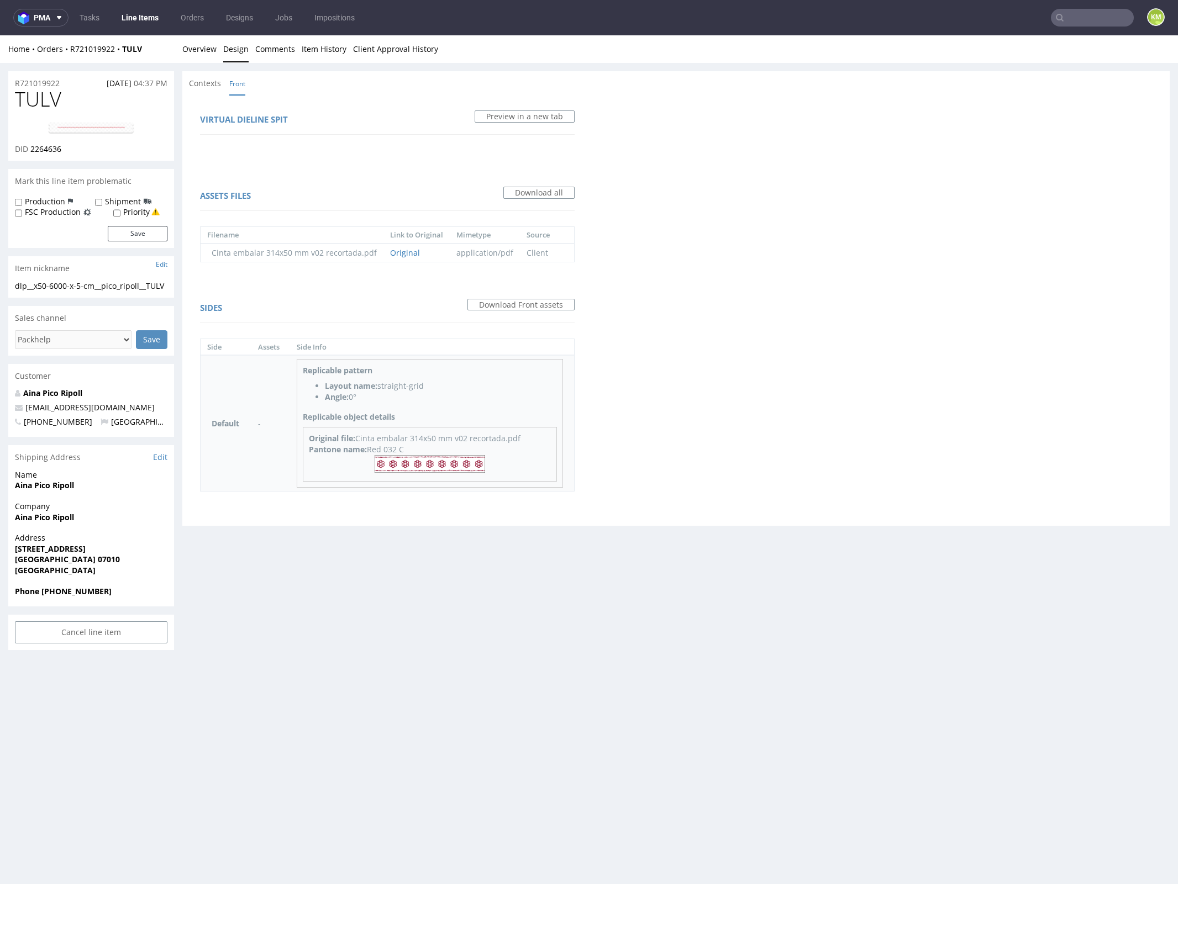
click at [441, 458] on img at bounding box center [430, 464] width 110 height 18
click at [208, 51] on link "Overview" at bounding box center [199, 48] width 34 height 27
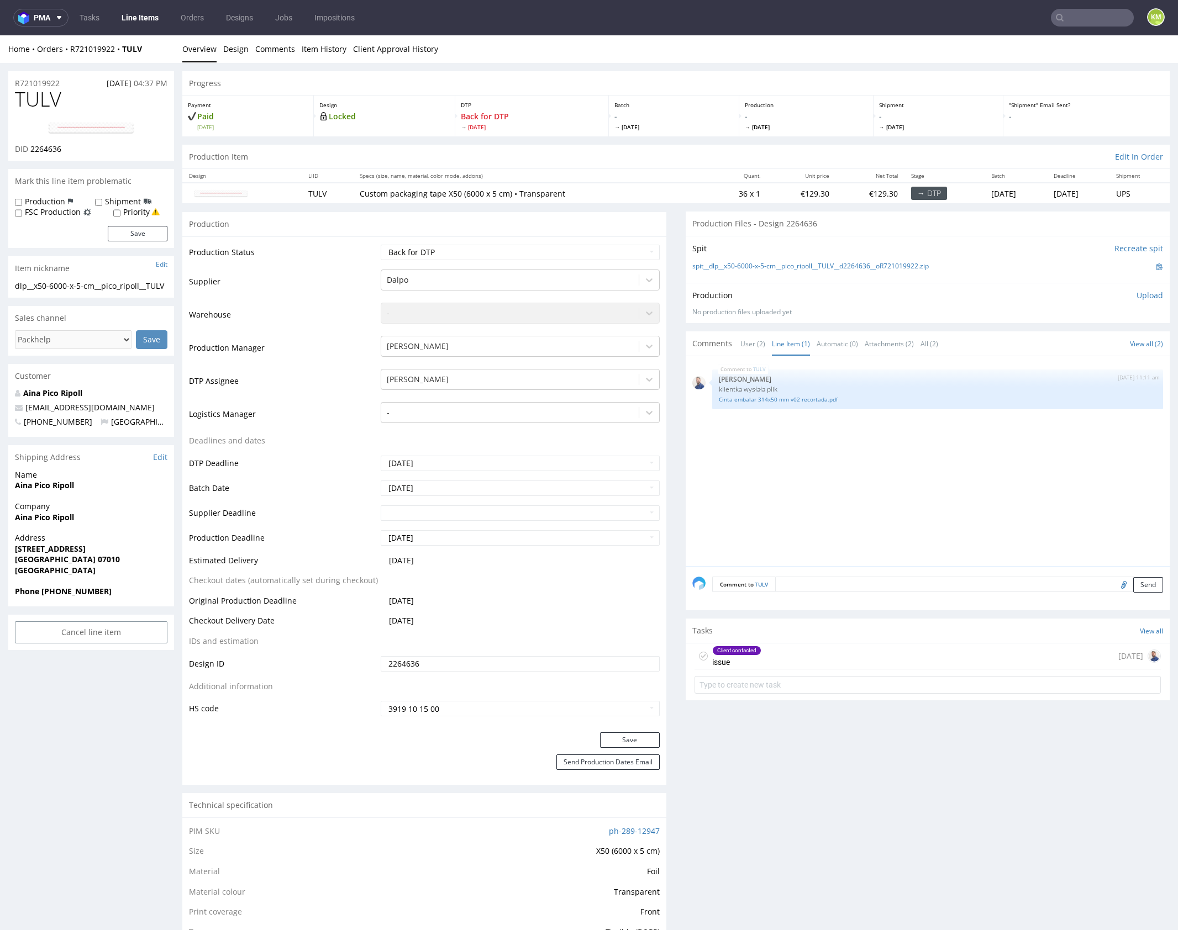
drag, startPoint x: 847, startPoint y: 490, endPoint x: 821, endPoint y: 435, distance: 60.5
click at [847, 489] on div "TULV [DATE] 11:11 am [PERSON_NAME] klientka wysłała plik Cinta embalar 314x50 m…" at bounding box center [930, 464] width 477 height 203
click at [805, 398] on link "Cinta embalar 314x50 mm v02 recortada.pdf" at bounding box center [937, 400] width 437 height 8
drag, startPoint x: 233, startPoint y: 51, endPoint x: 219, endPoint y: 48, distance: 14.2
click at [232, 51] on link "Design" at bounding box center [235, 48] width 25 height 27
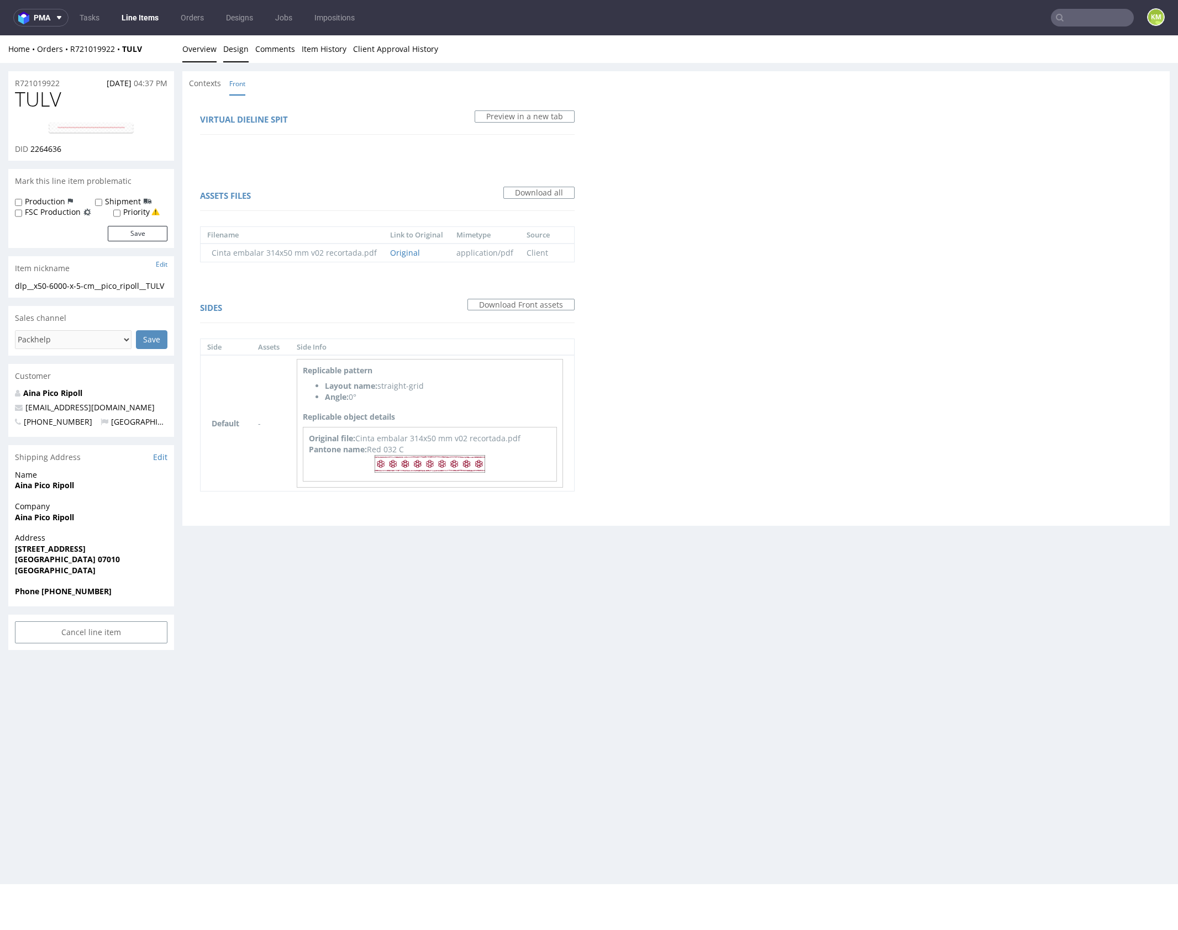
click at [202, 48] on link "Overview" at bounding box center [199, 48] width 34 height 27
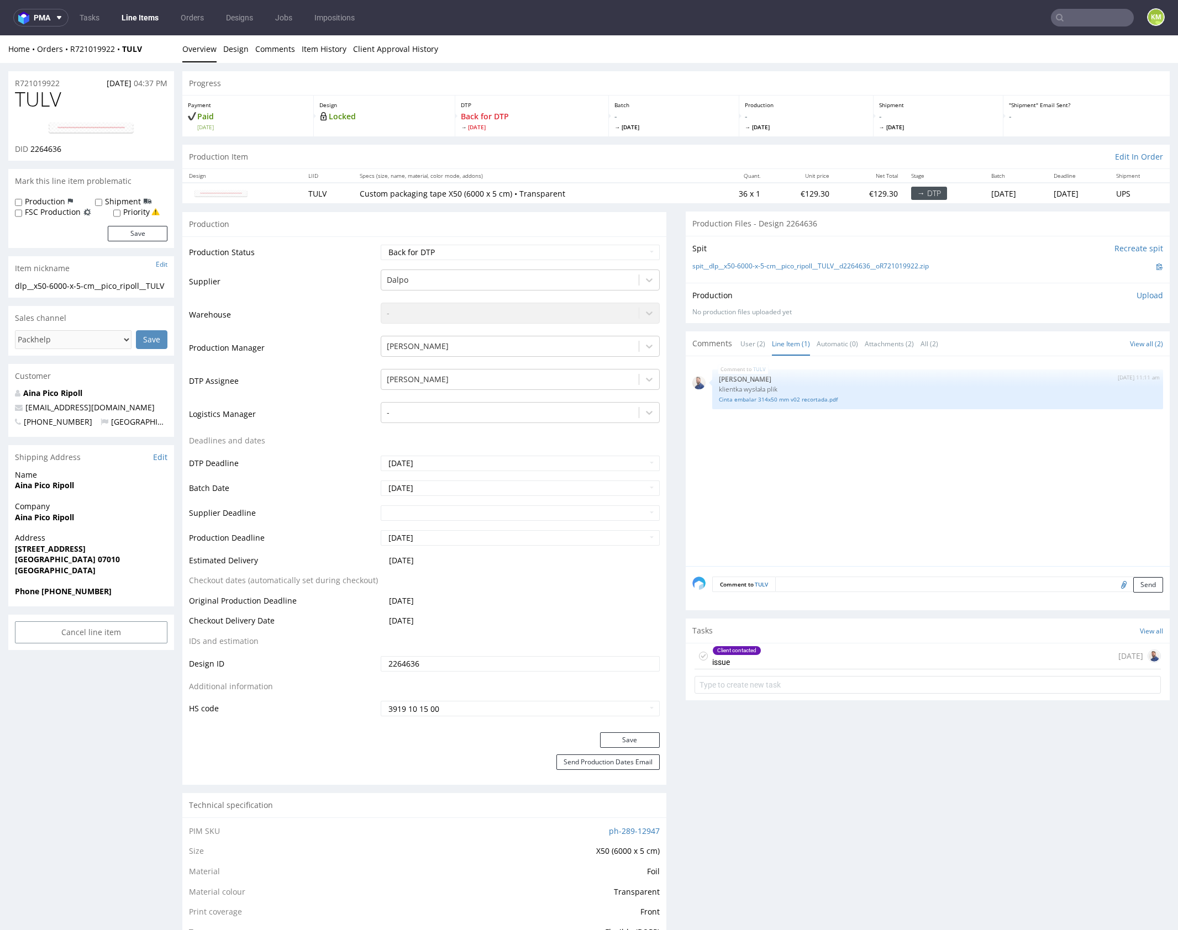
click at [858, 499] on div "TULV [DATE] 11:11 am [PERSON_NAME] klientka wysłała plik Cinta embalar 314x50 m…" at bounding box center [930, 464] width 477 height 203
click at [817, 661] on div "Client contacted issue [DATE]" at bounding box center [927, 657] width 466 height 26
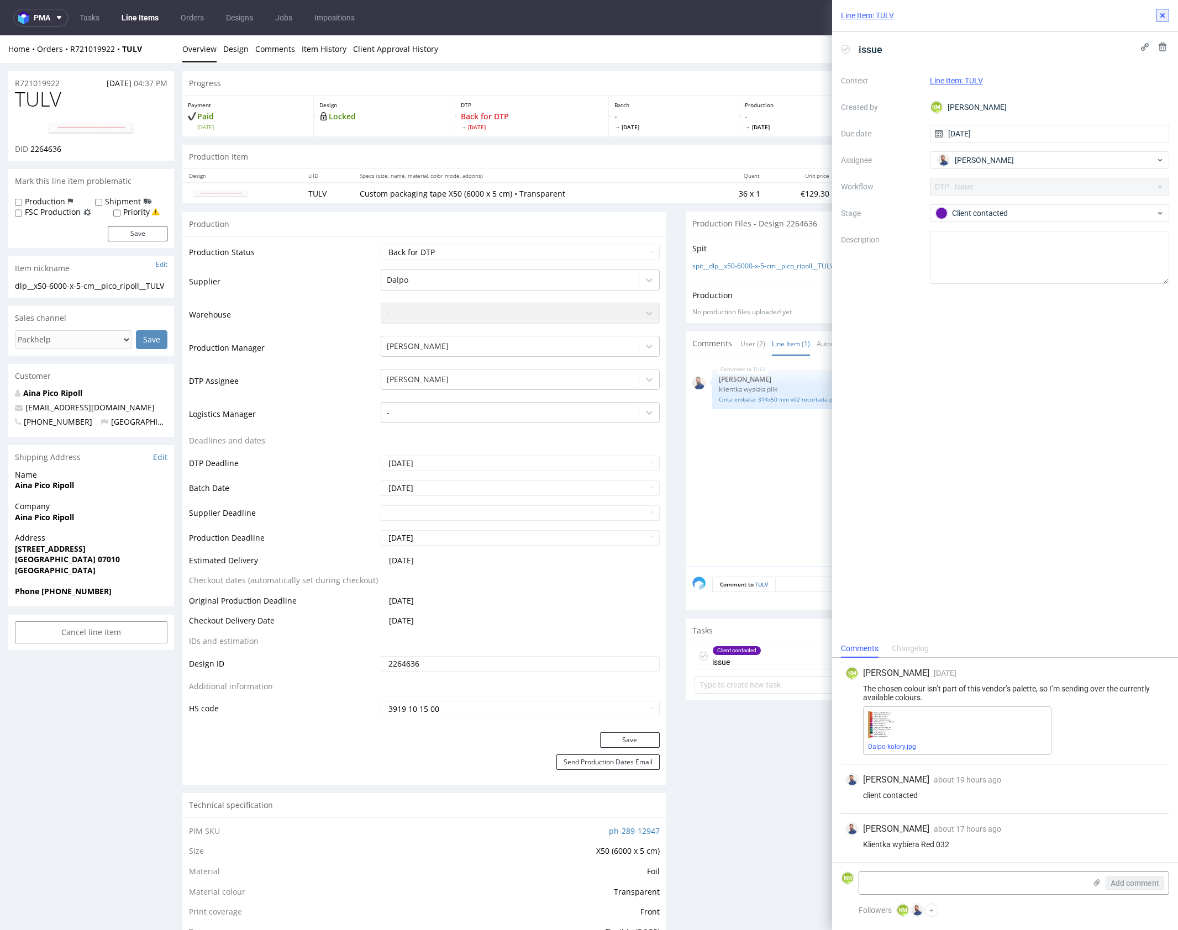
click at [1161, 15] on icon at bounding box center [1162, 15] width 9 height 9
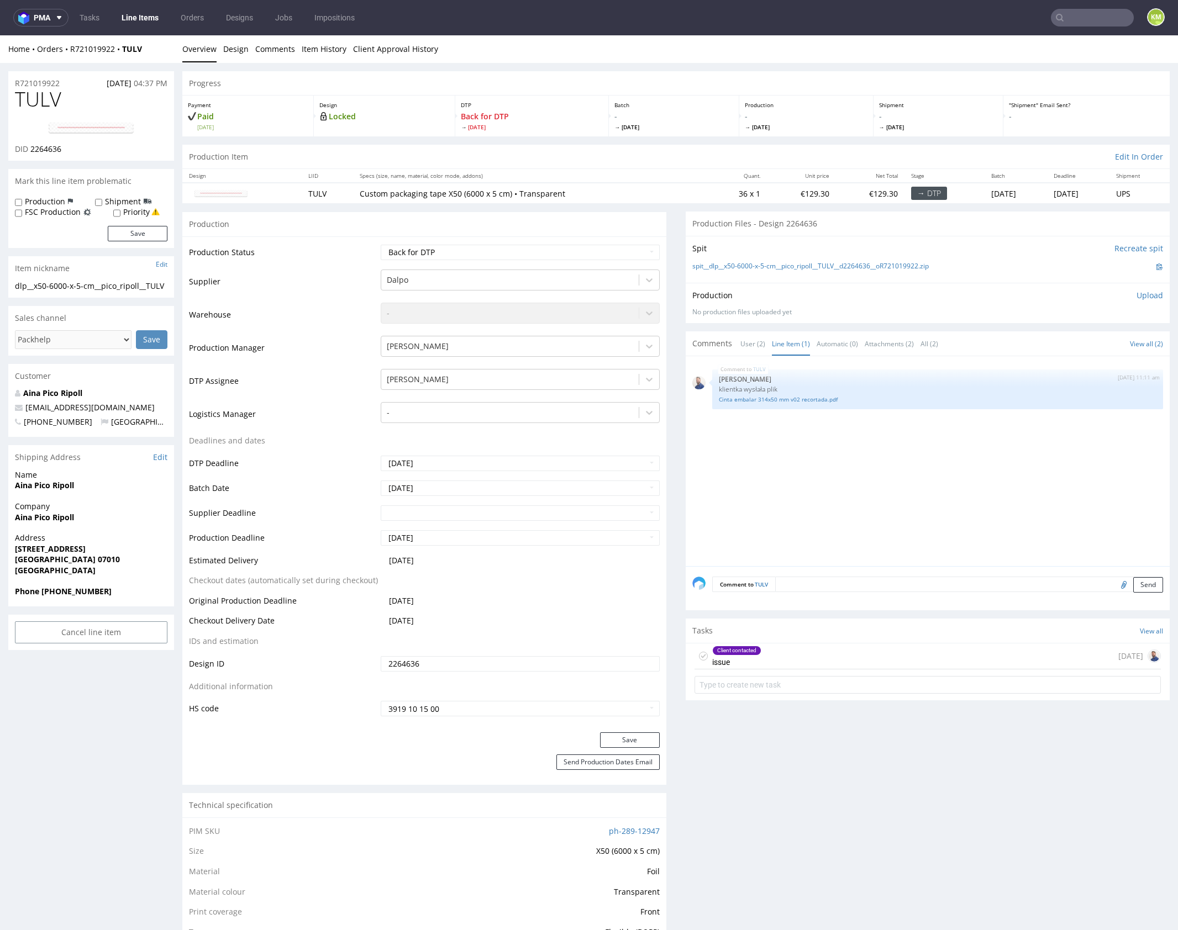
click at [951, 524] on div "TULV [DATE] 11:11 am [PERSON_NAME] klientka wysłała plik Cinta embalar 314x50 m…" at bounding box center [930, 464] width 477 height 203
click at [481, 658] on input "2264636" at bounding box center [520, 663] width 279 height 15
click at [51, 97] on span "TULV" at bounding box center [38, 99] width 46 height 22
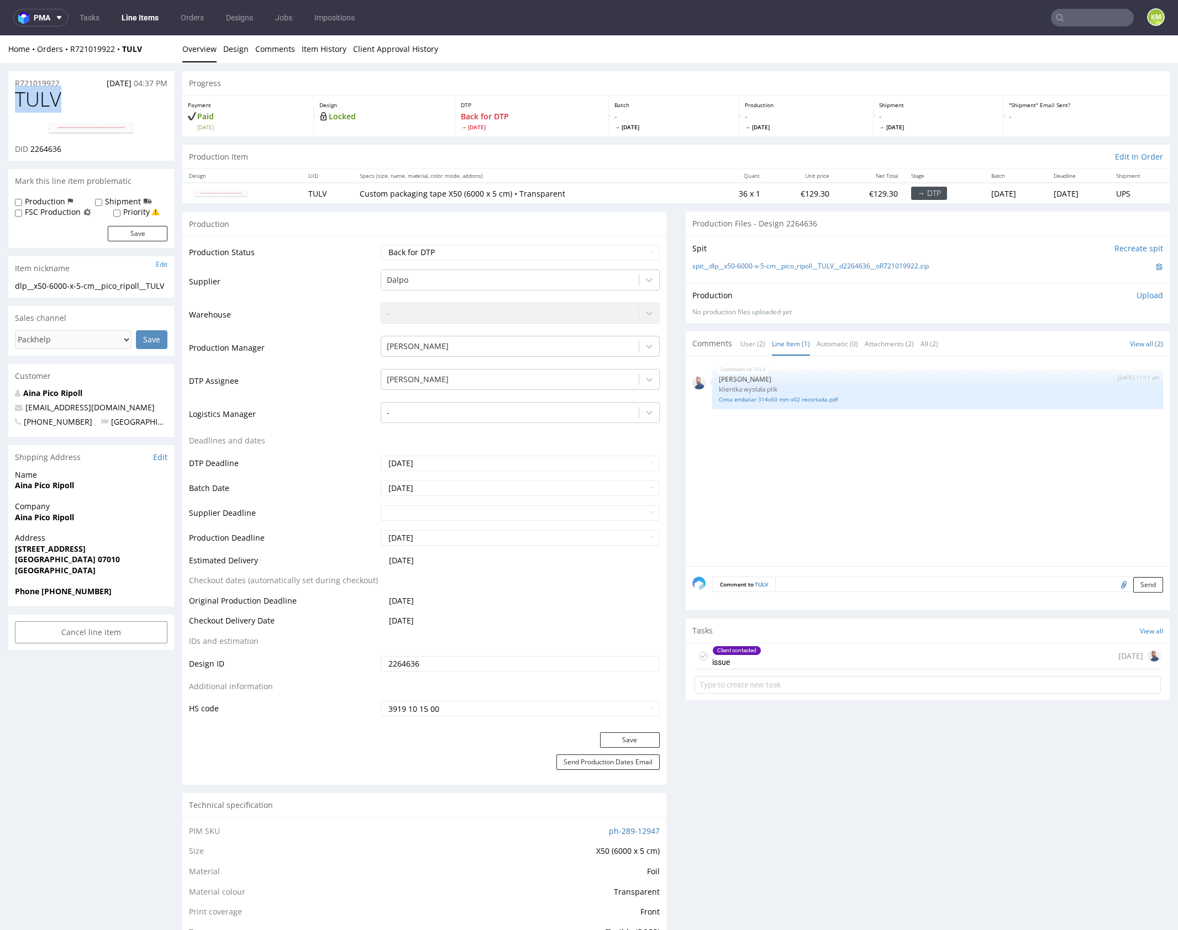
click at [51, 97] on span "TULV" at bounding box center [38, 99] width 46 height 22
click at [81, 283] on div "dlp__x50-6000-x-5-cm__pico_ripoll__TULV" at bounding box center [91, 286] width 152 height 11
copy div "dlp__x50-6000-x-5-cm__pico_ripoll__TULV Update"
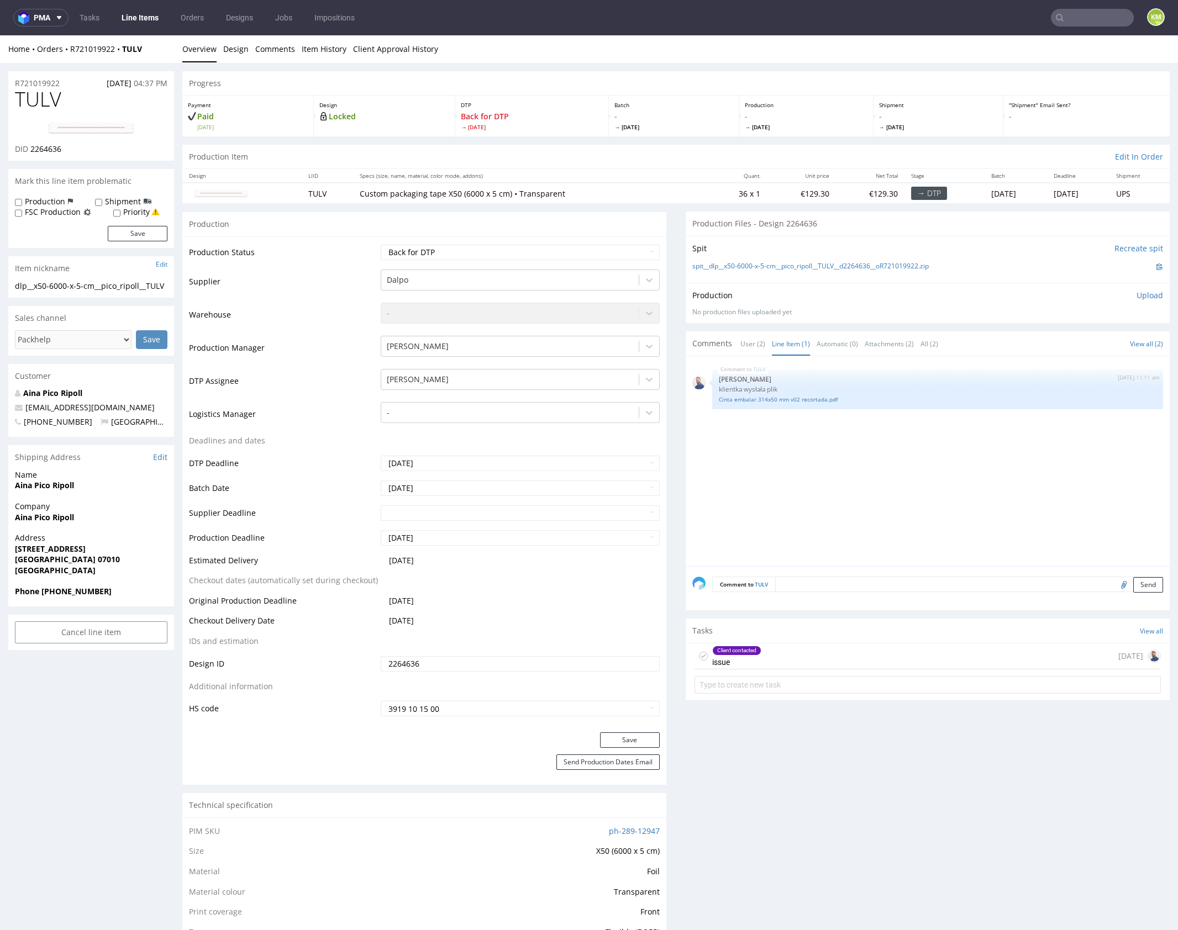
drag, startPoint x: 921, startPoint y: 305, endPoint x: 930, endPoint y: 293, distance: 15.4
click at [923, 303] on div "Production Upload No production files uploaded yet Description (optional) Add f…" at bounding box center [927, 303] width 471 height 27
drag, startPoint x: 953, startPoint y: 265, endPoint x: 703, endPoint y: 265, distance: 250.2
click at [703, 265] on div "spit__dlp__x50-6000-x-5-cm__pico_ripoll__TULV__d2264636__oR721019922.zip" at bounding box center [927, 267] width 471 height 12
click at [704, 265] on link "spit__dlp__x50-6000-x-5-cm__pico_ripoll__TULV__d2264636__oR721019922.zip" at bounding box center [810, 266] width 236 height 9
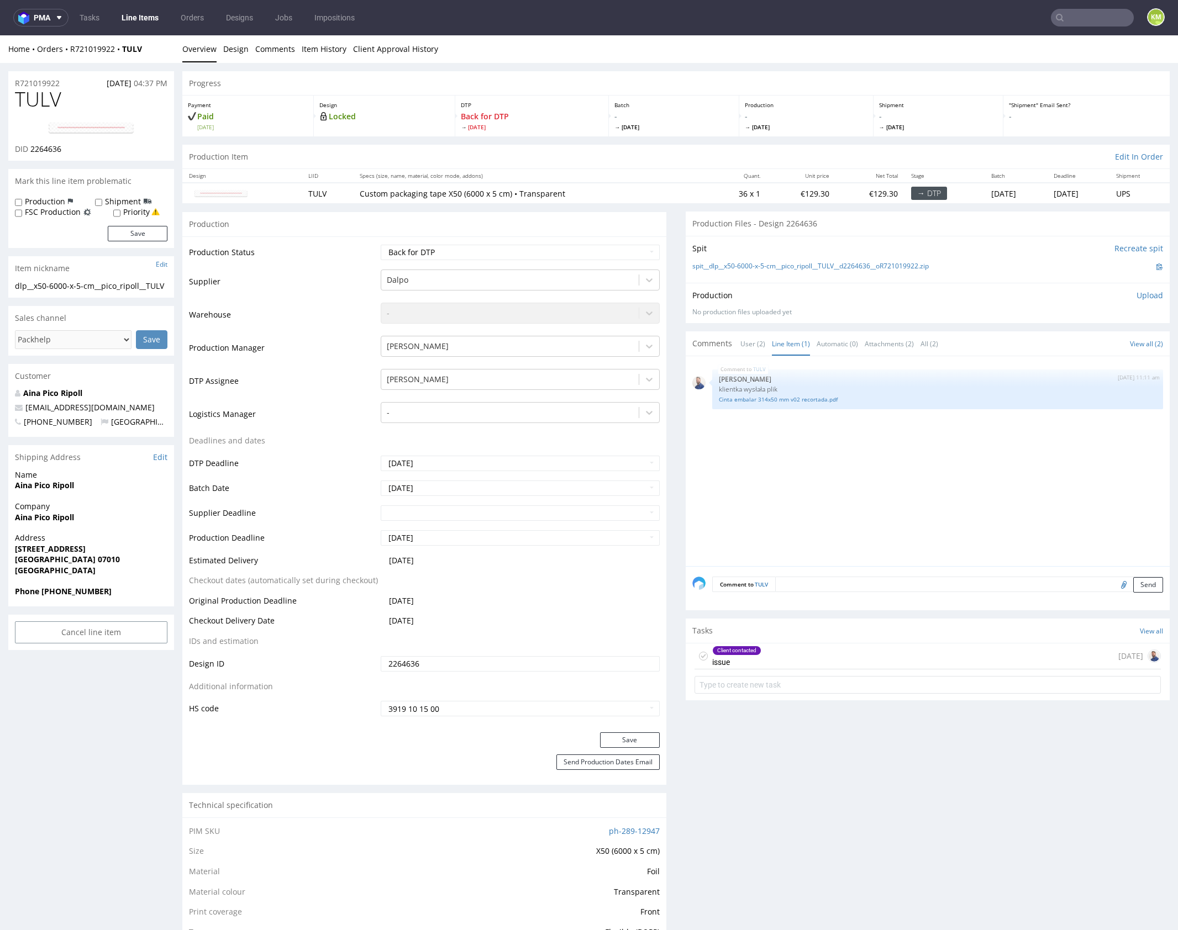
click at [933, 283] on div "Production Upload No production files uploaded yet Description (optional) Add f…" at bounding box center [928, 303] width 484 height 40
drag, startPoint x: 946, startPoint y: 264, endPoint x: 706, endPoint y: 267, distance: 240.3
click at [706, 267] on div "spit__dlp__x50-6000-x-5-cm__pico_ripoll__TULV__d2264636__oR721019922.zip" at bounding box center [927, 267] width 471 height 12
copy link "dlp__x50-6000-x-5-cm__pico_ripoll__TULV__d2264636__oR721019922.zip"
